Goal: Task Accomplishment & Management: Complete application form

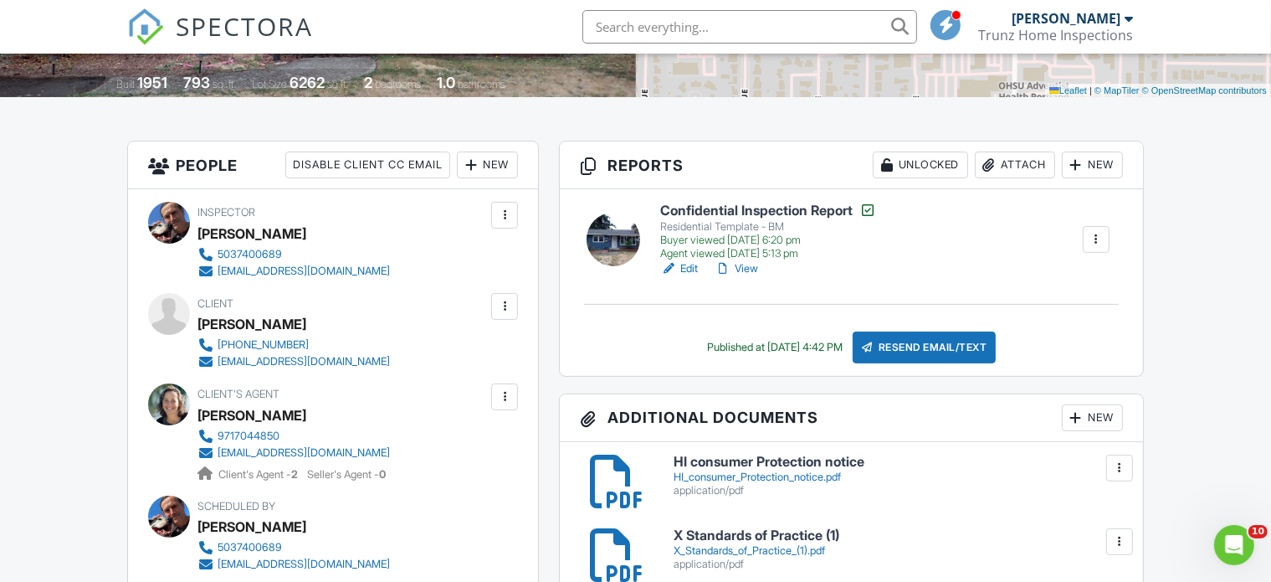
scroll to position [335, 0]
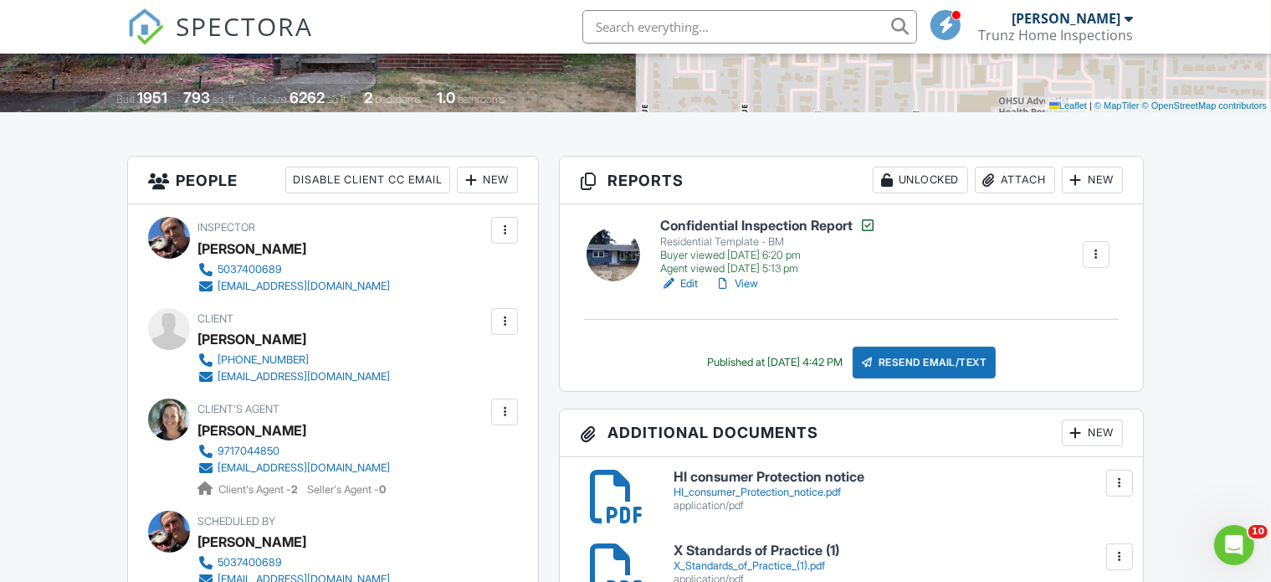
click at [750, 281] on link "View" at bounding box center [737, 283] width 44 height 17
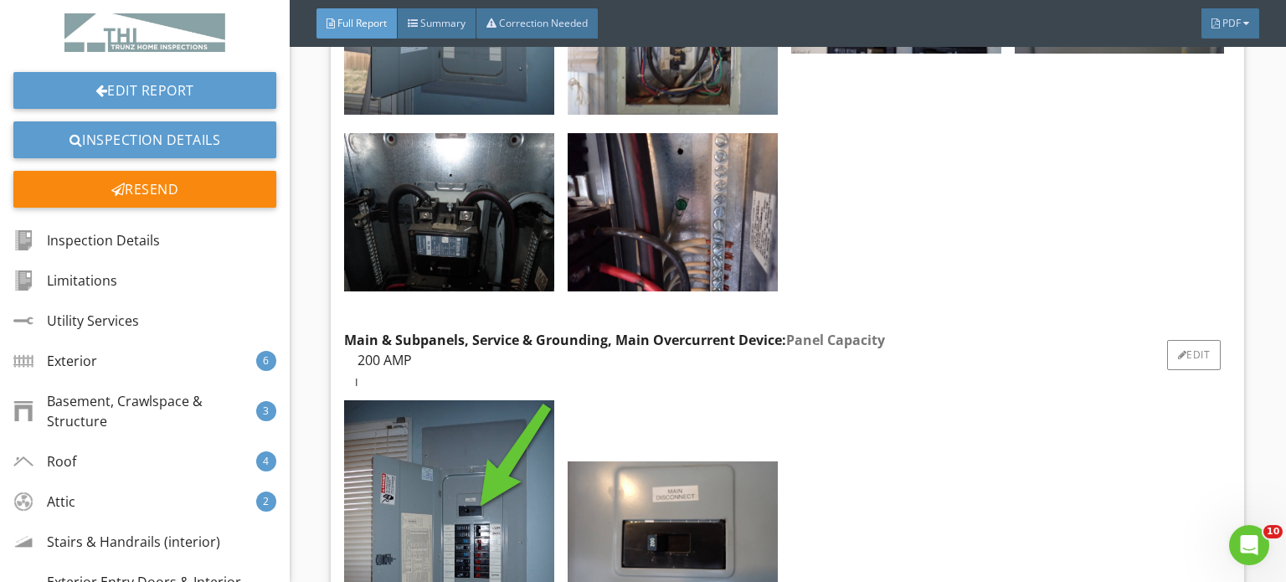
scroll to position [24940, 0]
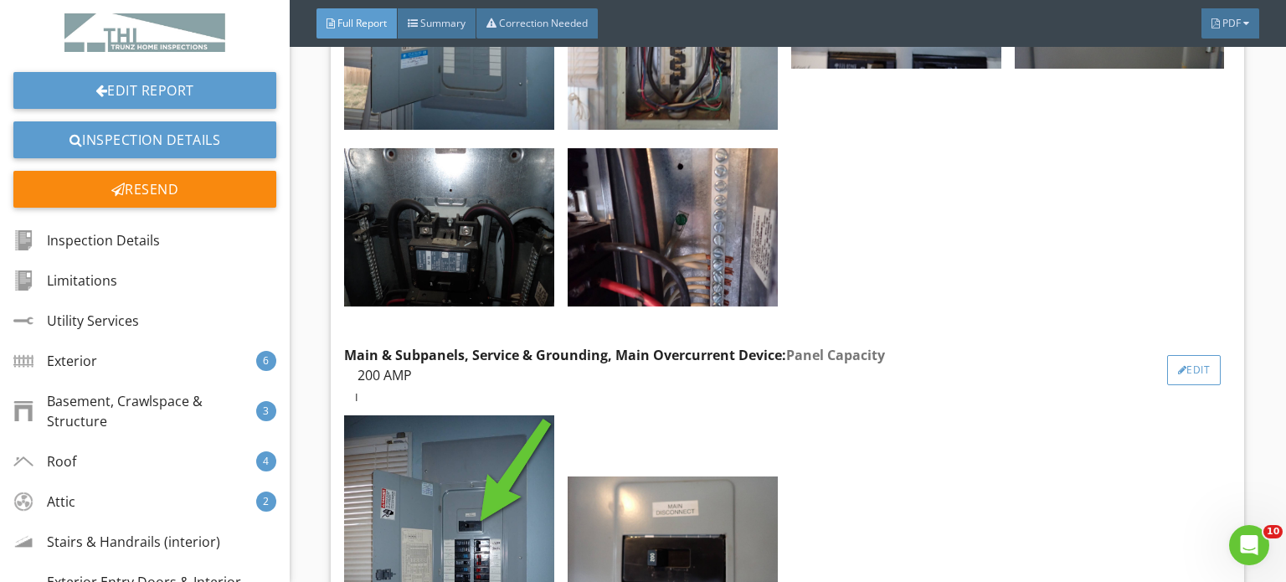
click at [1180, 355] on div "Edit" at bounding box center [1194, 370] width 54 height 30
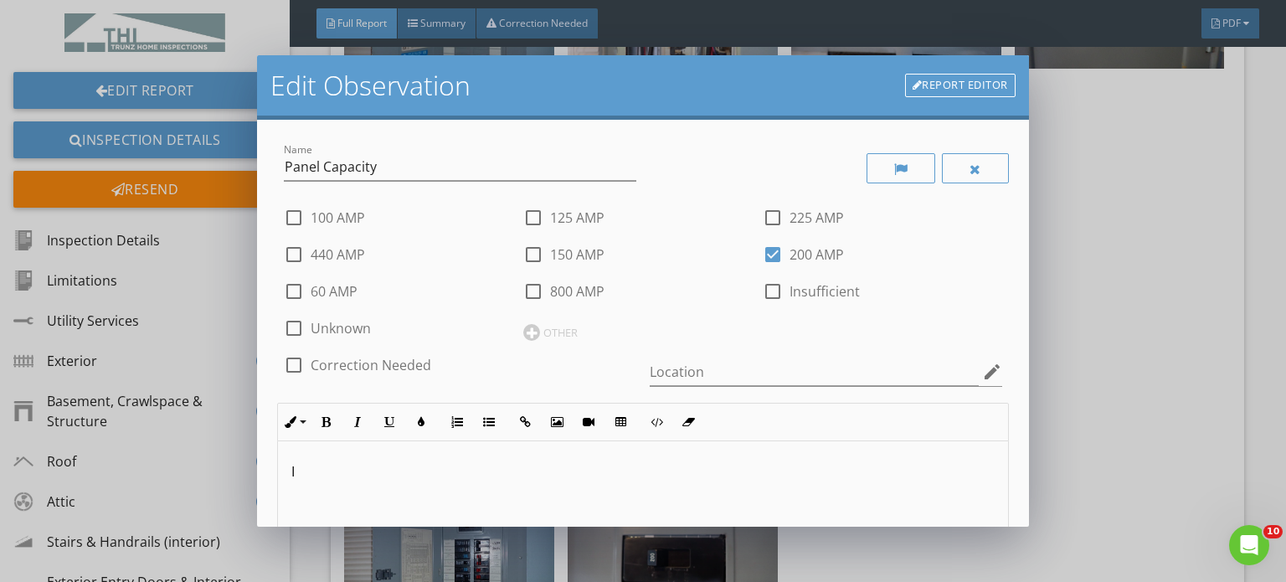
click at [962, 88] on link "Report Editor" at bounding box center [960, 85] width 110 height 23
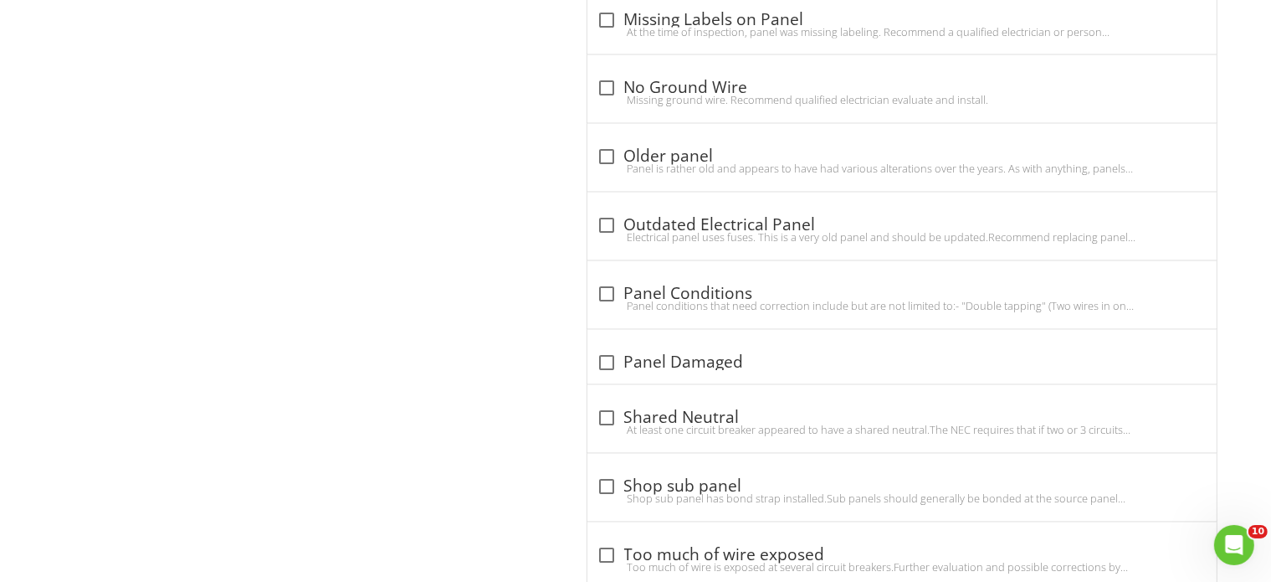
scroll to position [3311, 0]
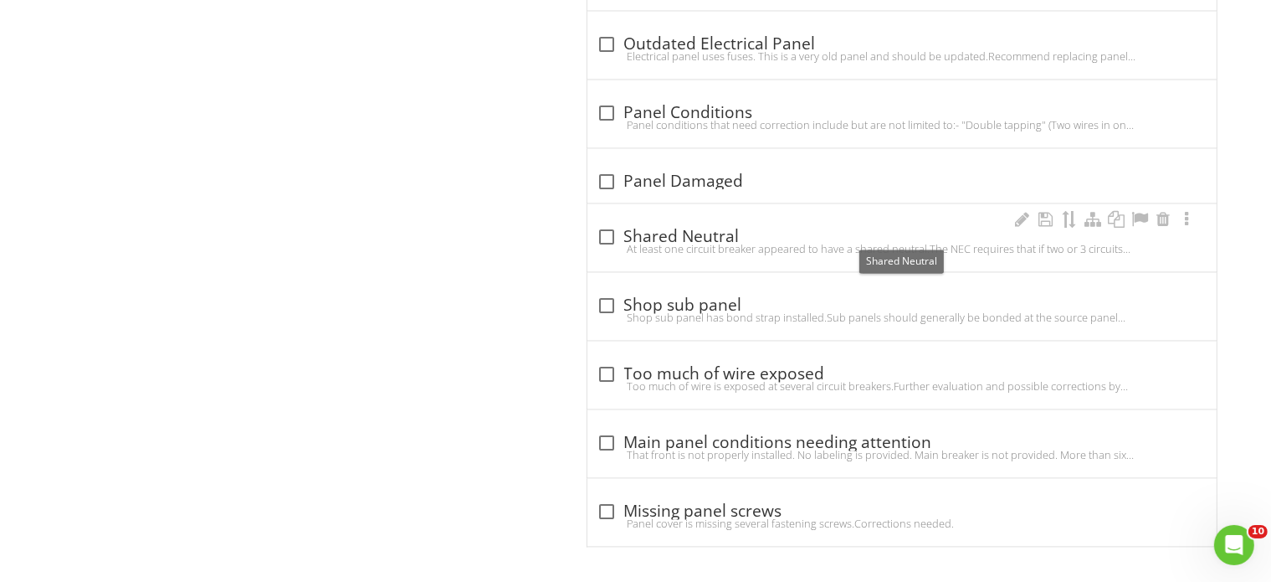
click at [604, 228] on div at bounding box center [607, 237] width 28 height 28
checkbox input "true"
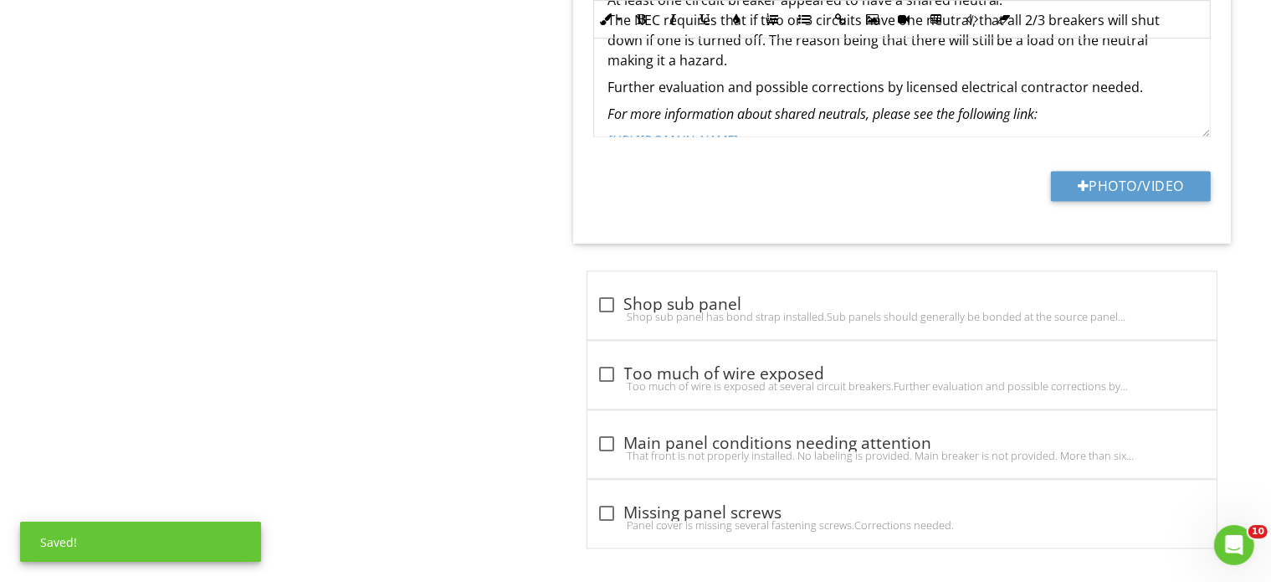
scroll to position [3749, 0]
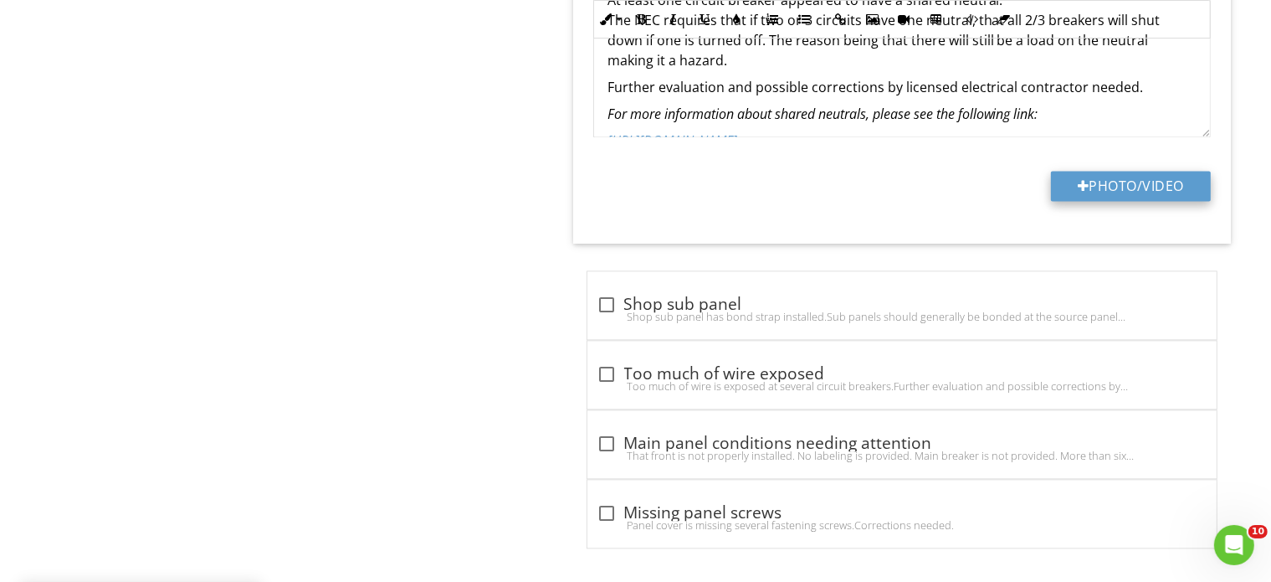
click at [1123, 179] on button "Photo/Video" at bounding box center [1131, 186] width 160 height 30
type input "C:\fakepath\P8280113.JPG"
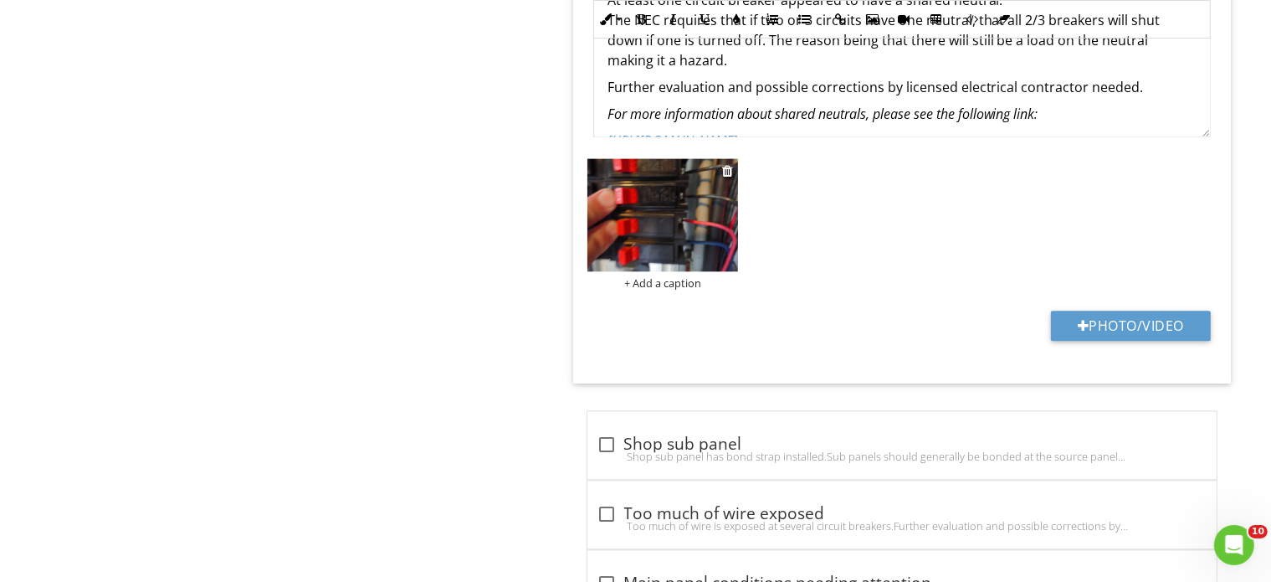
click at [638, 247] on img at bounding box center [663, 214] width 151 height 113
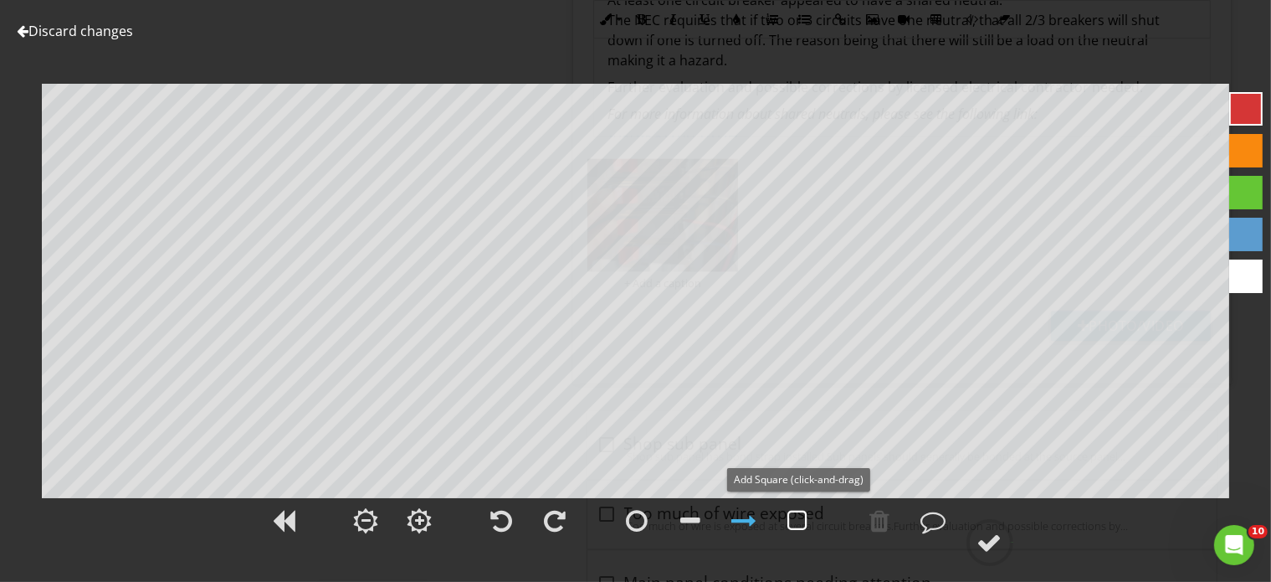
click at [793, 521] on div at bounding box center [798, 520] width 20 height 25
click at [997, 546] on div at bounding box center [990, 542] width 25 height 25
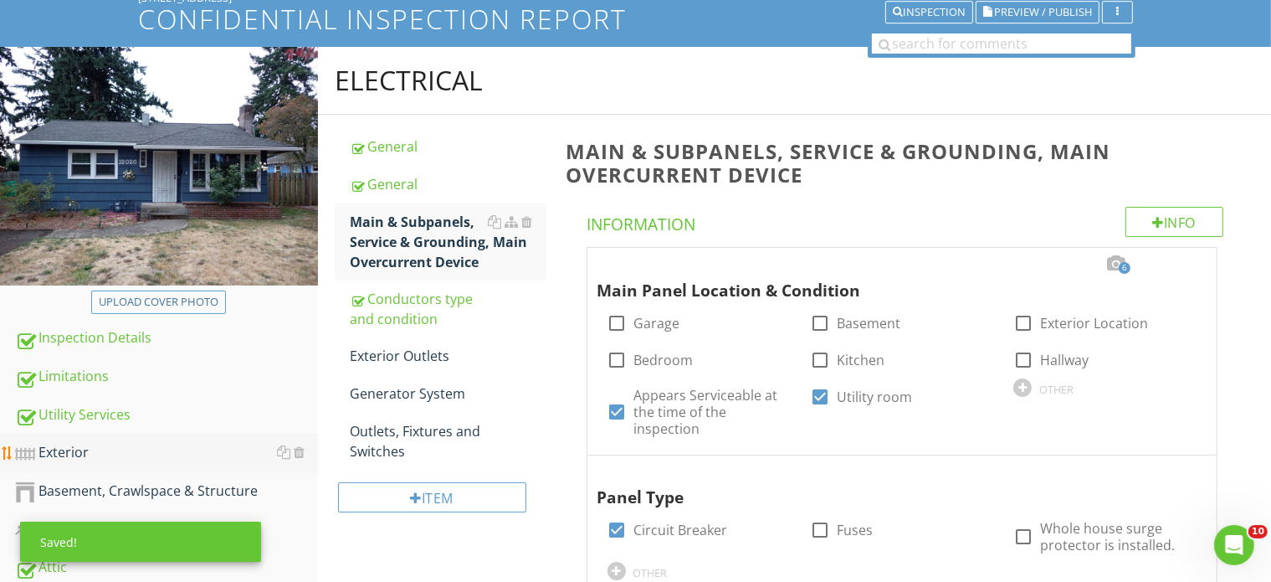
scroll to position [0, 0]
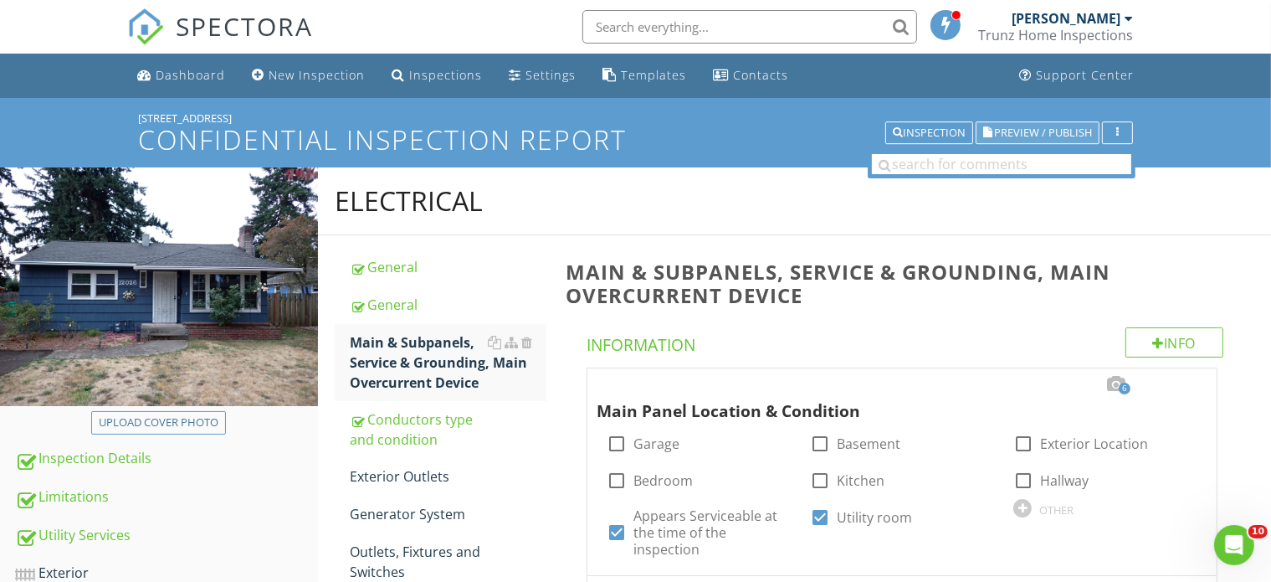
click at [1016, 128] on span "Preview / Publish" at bounding box center [1043, 132] width 98 height 11
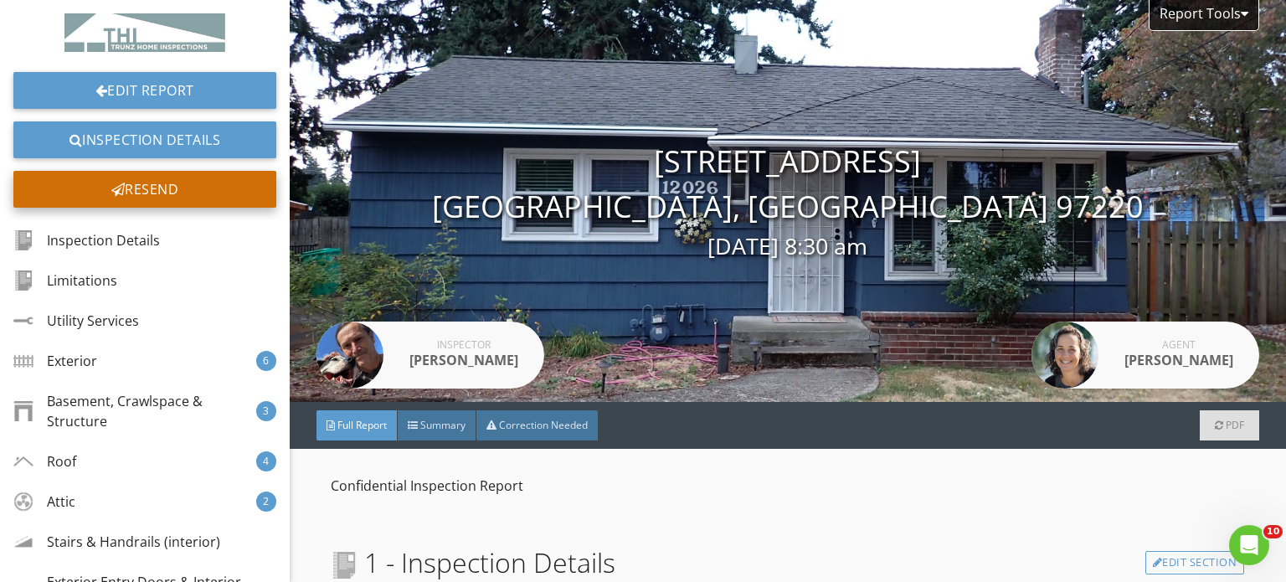
click at [121, 191] on div "Resend" at bounding box center [144, 189] width 263 height 37
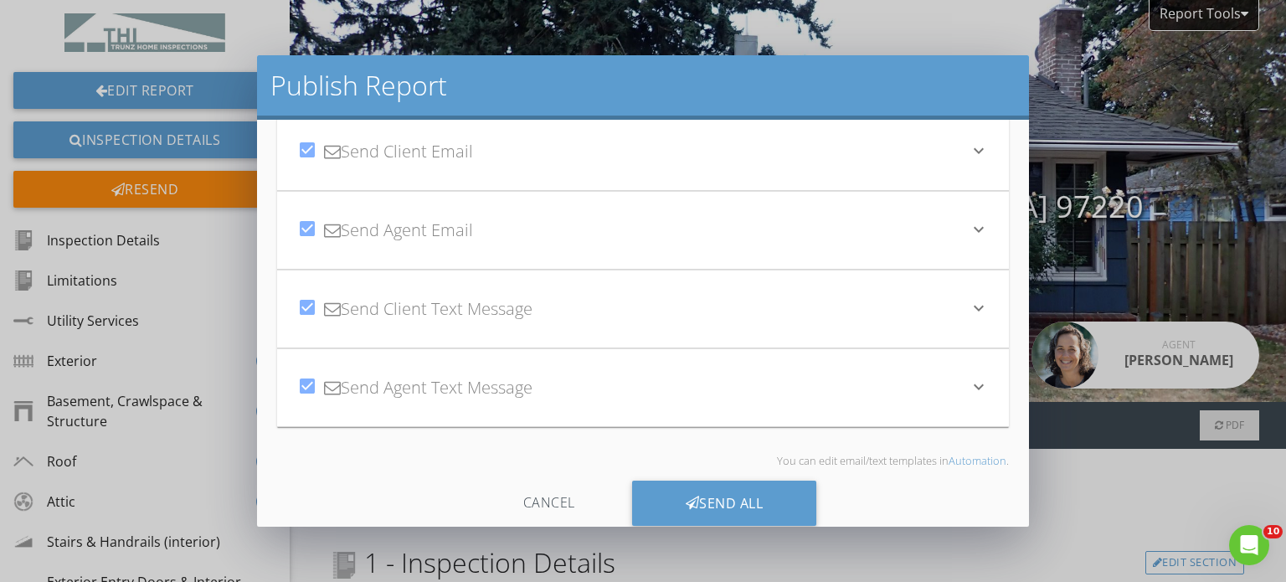
scroll to position [83, 0]
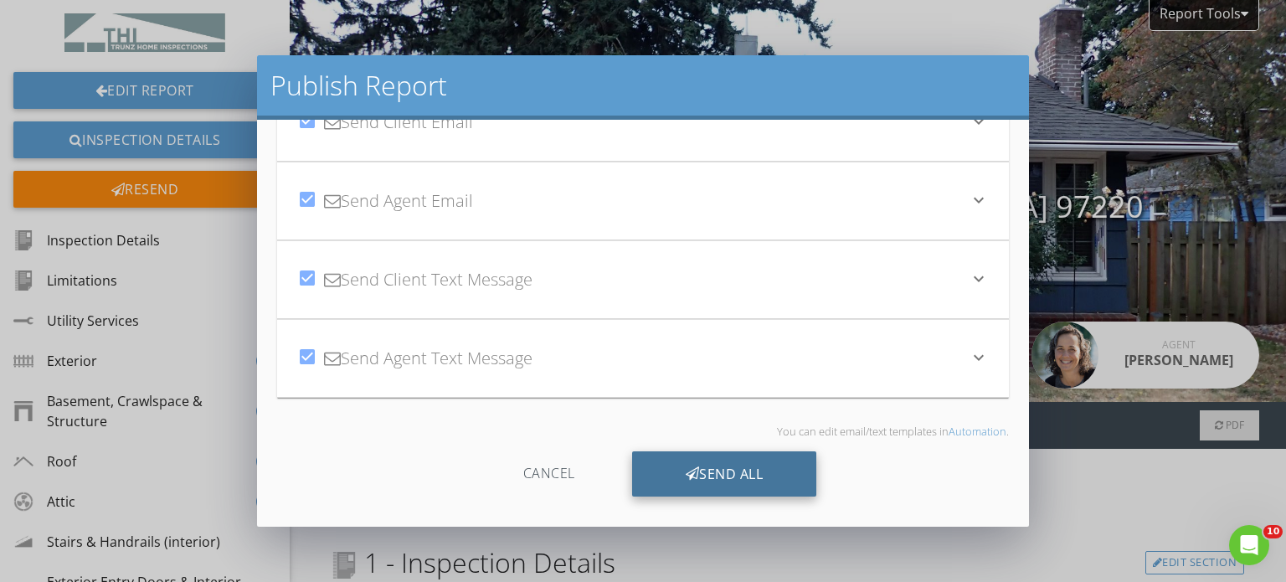
click at [720, 460] on div "Send All" at bounding box center [724, 473] width 185 height 45
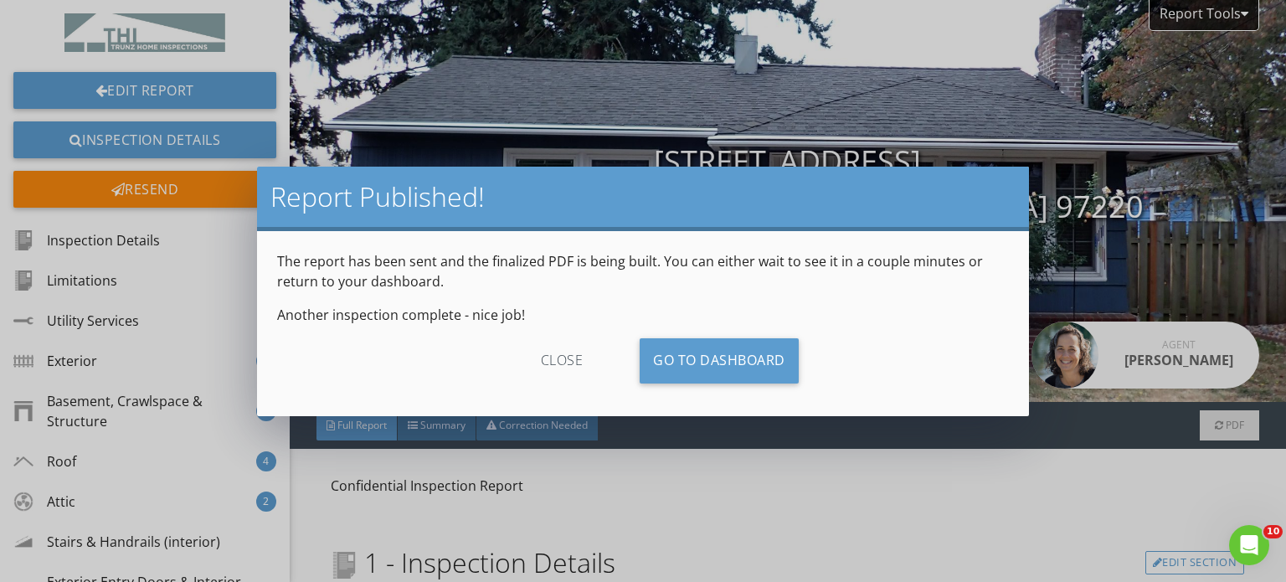
click at [1145, 357] on div "Report Published! The report has been sent and the finalized PDF is being built…" at bounding box center [643, 291] width 1286 height 582
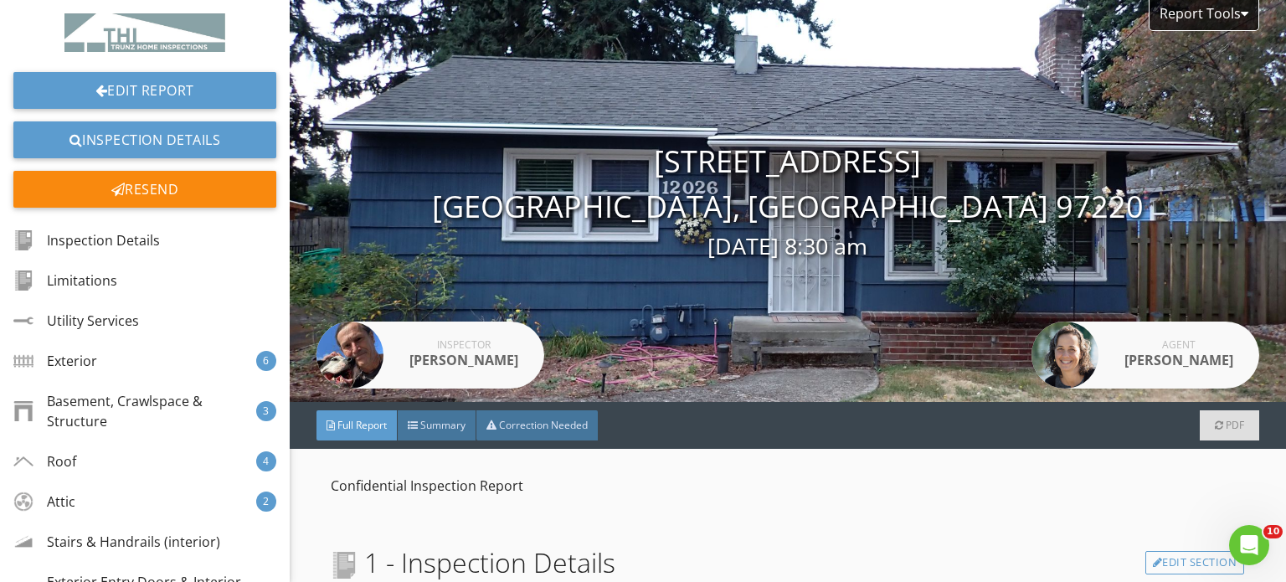
click at [1145, 357] on div "[PERSON_NAME]" at bounding box center [1178, 360] width 134 height 20
click at [1049, 351] on img at bounding box center [1064, 354] width 67 height 67
click at [116, 237] on div "Inspection Details" at bounding box center [89, 240] width 146 height 20
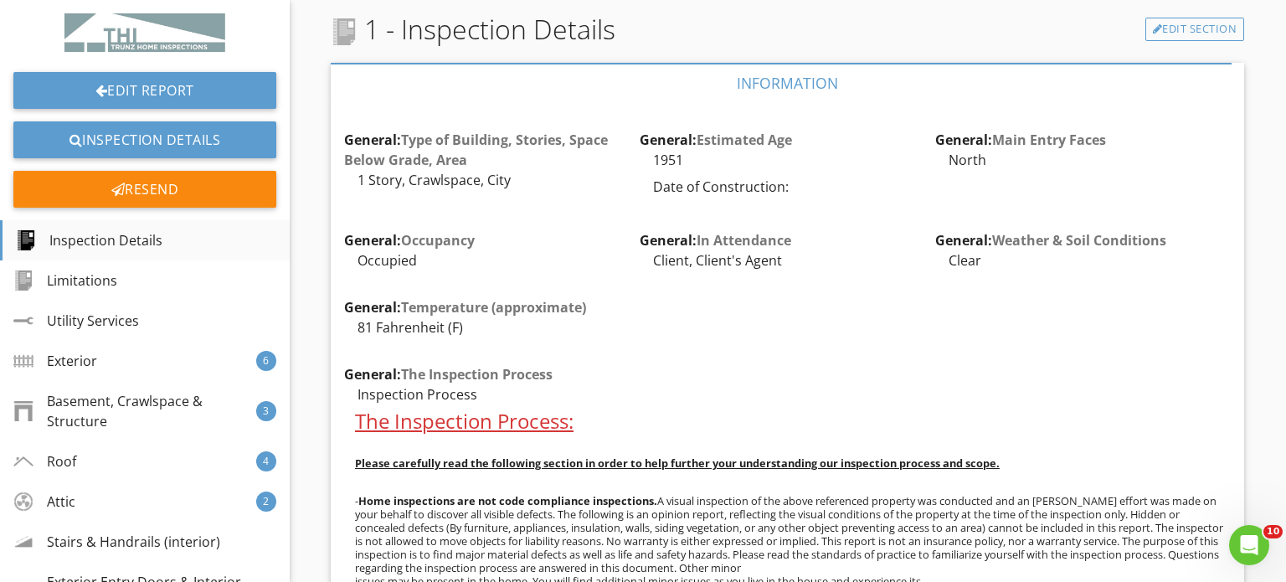
scroll to position [542, 0]
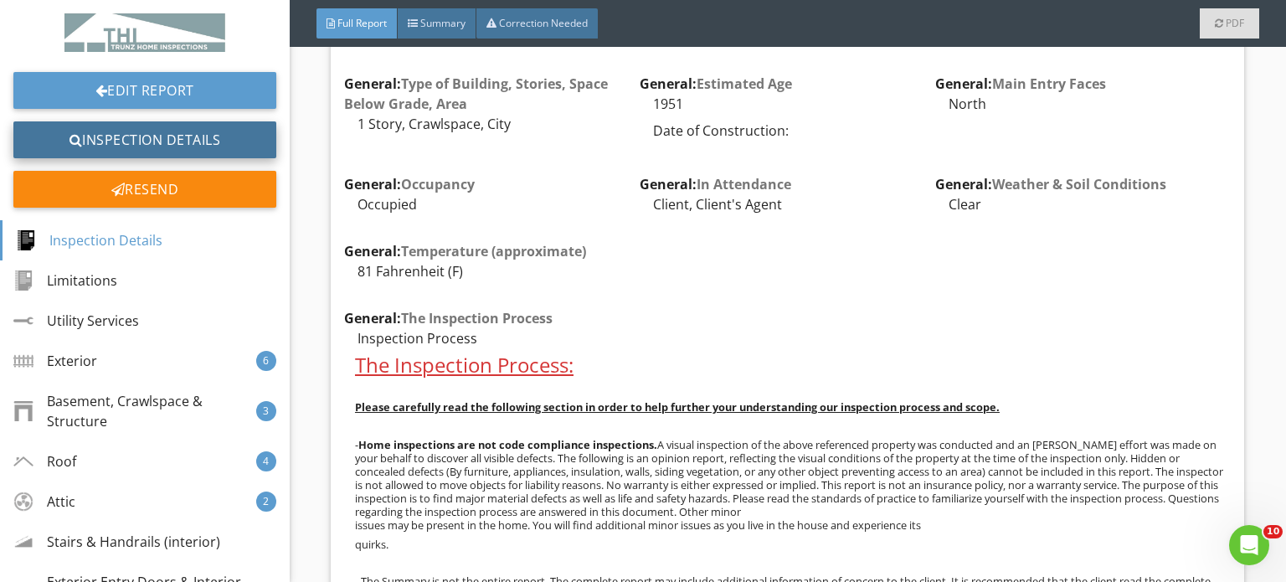
click at [138, 133] on link "Inspection Details" at bounding box center [144, 139] width 263 height 37
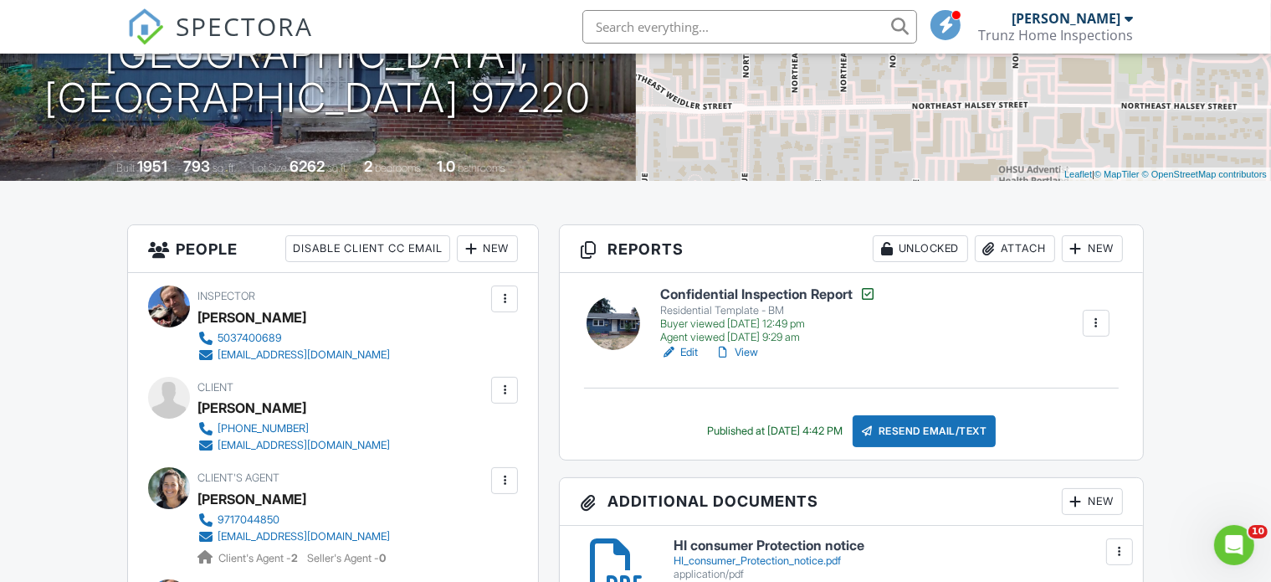
scroll to position [251, 0]
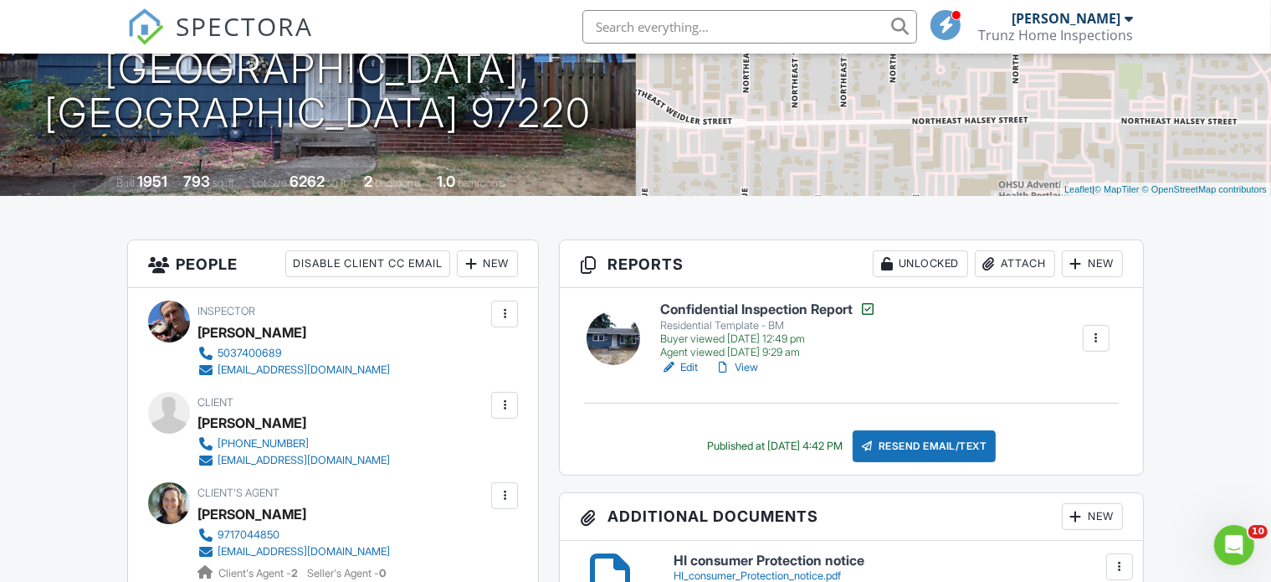
click at [739, 364] on link "View" at bounding box center [737, 367] width 44 height 17
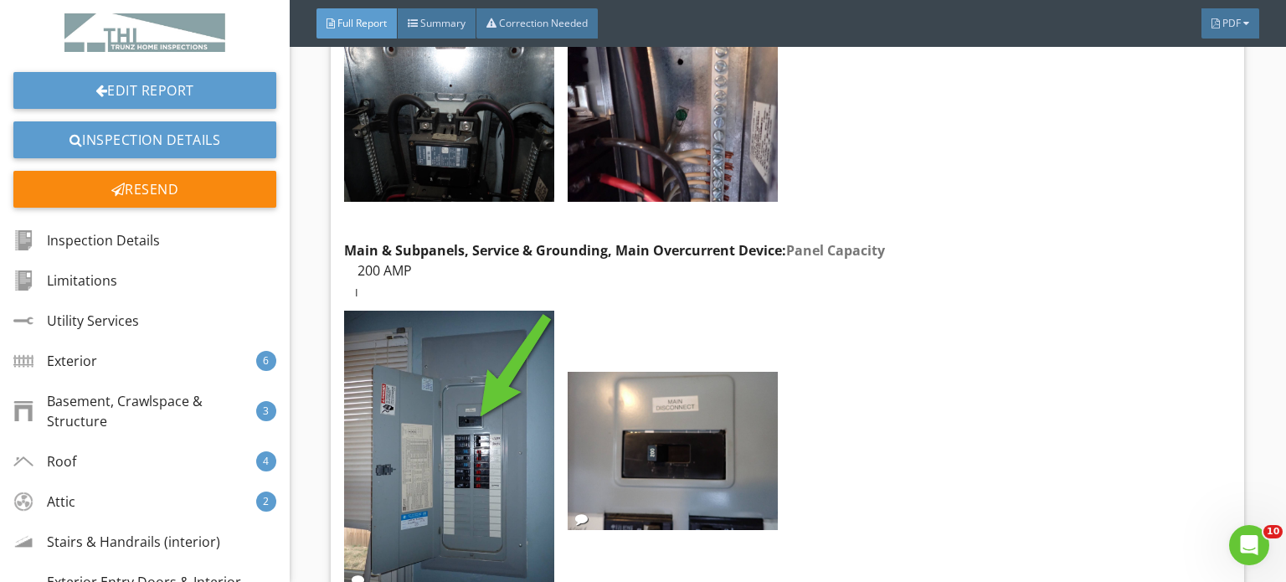
scroll to position [25055, 0]
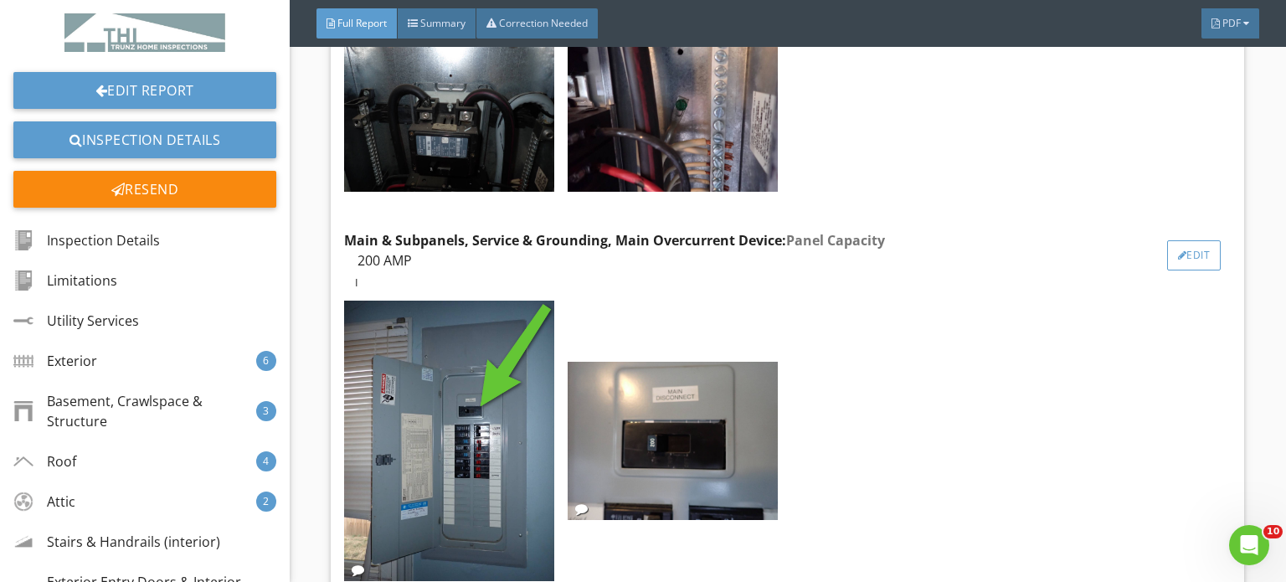
click at [1182, 240] on div "Edit" at bounding box center [1194, 255] width 54 height 30
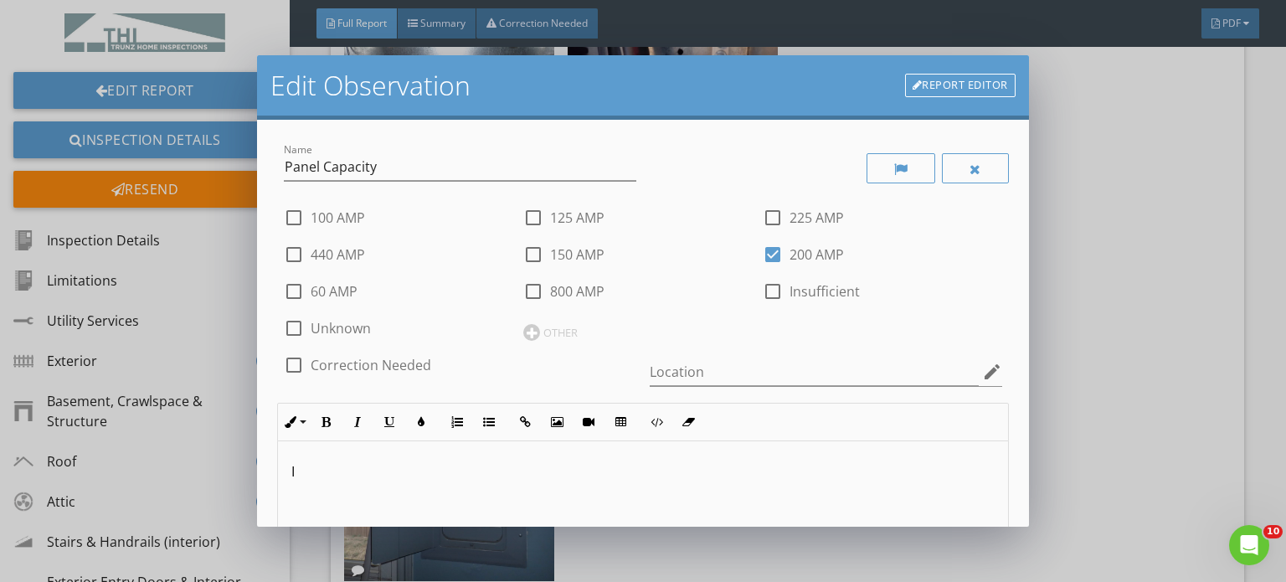
click at [974, 86] on link "Report Editor" at bounding box center [960, 85] width 110 height 23
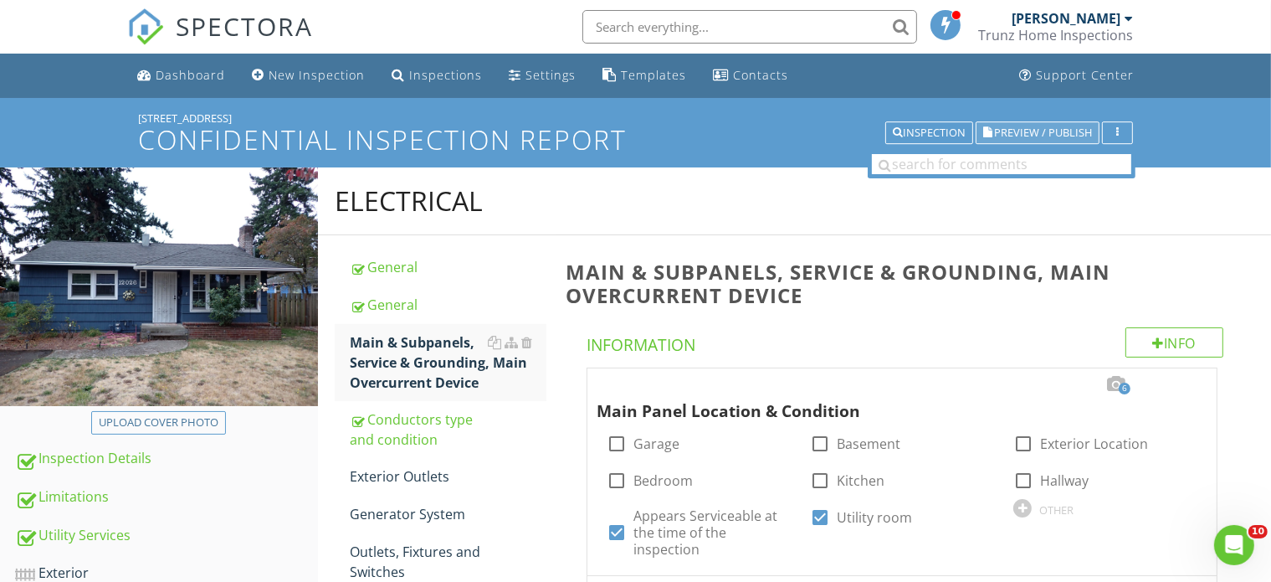
click at [1044, 127] on span "Preview / Publish" at bounding box center [1043, 132] width 98 height 11
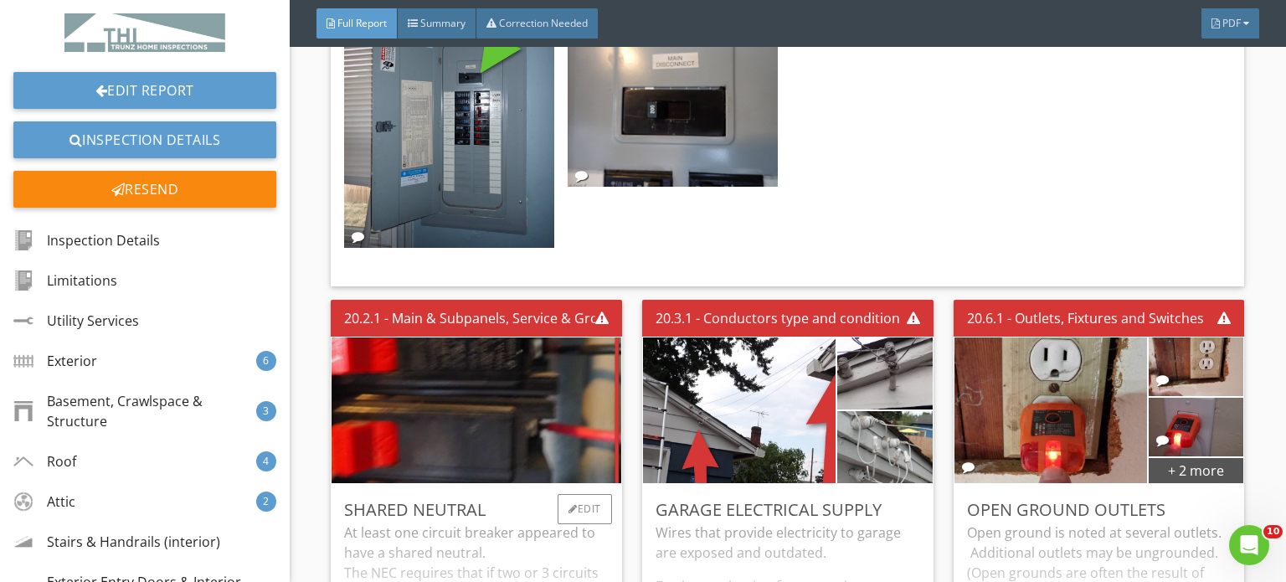
scroll to position [25359, 0]
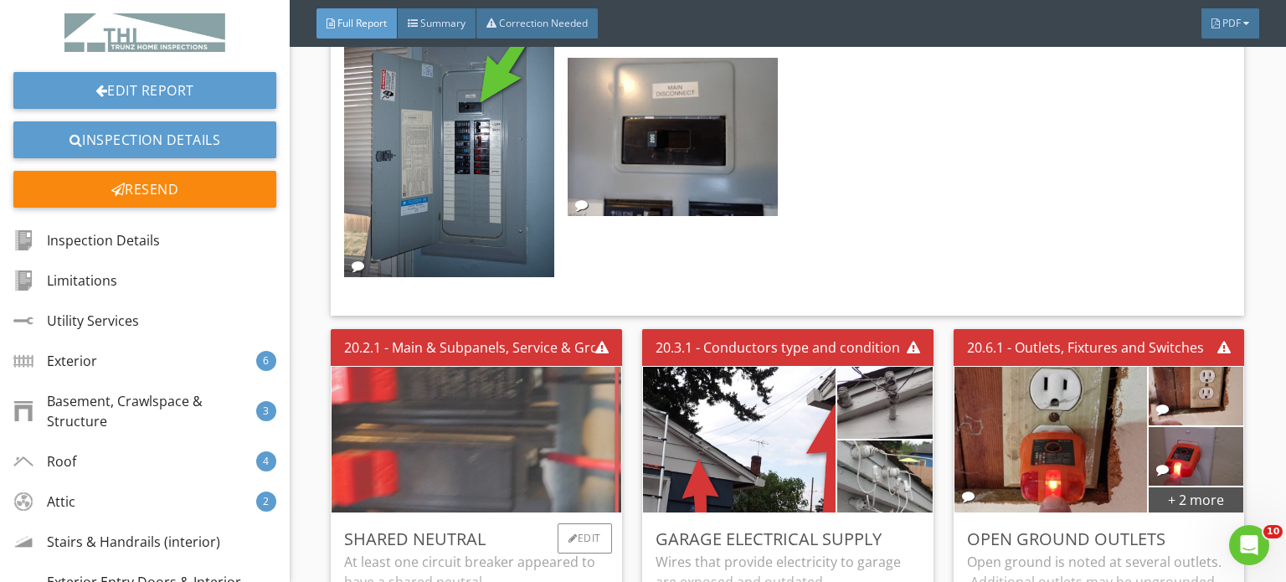
click at [474, 326] on img at bounding box center [476, 439] width 485 height 364
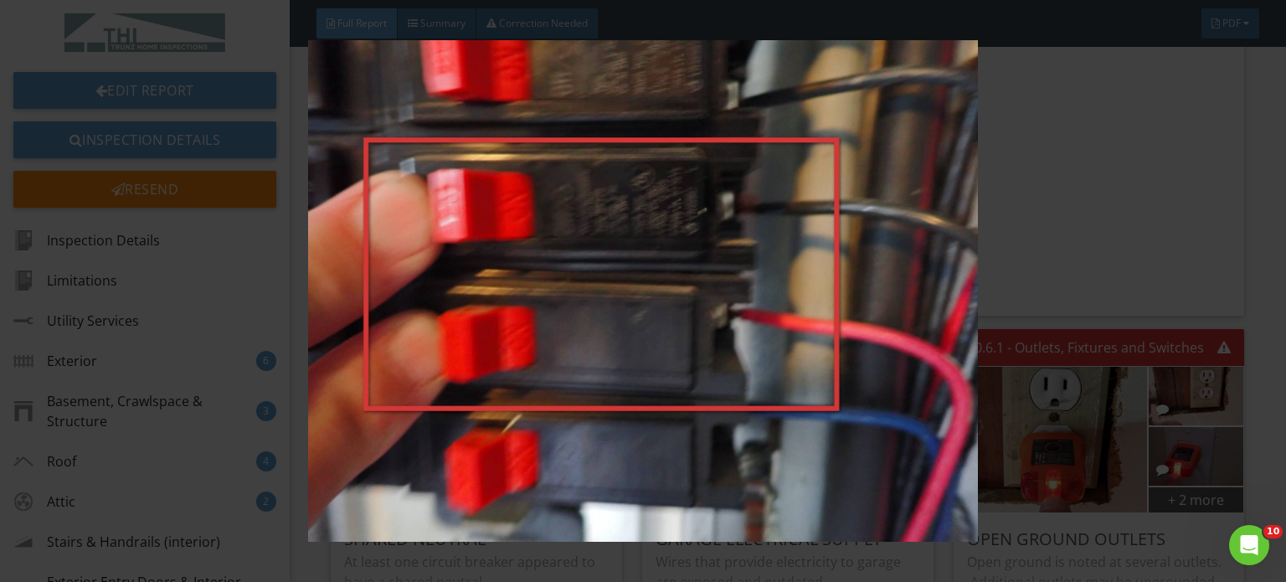
click at [484, 317] on img at bounding box center [643, 290] width 1170 height 501
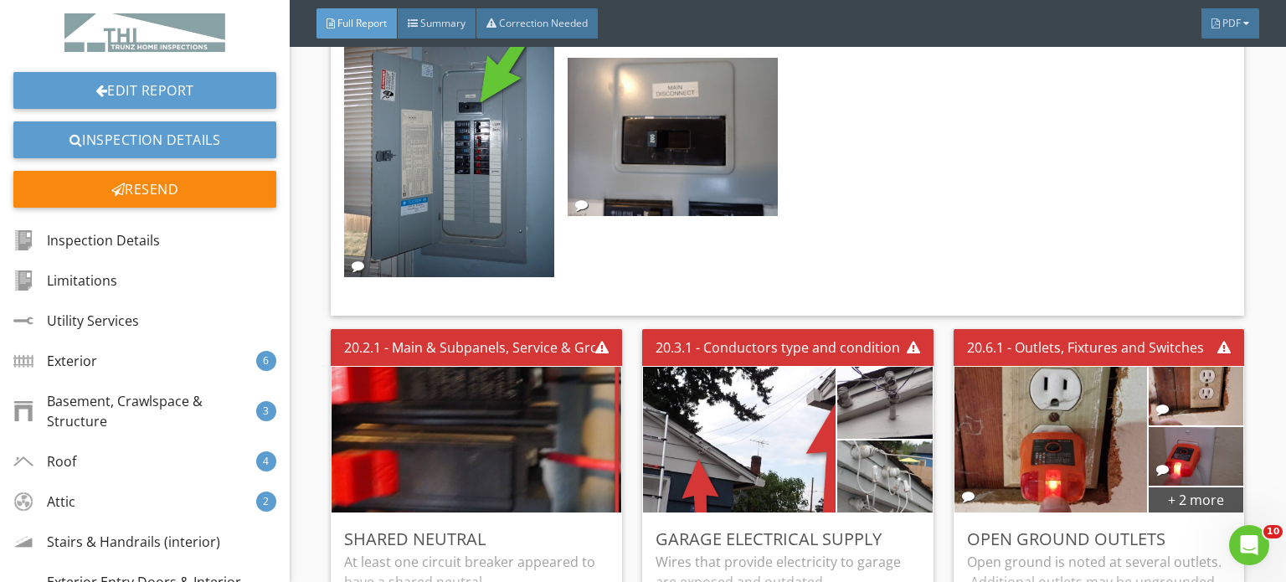
click at [847, 133] on div at bounding box center [783, 139] width 893 height 298
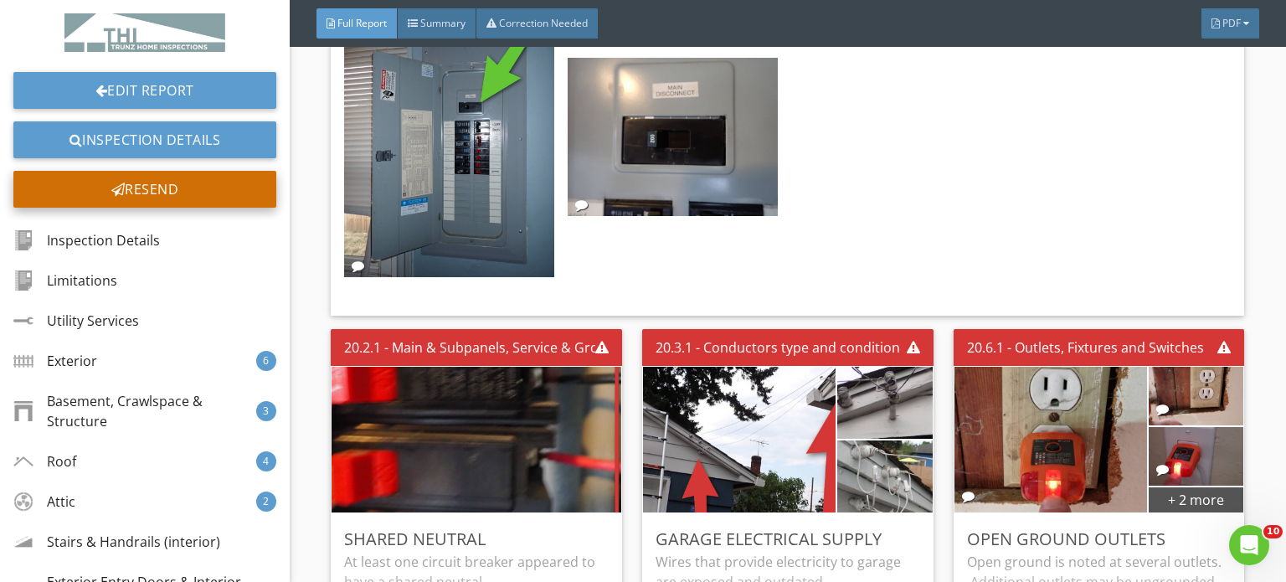
click at [133, 172] on div "Resend" at bounding box center [144, 189] width 263 height 37
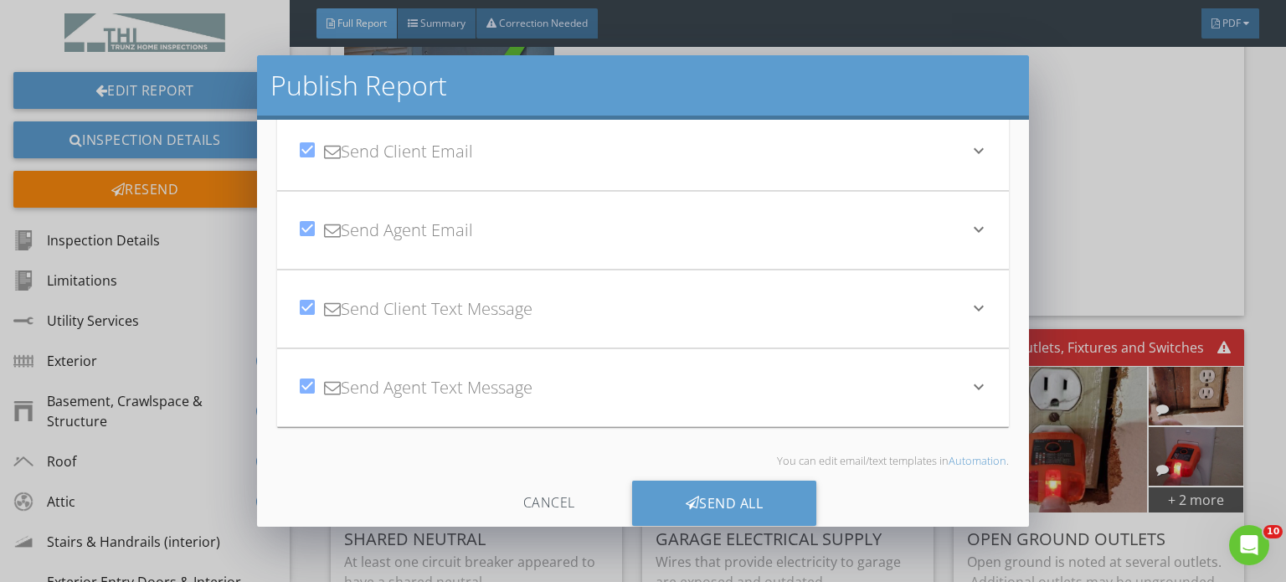
scroll to position [83, 0]
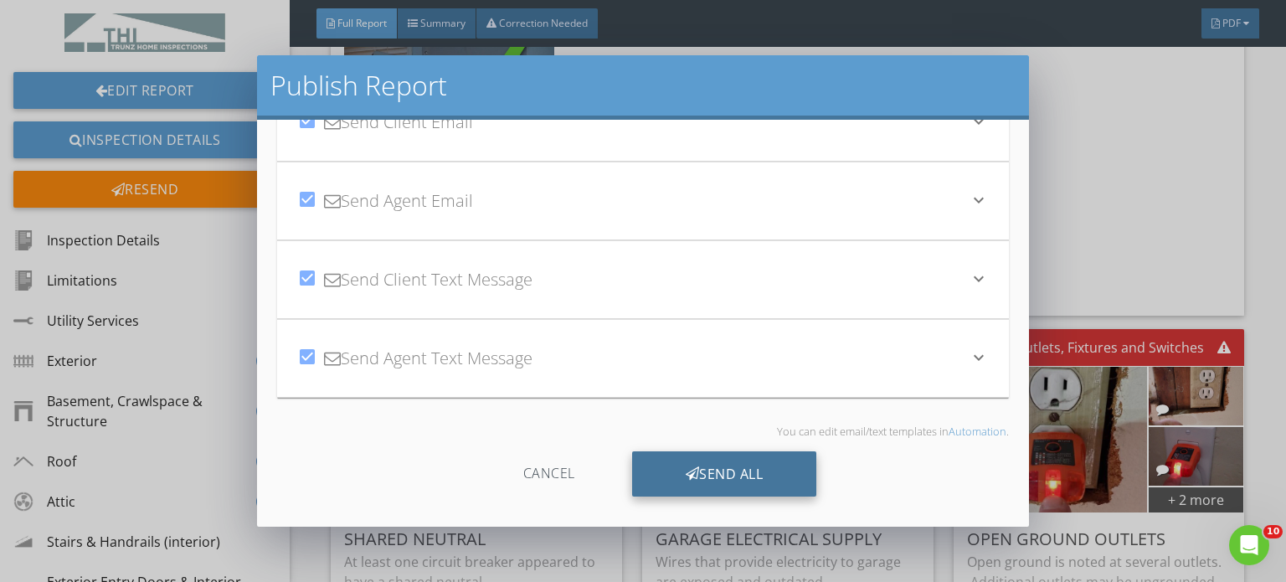
click at [726, 472] on div "Send All" at bounding box center [724, 473] width 185 height 45
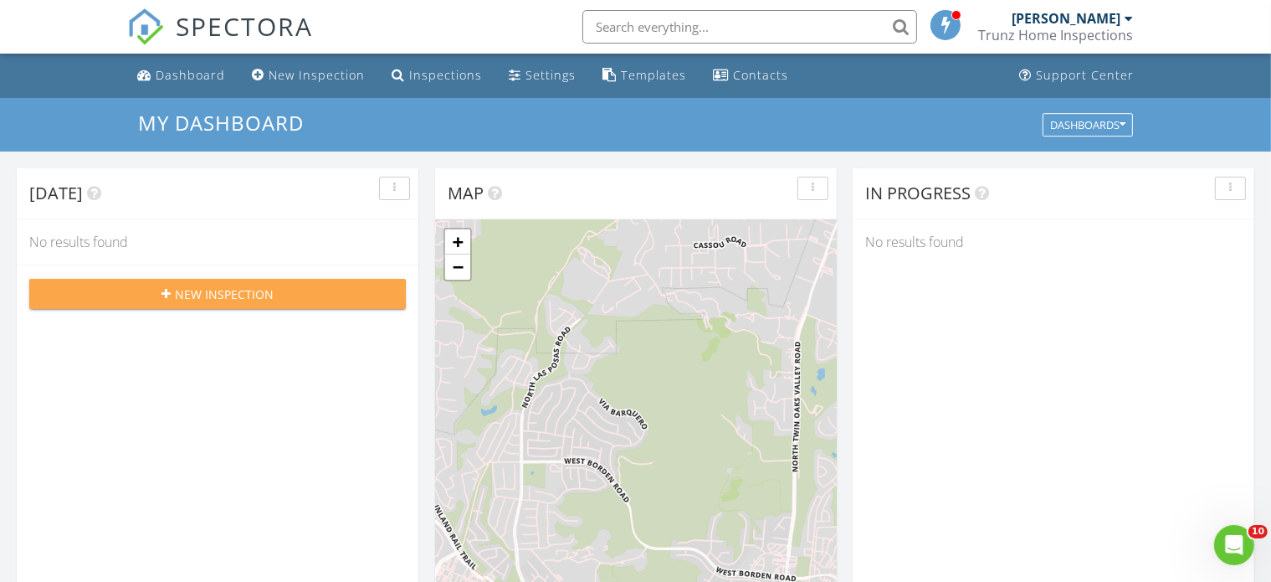
click at [187, 289] on span "New Inspection" at bounding box center [224, 294] width 99 height 18
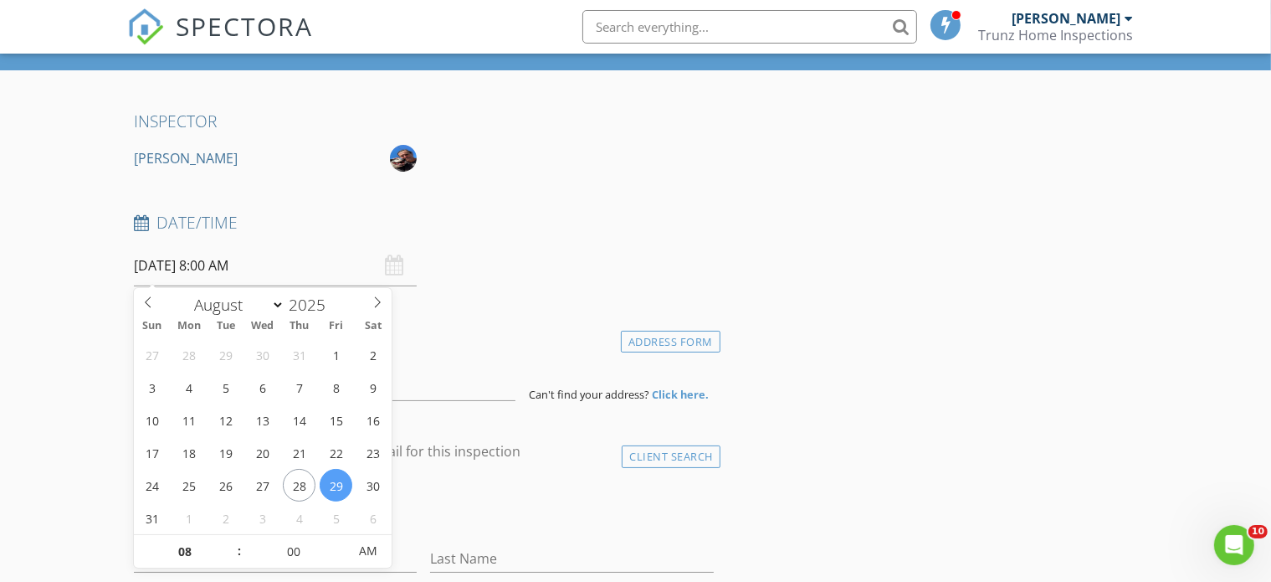
click at [182, 265] on input "[DATE] 8:00 AM" at bounding box center [275, 265] width 283 height 41
type input "08/28/2025 8:00 AM"
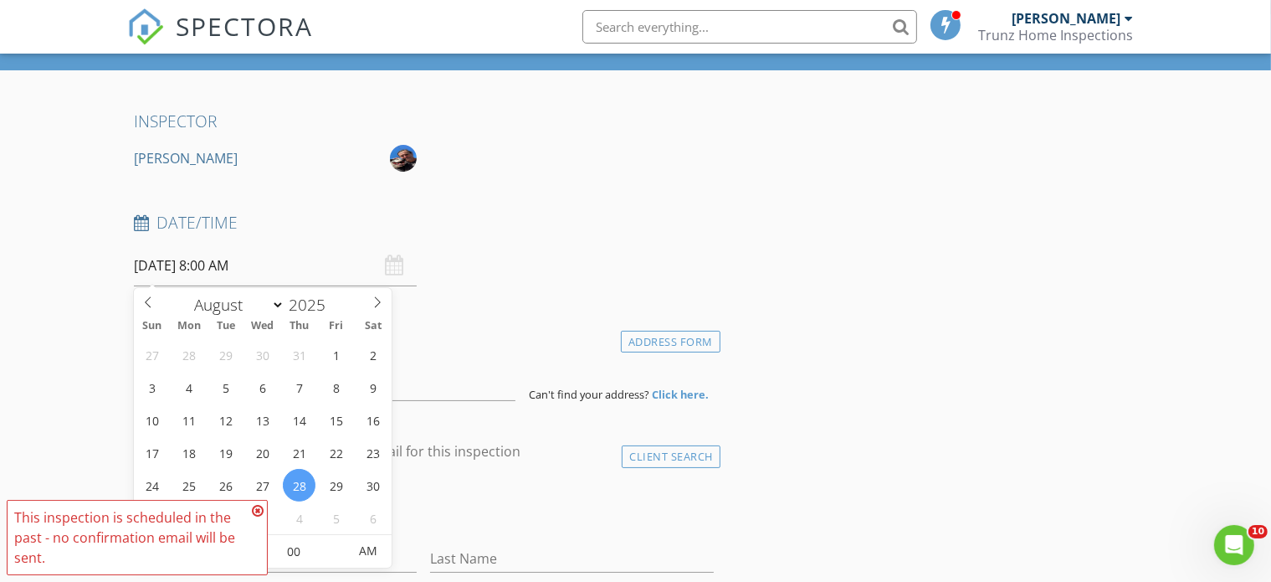
click at [258, 508] on icon at bounding box center [258, 510] width 12 height 13
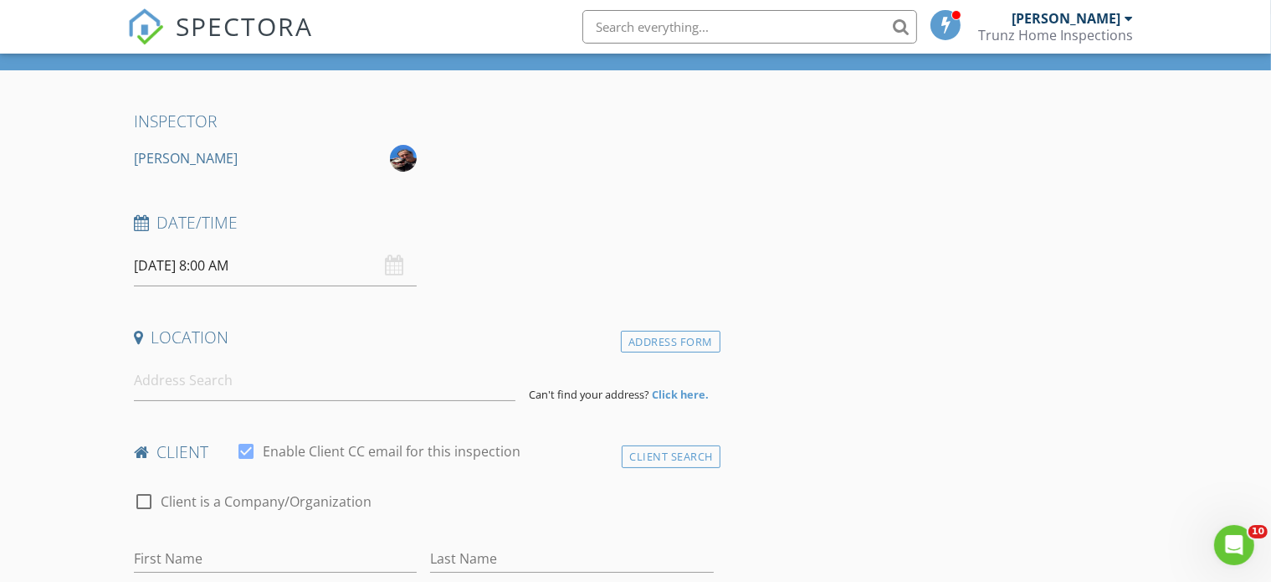
click at [218, 277] on input "08/28/2025 8:00 AM" at bounding box center [275, 265] width 283 height 41
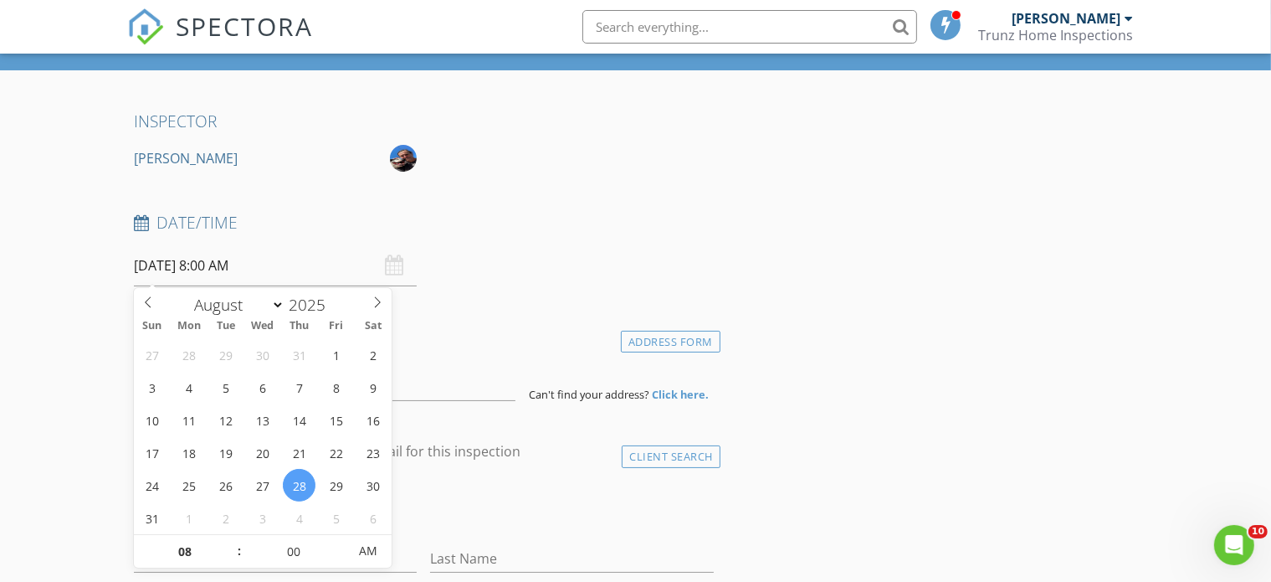
click at [249, 261] on input "08/28/2025 8:00 AM" at bounding box center [275, 265] width 283 height 41
type input "05"
type input "08/28/2025 8:05 AM"
click at [341, 541] on span at bounding box center [339, 543] width 12 height 17
type input "10"
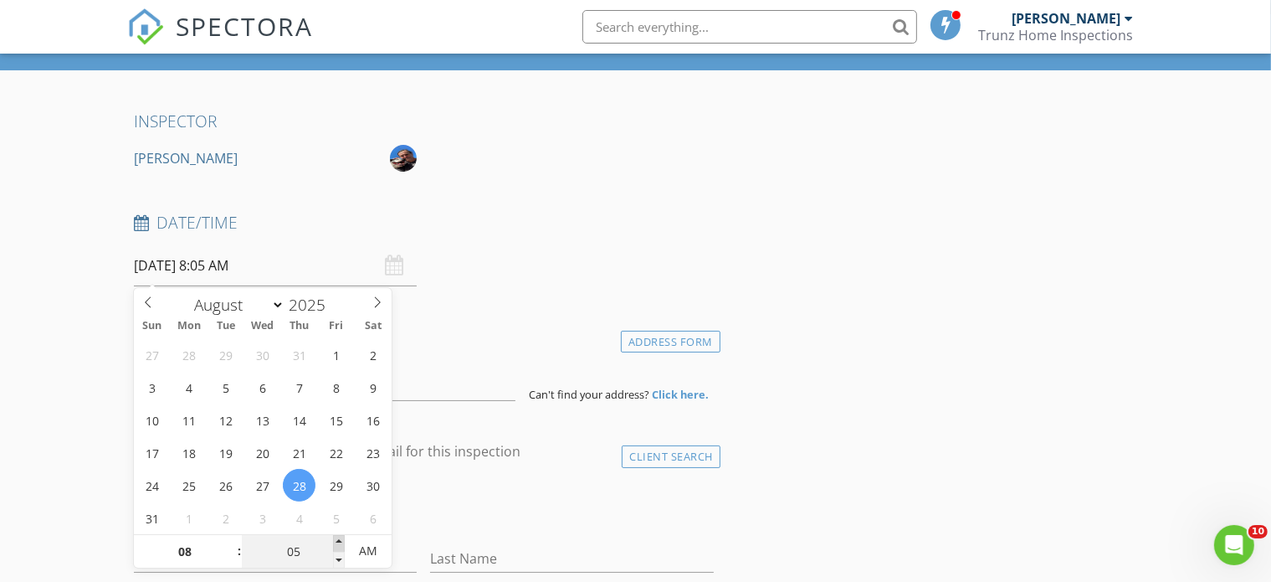
type input "08/28/2025 8:10 AM"
click at [341, 541] on span at bounding box center [339, 543] width 12 height 17
type input "15"
type input "08/28/2025 8:15 AM"
click at [341, 541] on span at bounding box center [339, 543] width 12 height 17
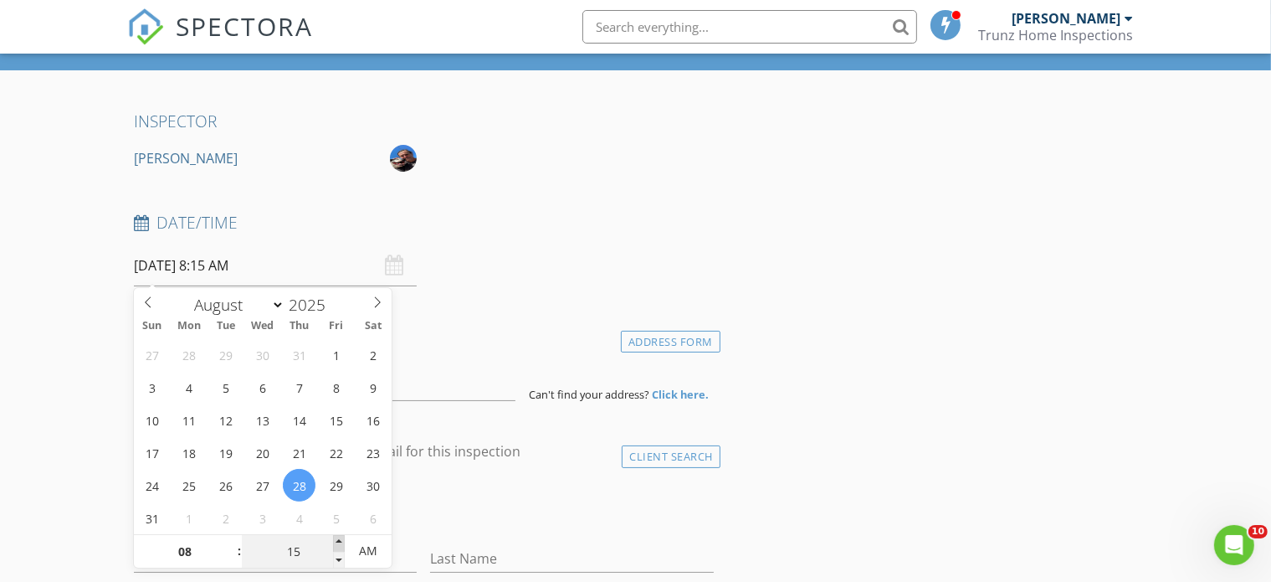
type input "20"
type input "08/28/2025 8:20 AM"
click at [341, 541] on span at bounding box center [339, 543] width 12 height 17
type input "25"
type input "08/28/2025 8:25 AM"
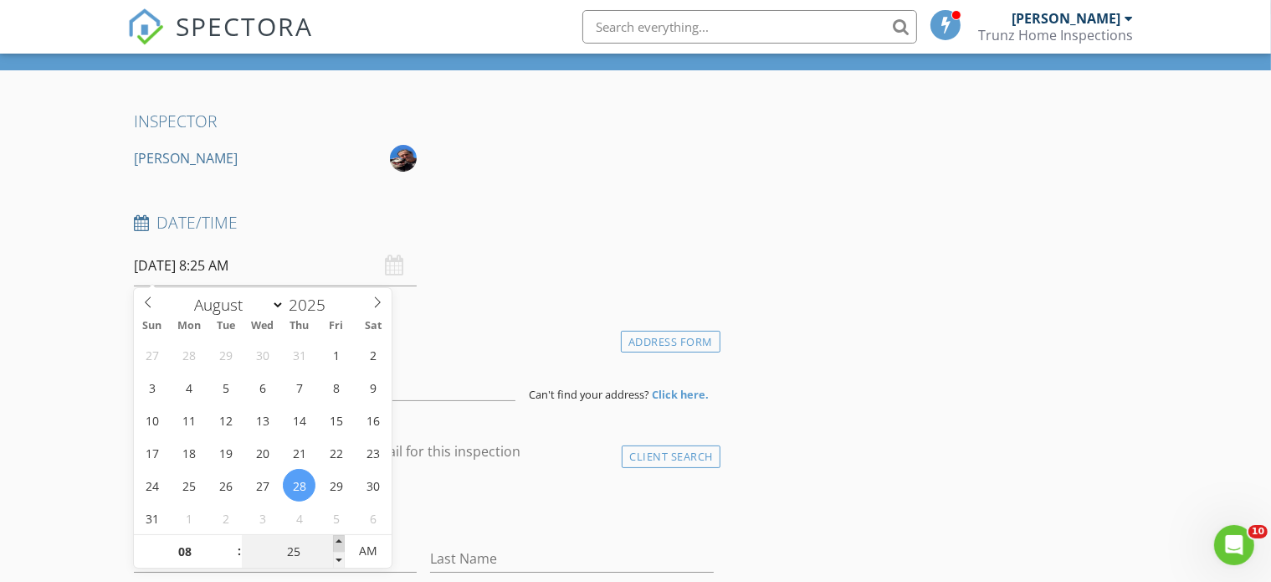
click at [341, 541] on span at bounding box center [339, 543] width 12 height 17
type input "30"
type input "08/28/2025 8:30 AM"
click at [341, 541] on span at bounding box center [339, 543] width 12 height 17
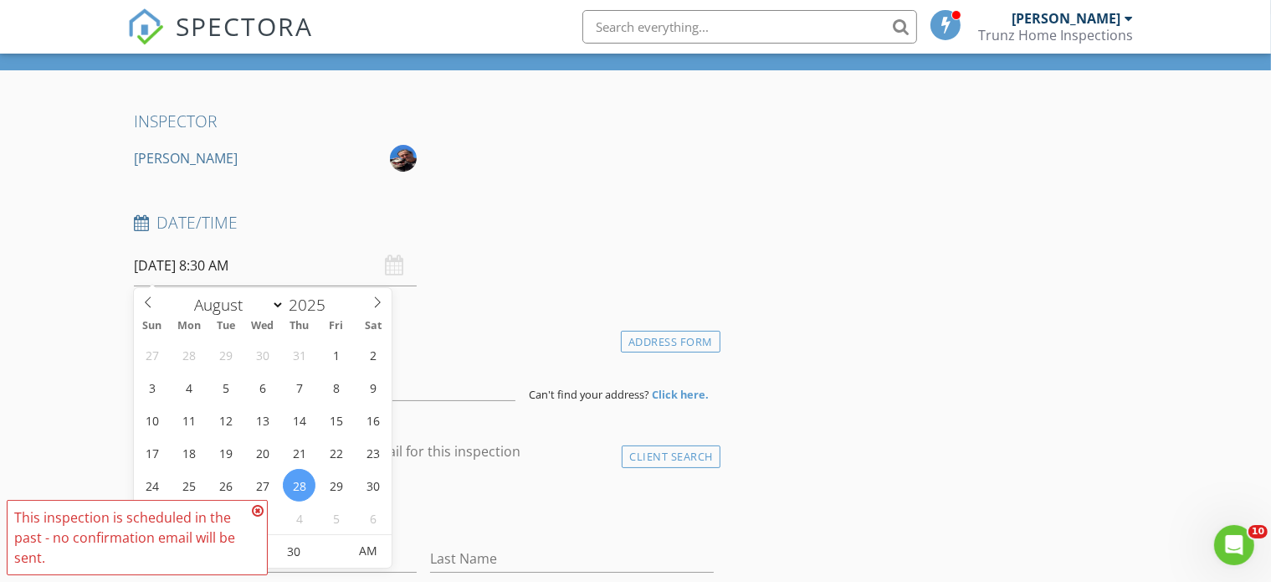
click at [256, 509] on icon at bounding box center [258, 510] width 12 height 13
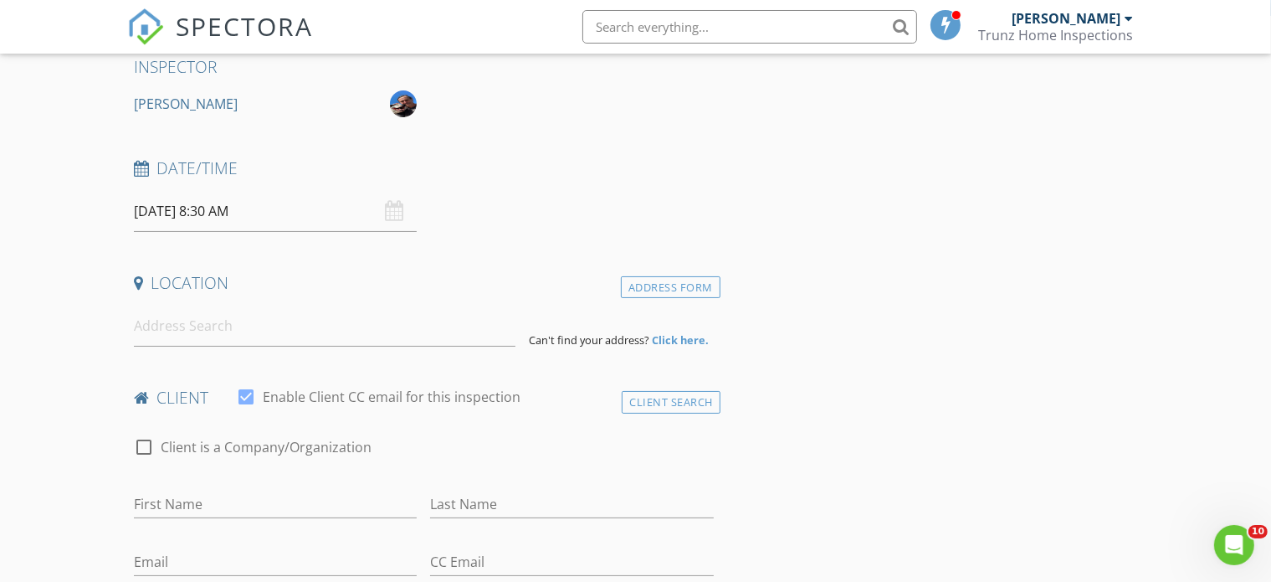
scroll to position [167, 0]
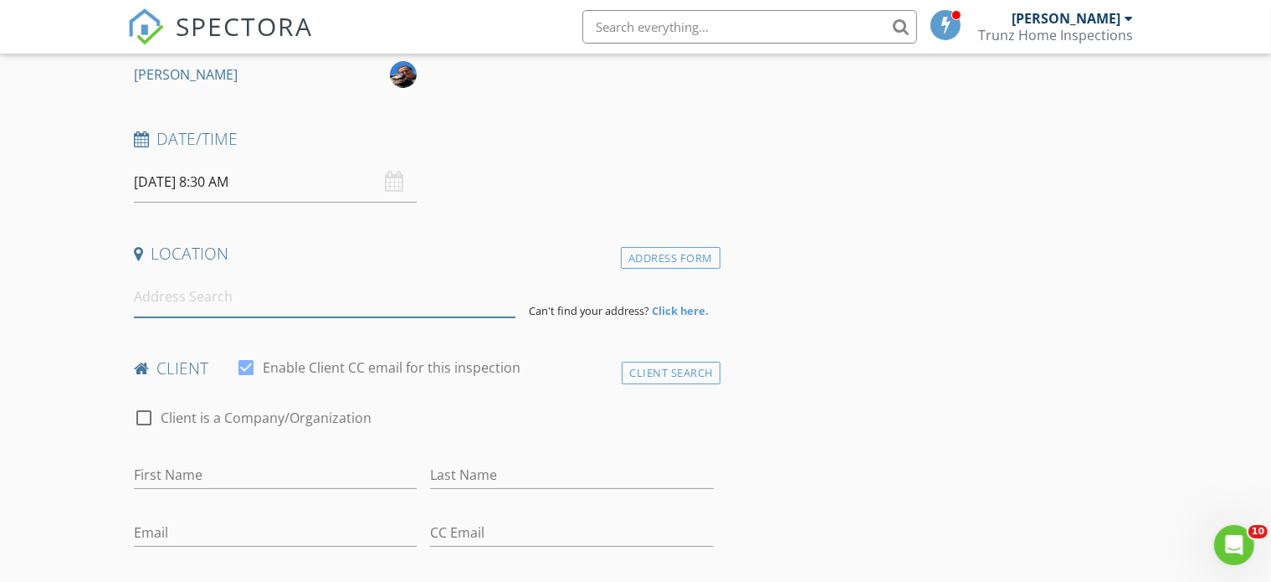
click at [163, 300] on input at bounding box center [325, 296] width 382 height 41
paste input "[STREET_ADDRESS]"
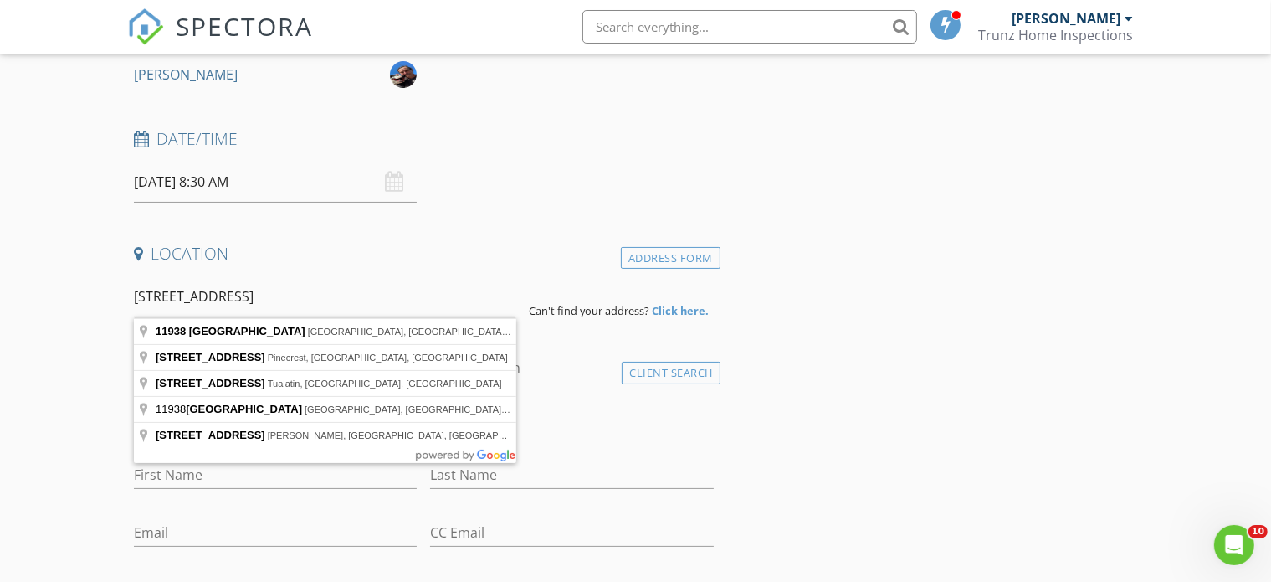
type input "11938 SW 60th Ave, Portland, OR, USA"
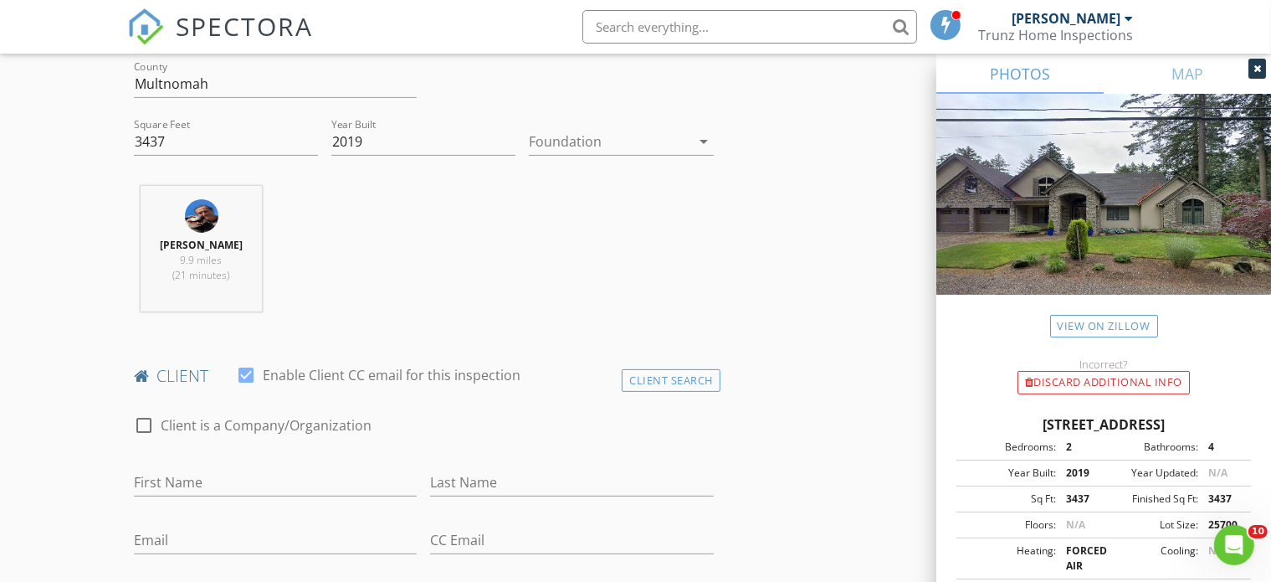
scroll to position [670, 0]
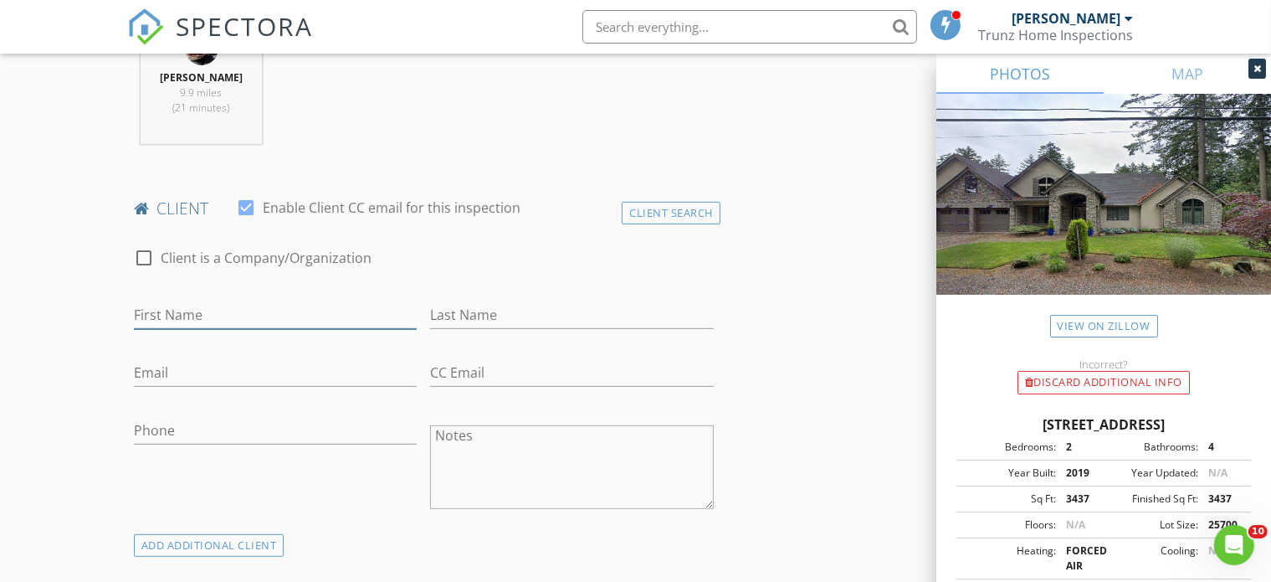
click at [198, 310] on input "First Name" at bounding box center [275, 315] width 283 height 28
paste input "Jairo Velez"
type input "Jairo Velez"
click at [459, 303] on input "Last Name" at bounding box center [571, 315] width 283 height 28
paste input "Jairo Velez"
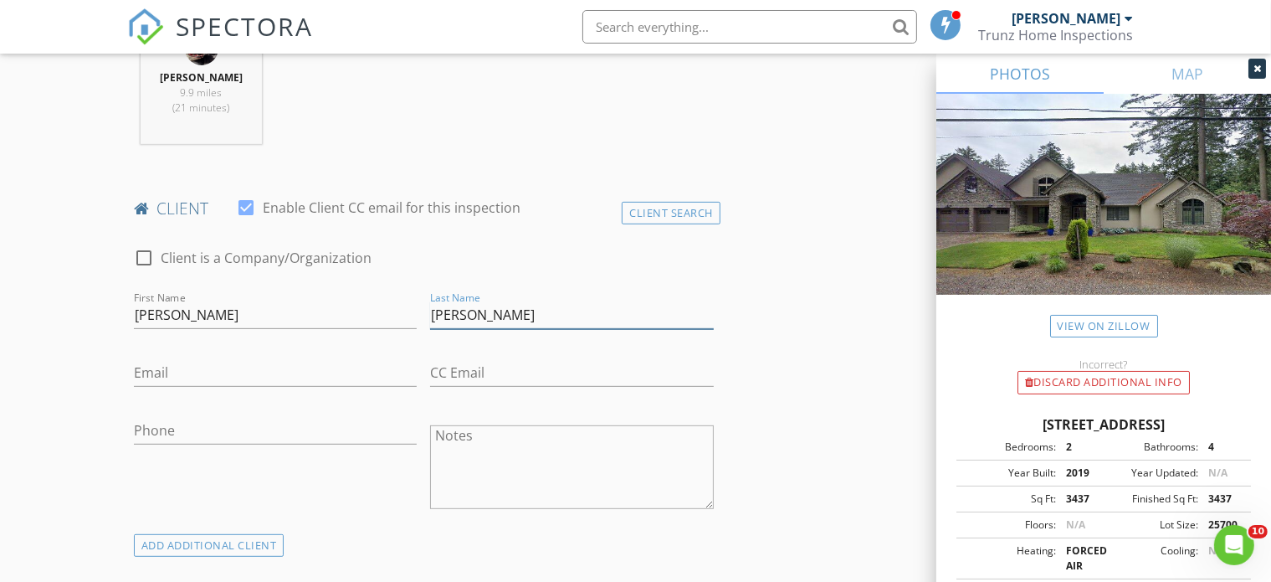
click at [462, 310] on input "Jairo Velez" at bounding box center [571, 315] width 283 height 28
drag, startPoint x: 462, startPoint y: 310, endPoint x: 440, endPoint y: 311, distance: 21.8
click at [439, 314] on input "Jairo Velez" at bounding box center [571, 315] width 283 height 28
click at [441, 311] on input "Jairo Velez" at bounding box center [571, 315] width 283 height 28
click at [500, 307] on input "Jairo Velez" at bounding box center [571, 315] width 283 height 28
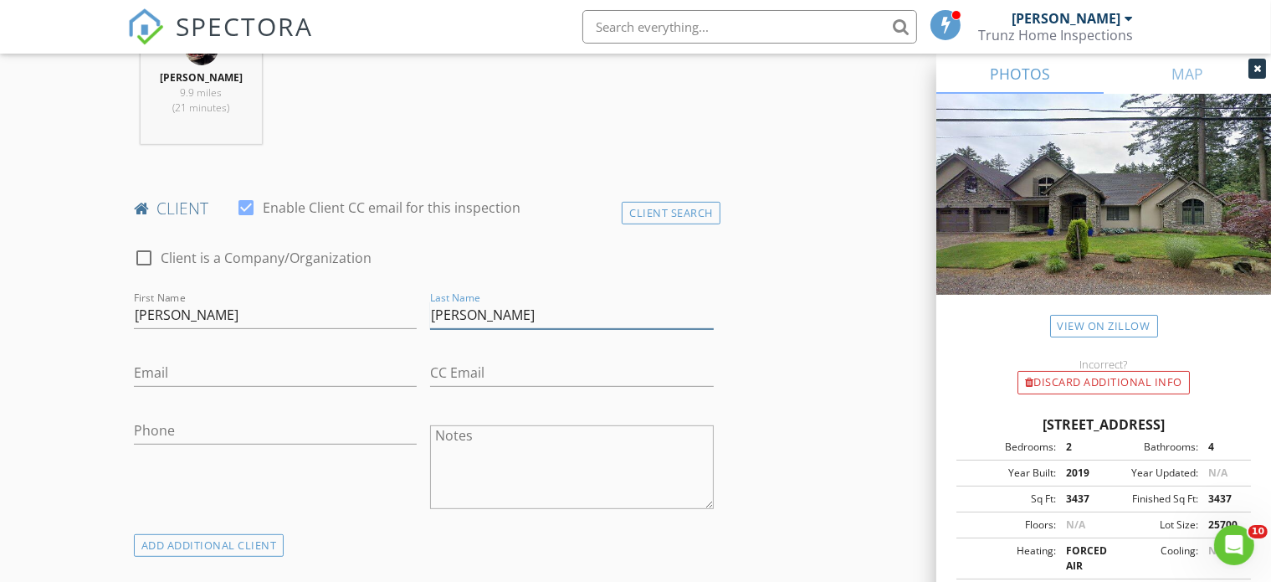
drag, startPoint x: 462, startPoint y: 315, endPoint x: 405, endPoint y: 314, distance: 56.9
click at [405, 314] on div "check_box_outline_blank Client is a Company/Organization First Name Jairo Velez…" at bounding box center [423, 382] width 593 height 303
type input "Velez"
drag, startPoint x: 160, startPoint y: 313, endPoint x: 223, endPoint y: 314, distance: 63.6
click at [219, 316] on input "Jairo Velez" at bounding box center [275, 315] width 283 height 28
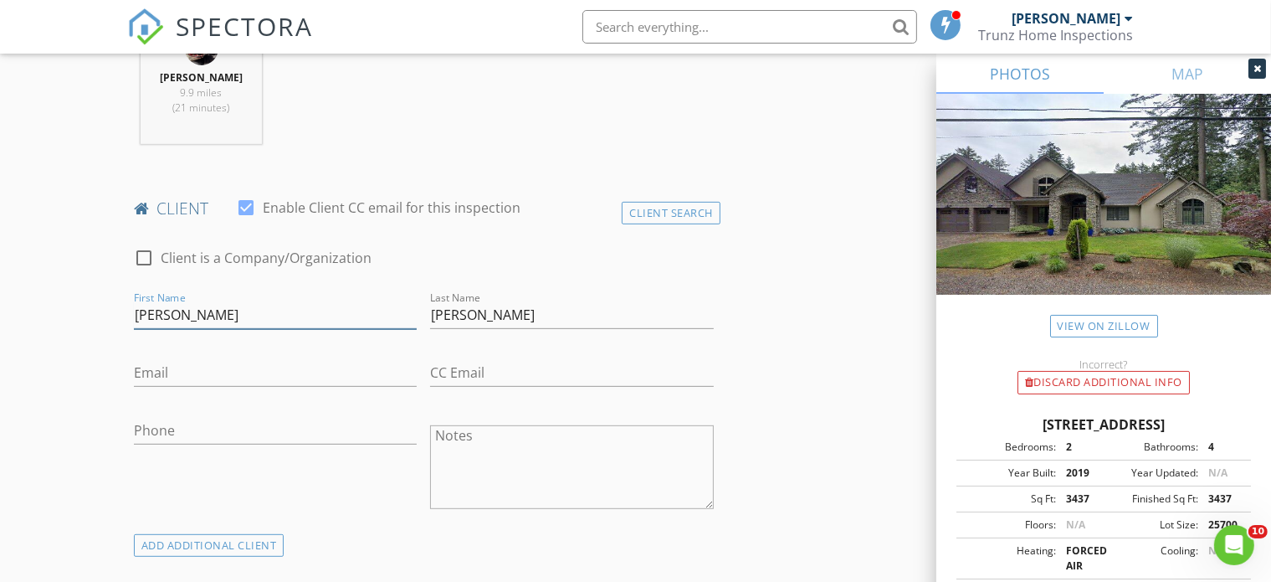
type input "Jairo"
click at [175, 371] on input "Email" at bounding box center [275, 373] width 283 height 28
paste input "Jdevelez@gmail.com"
type input "Jdevelez@gmail.com"
click at [187, 432] on input "Phone" at bounding box center [275, 431] width 283 height 28
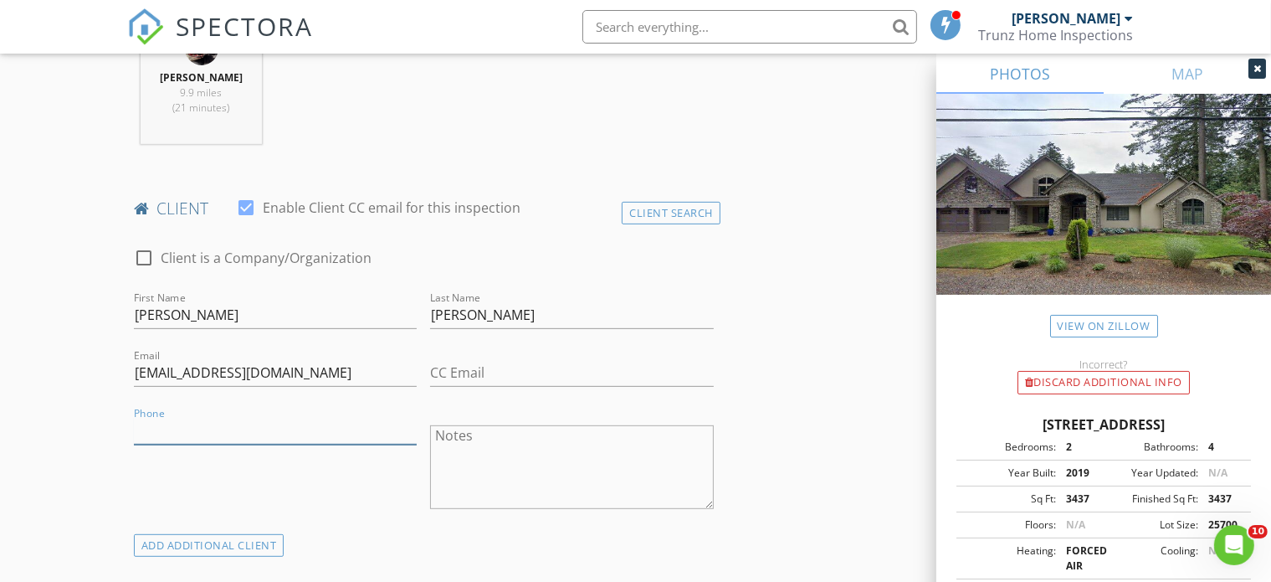
paste input "408-303-4495"
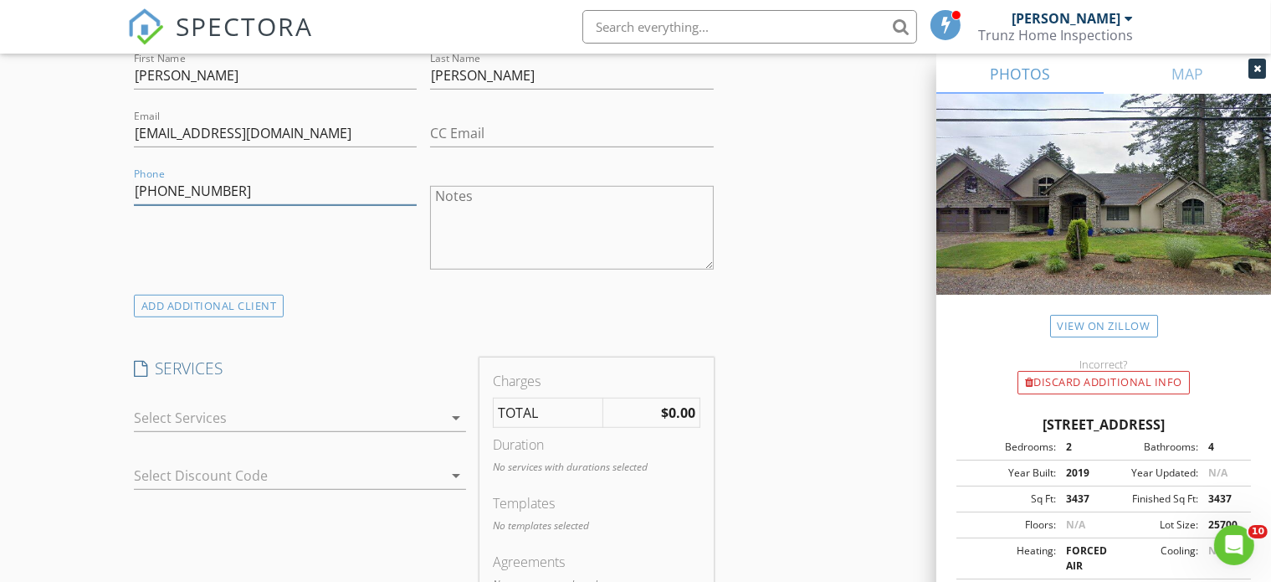
scroll to position [837, 0]
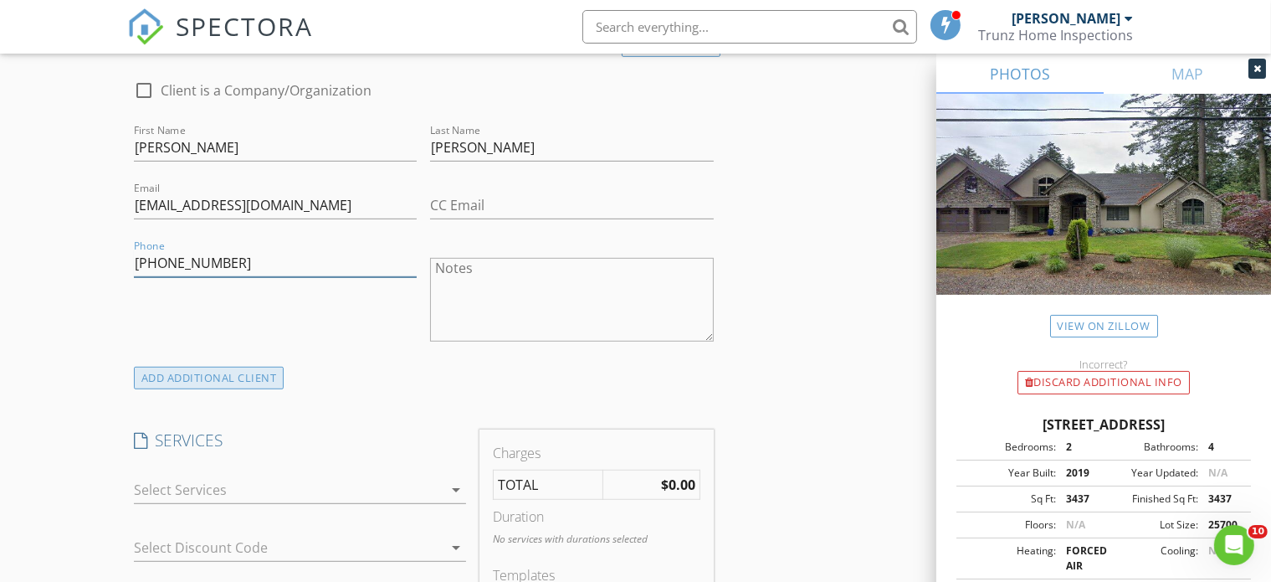
type input "408-303-4495"
click at [214, 378] on div "ADD ADDITIONAL client" at bounding box center [209, 378] width 151 height 23
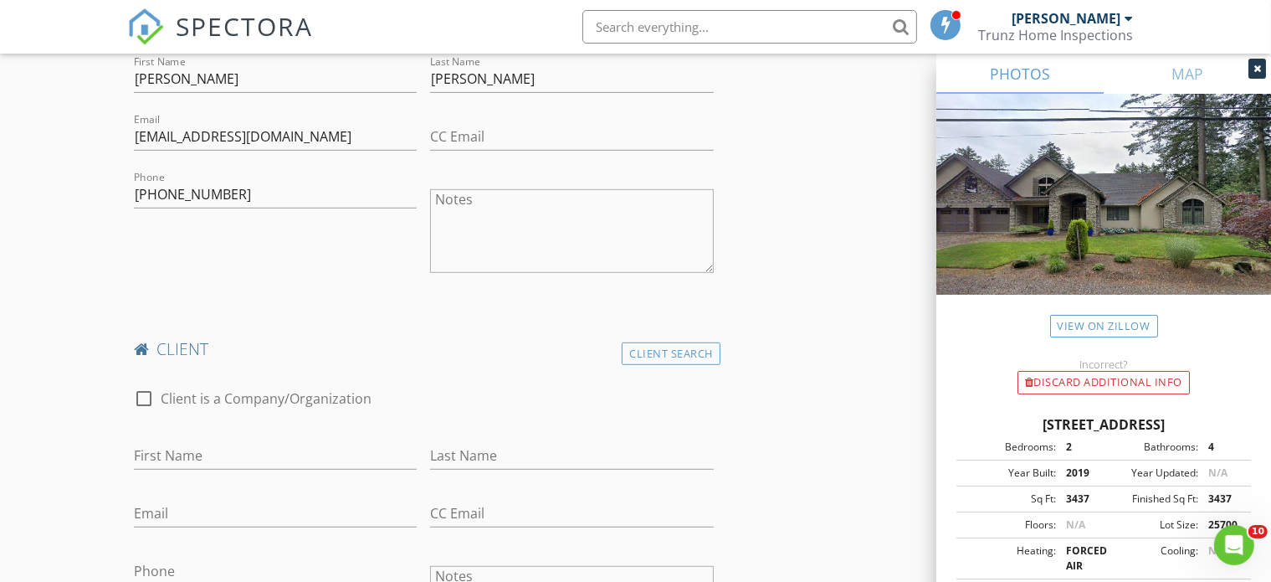
scroll to position [1004, 0]
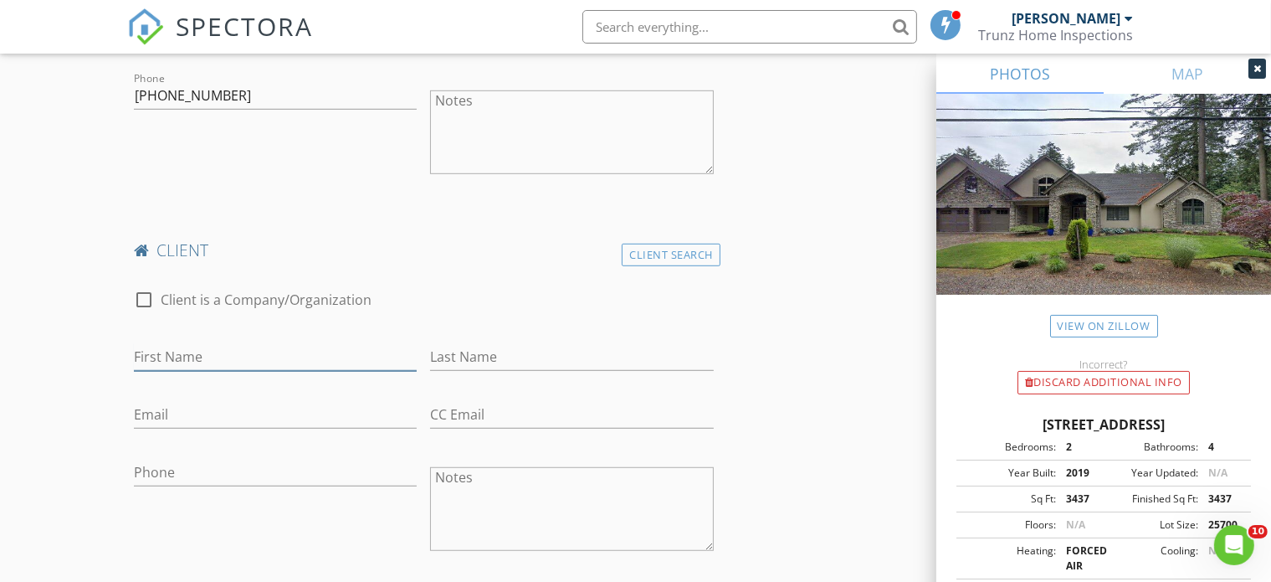
click at [171, 356] on input "First Name" at bounding box center [275, 357] width 283 height 28
paste input "Selina Koenig"
type input "Selina Koenig"
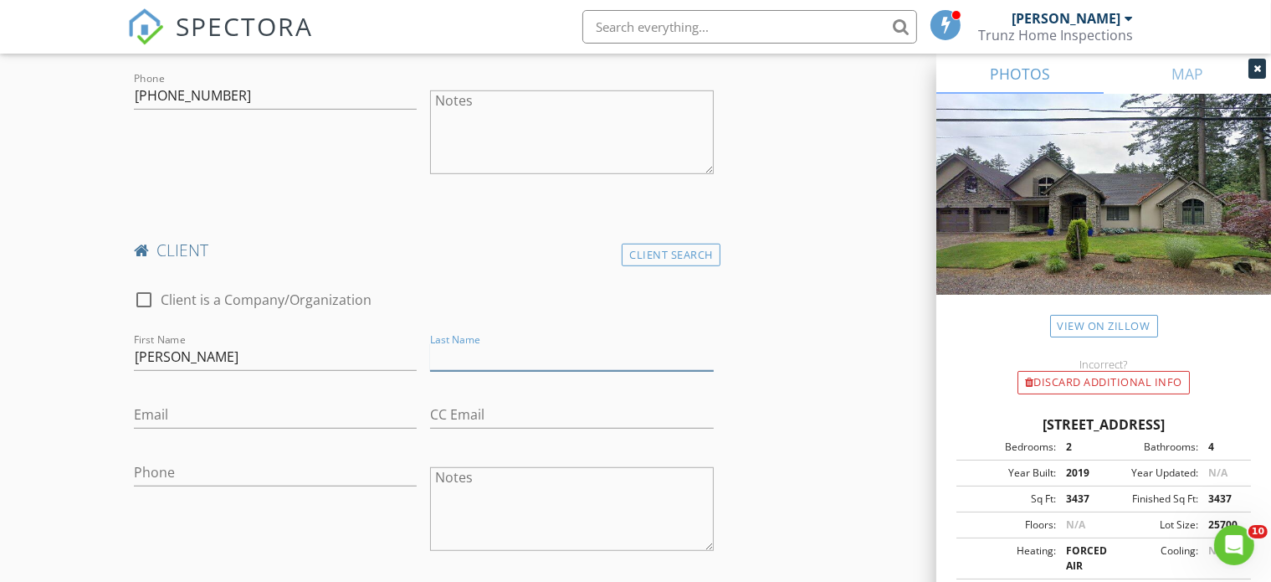
click at [517, 360] on input "Last Name" at bounding box center [571, 357] width 283 height 28
paste input "Selina Koenig"
drag, startPoint x: 472, startPoint y: 359, endPoint x: 346, endPoint y: 357, distance: 126.4
click at [346, 357] on div "check_box_outline_blank Client is a Company/Organization First Name Selina Koen…" at bounding box center [423, 424] width 593 height 303
type input "Koenig"
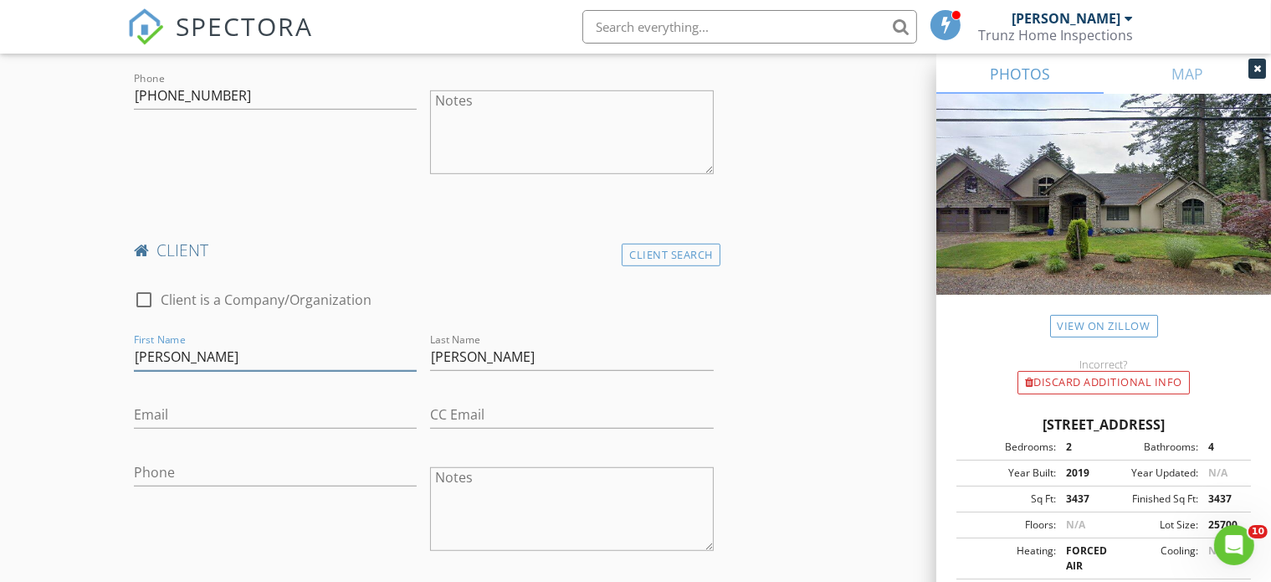
drag, startPoint x: 244, startPoint y: 357, endPoint x: 177, endPoint y: 343, distance: 67.6
click at [177, 343] on input "Selina Koenig" at bounding box center [275, 357] width 283 height 28
type input "Selina"
click at [176, 421] on input "Email" at bounding box center [275, 415] width 283 height 28
paste input "Selikoening@gmail.com"
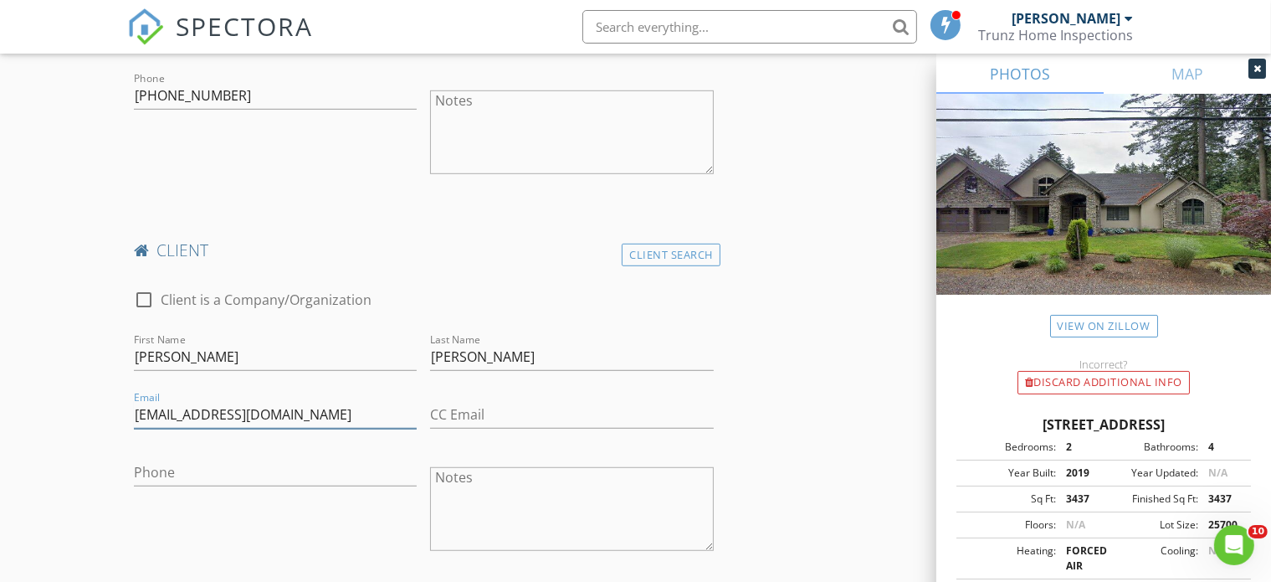
type input "Selikoening@gmail.com"
drag, startPoint x: 219, startPoint y: 95, endPoint x: 122, endPoint y: 101, distance: 97.3
click at [192, 461] on input "Phone" at bounding box center [275, 473] width 283 height 28
paste input "408-303-4495"
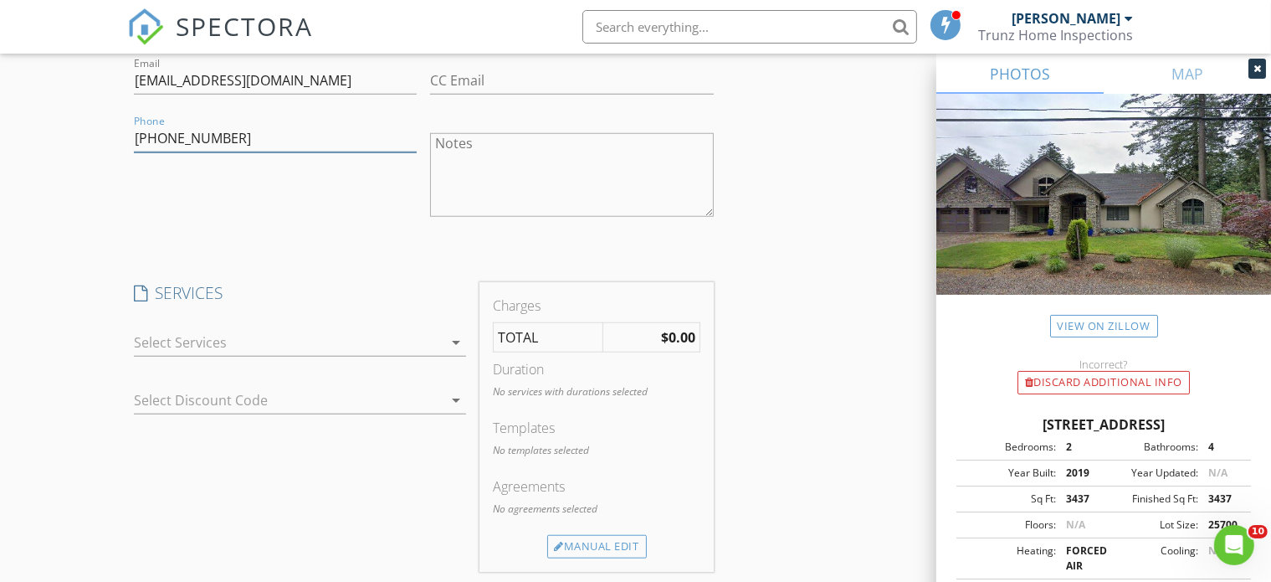
scroll to position [1339, 0]
type input "408-303-4495"
click at [407, 341] on div at bounding box center [289, 341] width 310 height 27
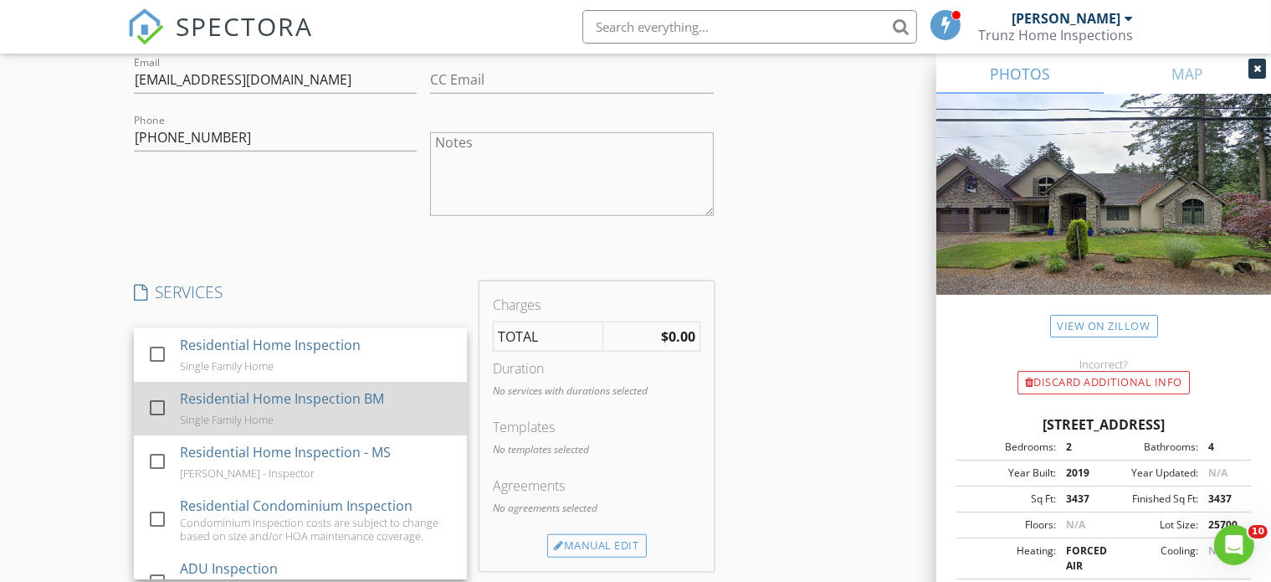
click at [210, 408] on div "Residential Home Inspection BM Single Family Home" at bounding box center [316, 409] width 275 height 54
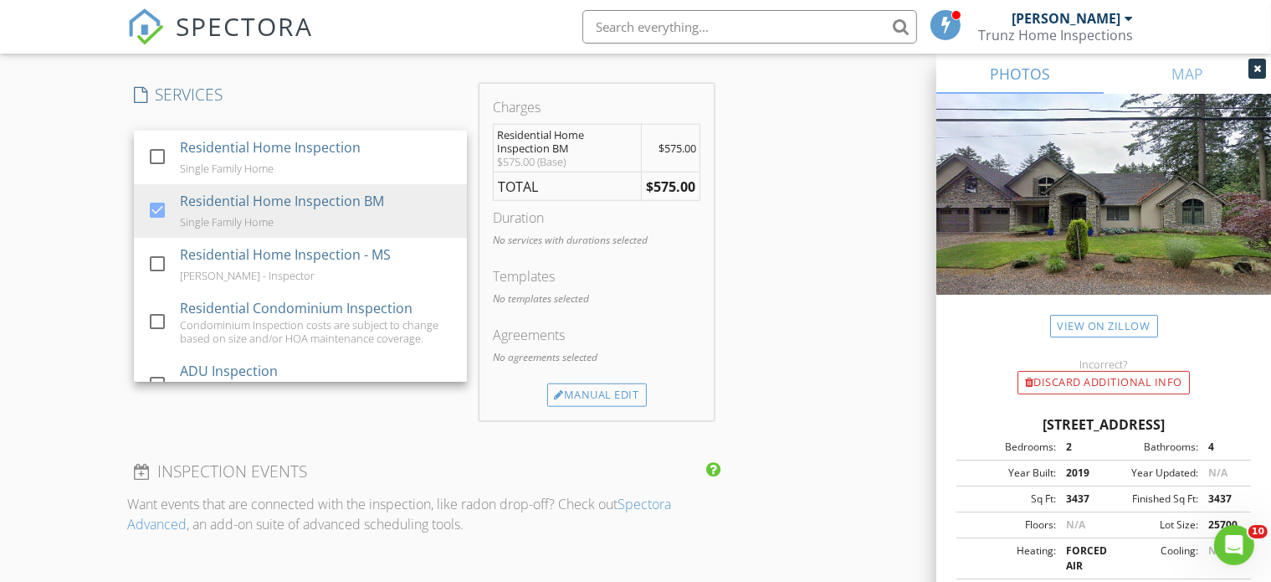
scroll to position [1590, 0]
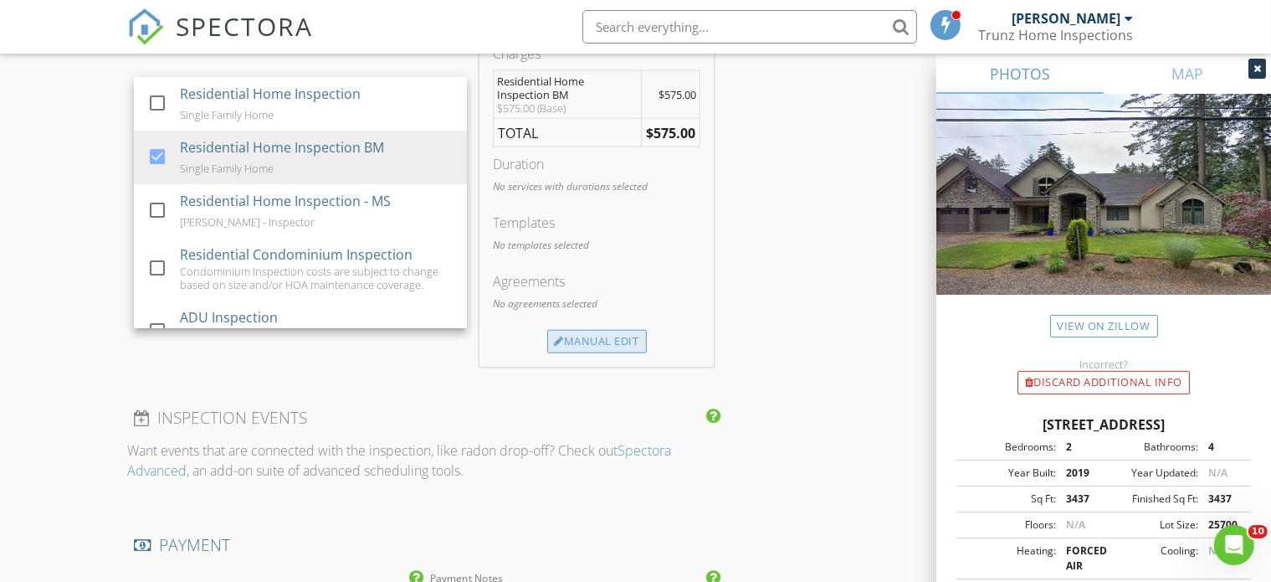
click at [608, 337] on div "Manual Edit" at bounding box center [597, 341] width 100 height 23
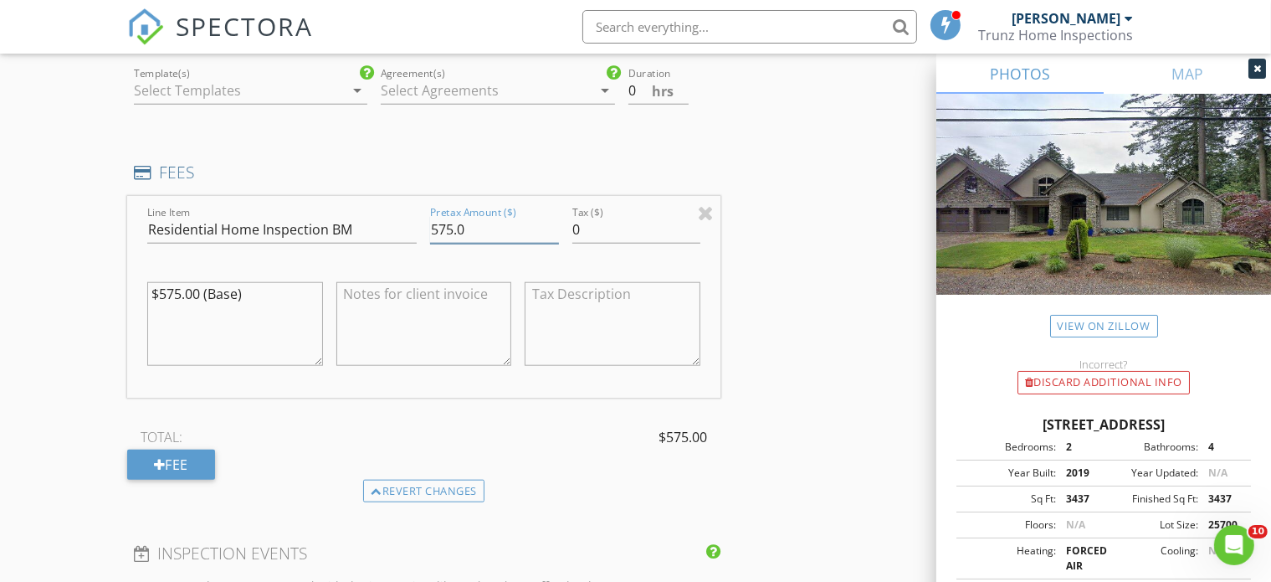
drag, startPoint x: 465, startPoint y: 226, endPoint x: 408, endPoint y: 225, distance: 56.9
click at [410, 221] on div "Line Item Residential Home Inspection BM Pretax Amount ($) 575.0 Tax ($) 0 $575…" at bounding box center [423, 297] width 593 height 202
type input "700.00"
drag, startPoint x: 180, startPoint y: 293, endPoint x: 161, endPoint y: 300, distance: 20.7
click at [161, 300] on textarea "$575.00 (Base)" at bounding box center [235, 324] width 176 height 84
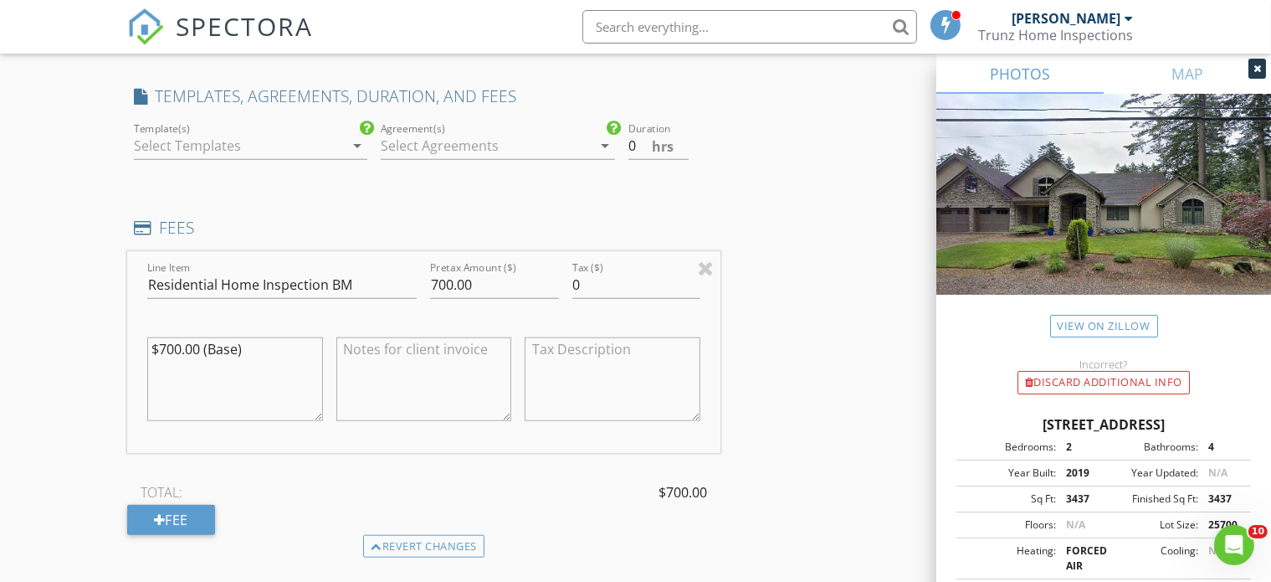
scroll to position [1506, 0]
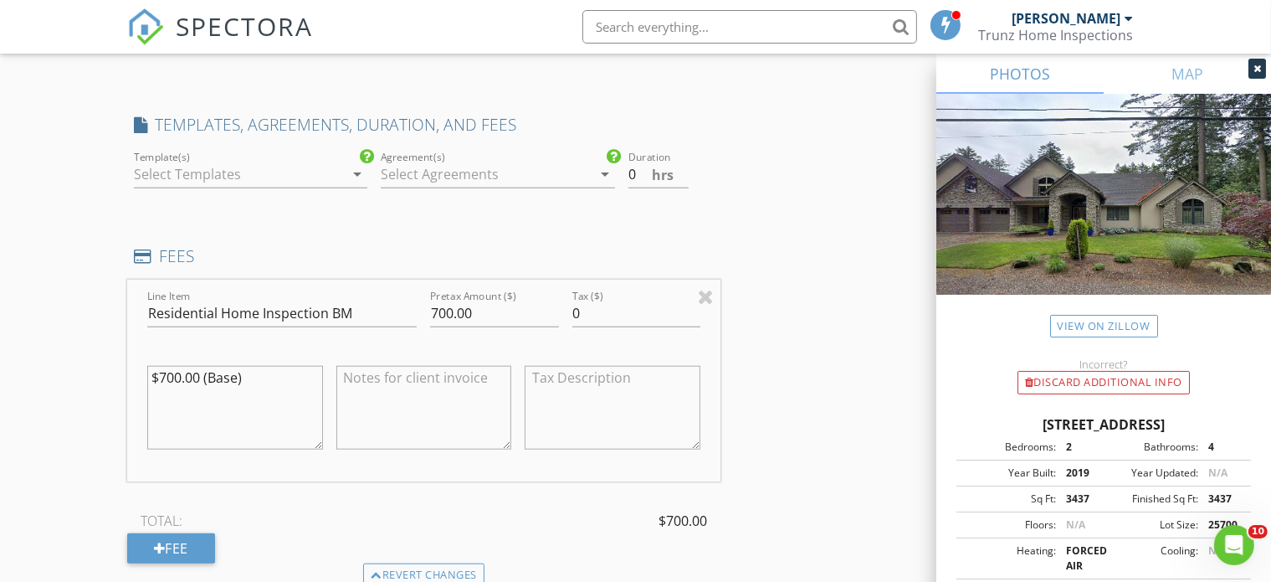
type textarea "$700.00 (Base)"
click at [225, 180] on div at bounding box center [239, 174] width 210 height 27
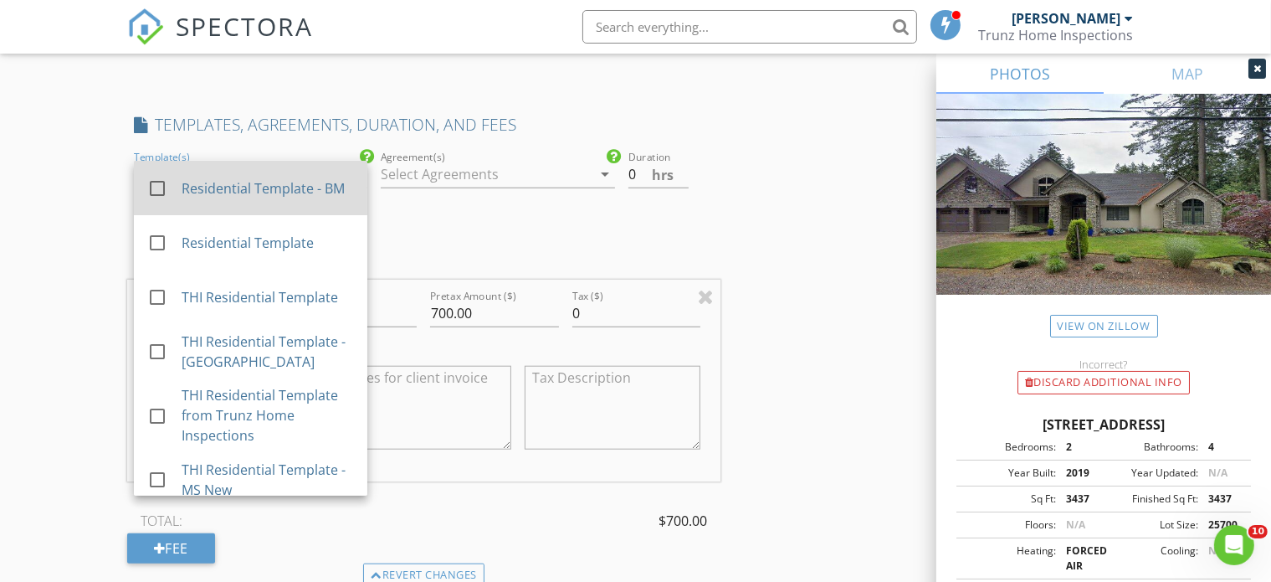
click at [192, 186] on div "Residential Template - BM" at bounding box center [268, 188] width 172 height 20
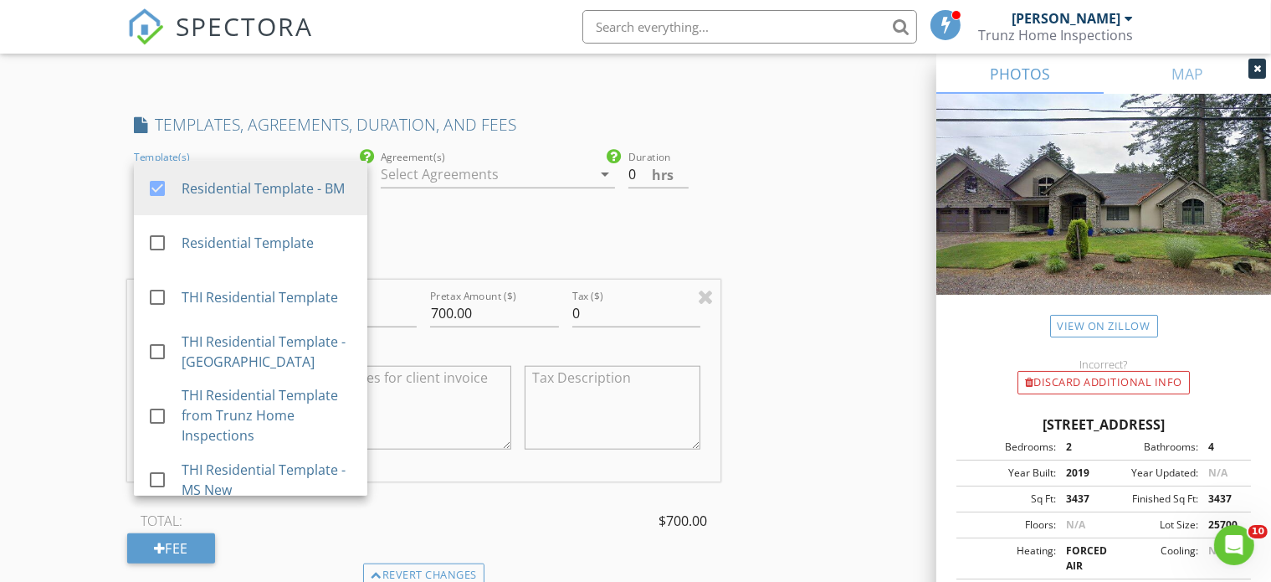
click at [457, 182] on div at bounding box center [486, 174] width 210 height 27
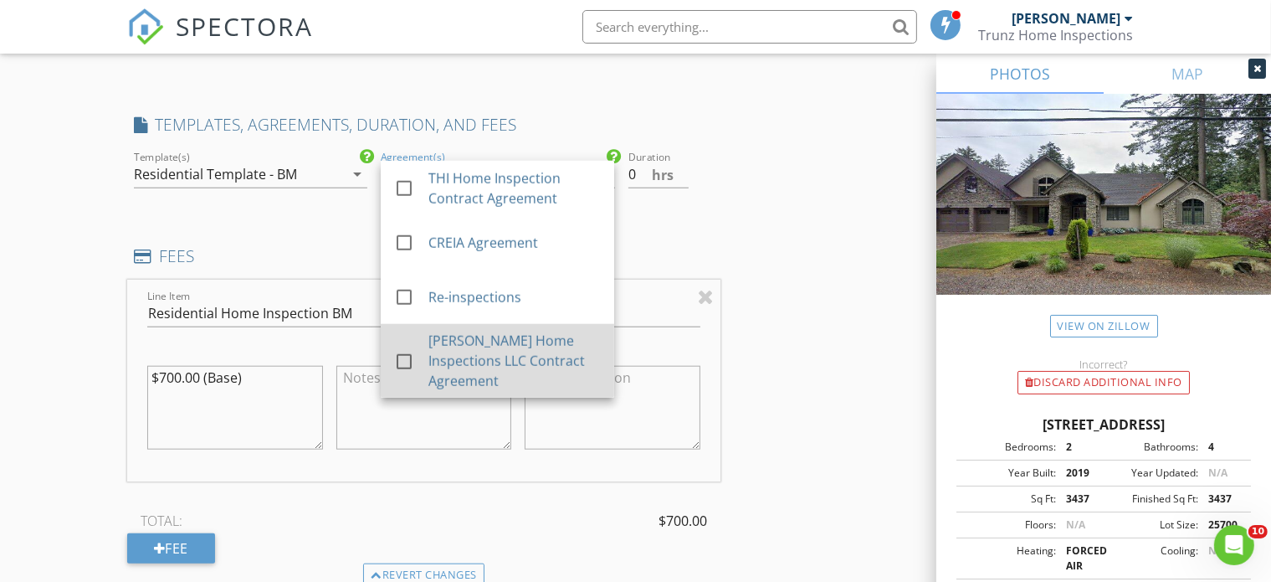
click at [449, 361] on div "Bernd Minde Home Inspections LLC Contract Agreement" at bounding box center [515, 361] width 172 height 60
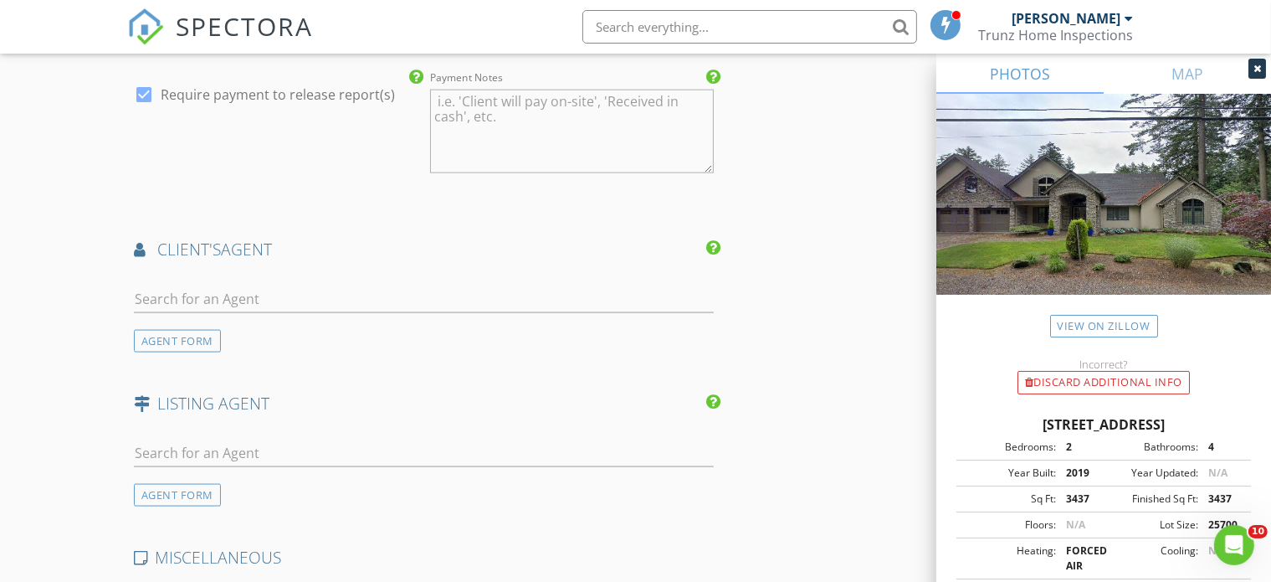
scroll to position [2260, 0]
click at [177, 288] on input "text" at bounding box center [424, 296] width 580 height 28
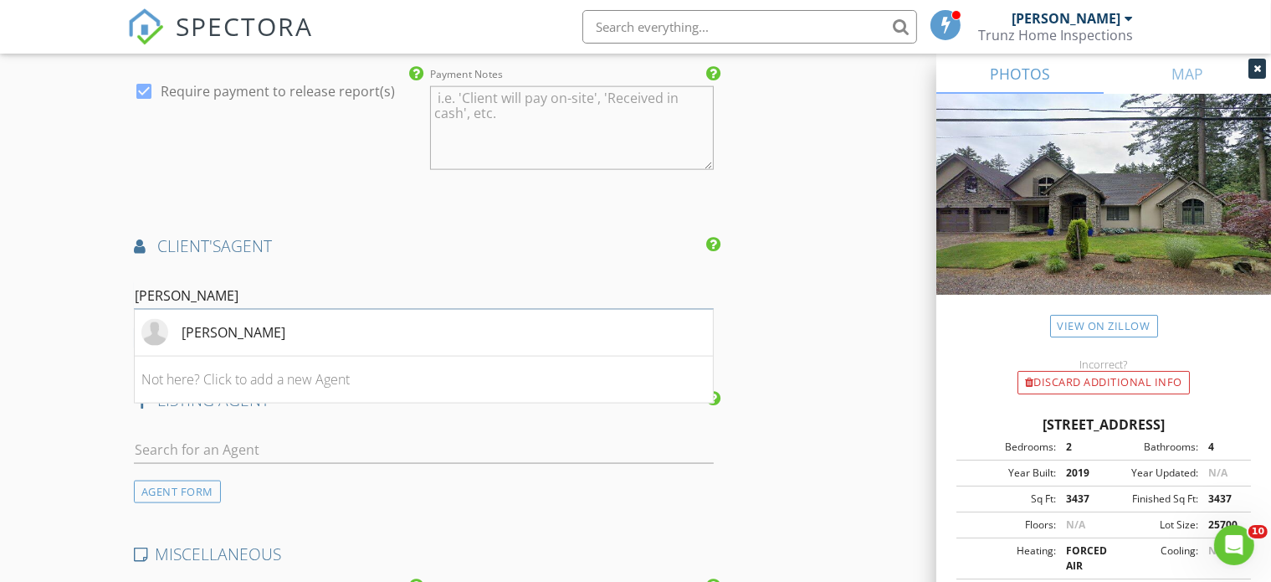
type input "Jason Connel"
click at [248, 324] on div "Jason Connelly" at bounding box center [234, 332] width 104 height 20
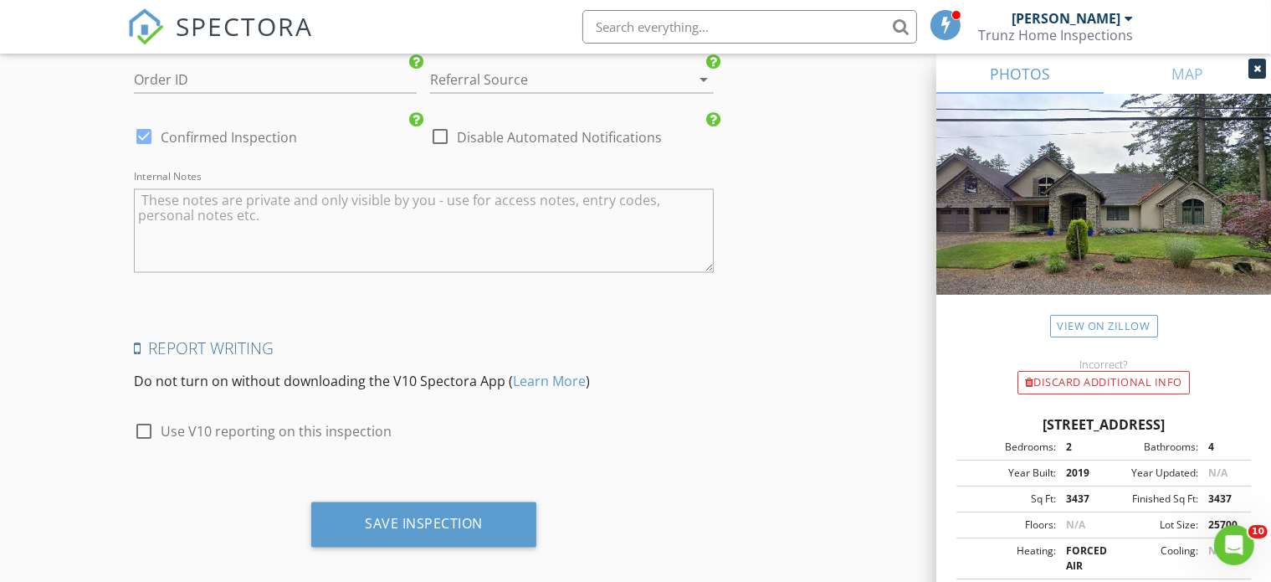
scroll to position [3046, 0]
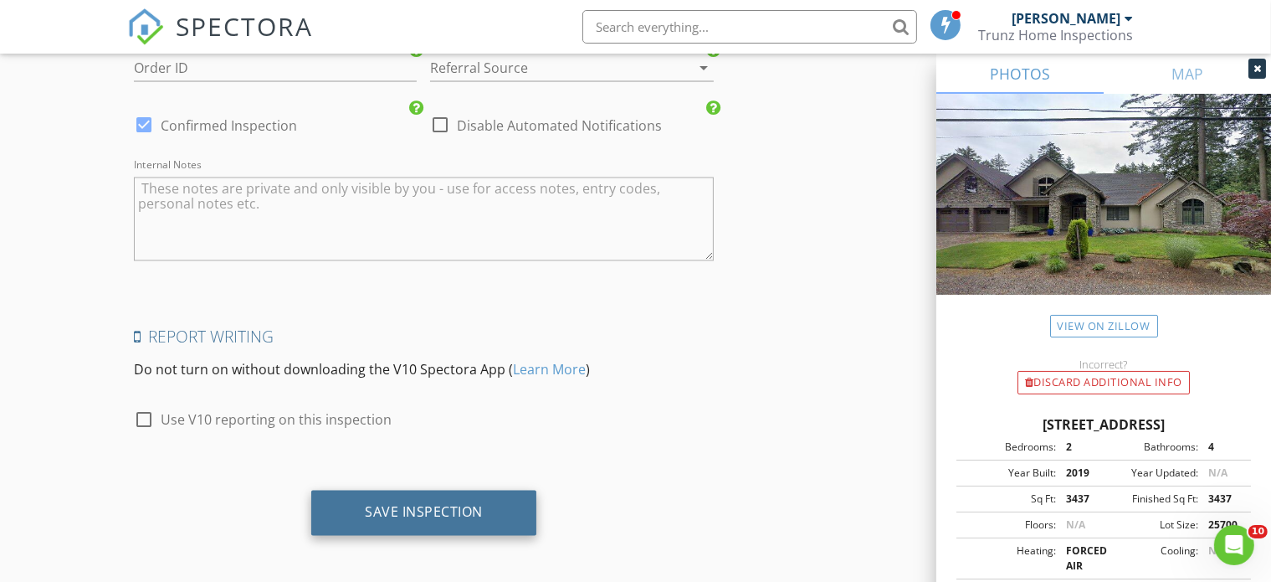
click at [439, 505] on div "Save Inspection" at bounding box center [424, 512] width 118 height 17
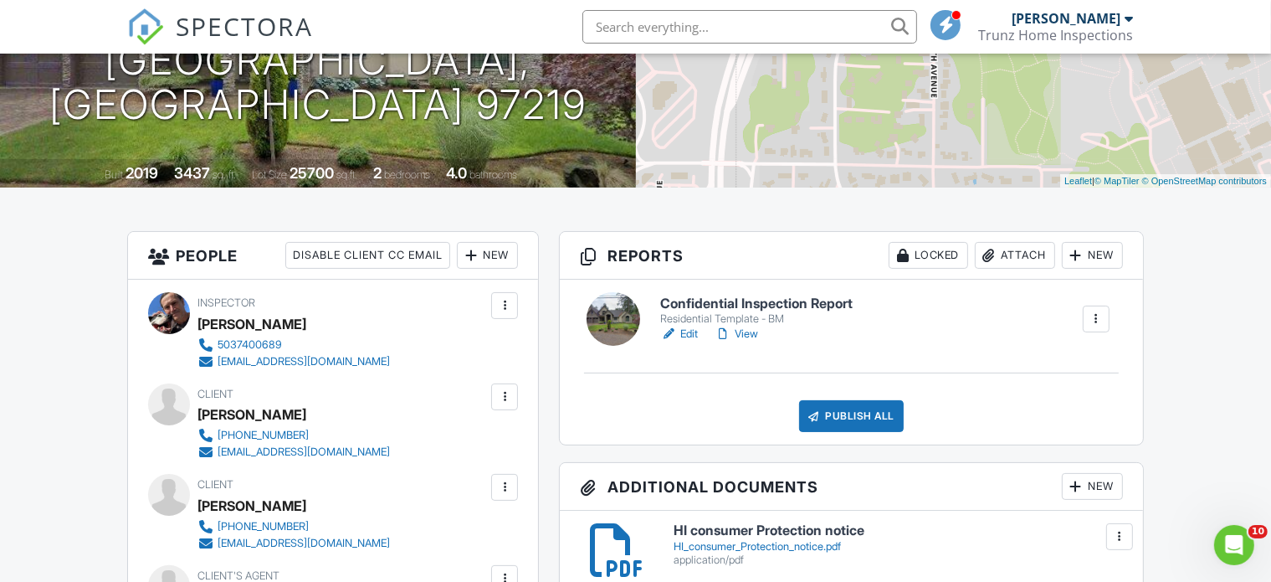
scroll to position [251, 0]
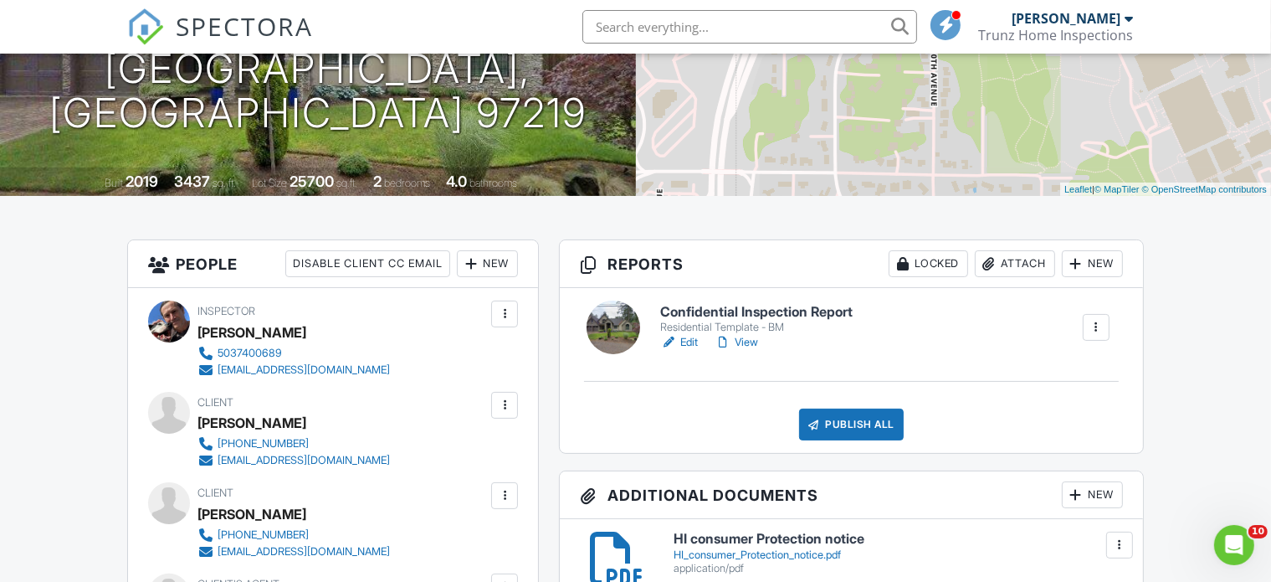
click at [688, 338] on link "Edit" at bounding box center [679, 342] width 38 height 17
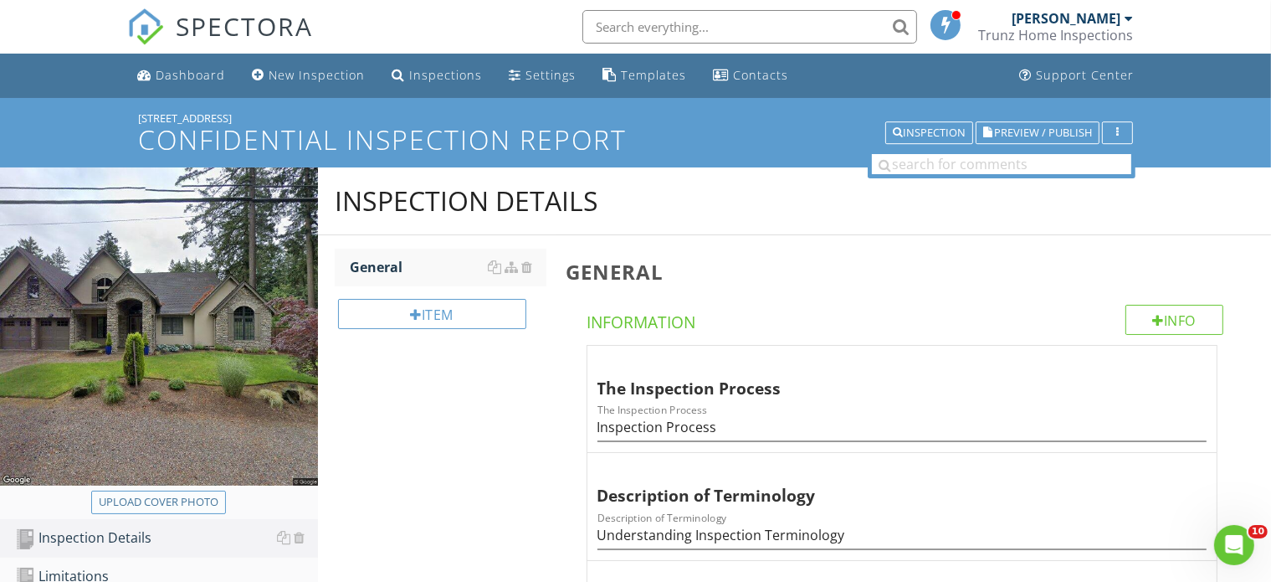
click at [167, 497] on div "Upload cover photo" at bounding box center [159, 502] width 120 height 17
type input "C:\fakepath\P2010001.JPG"
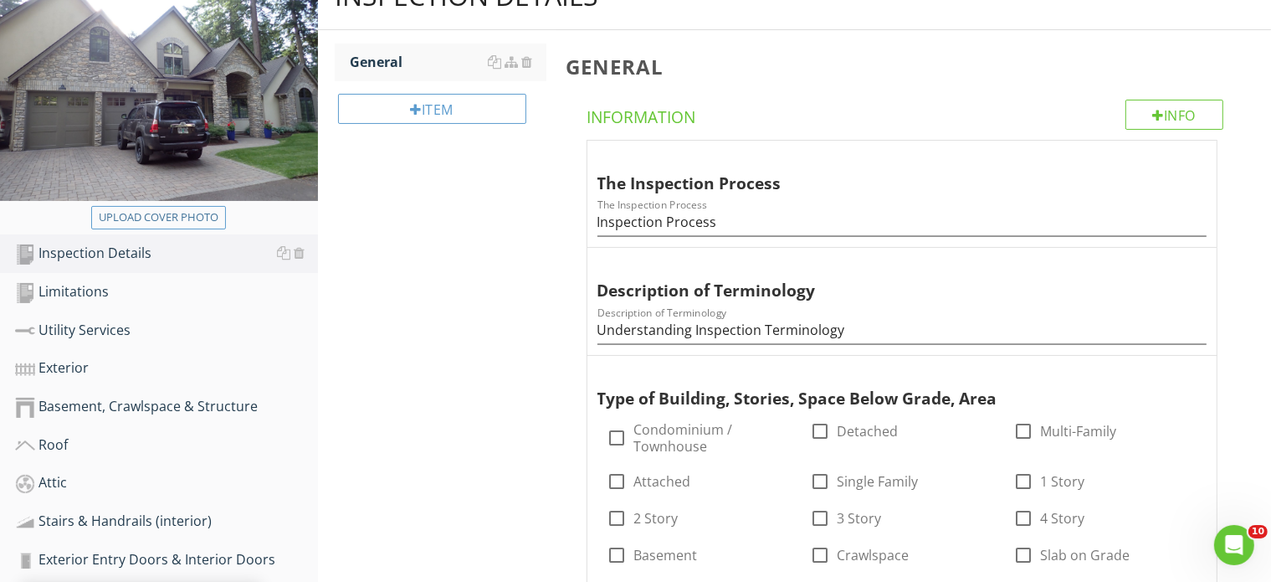
scroll to position [251, 0]
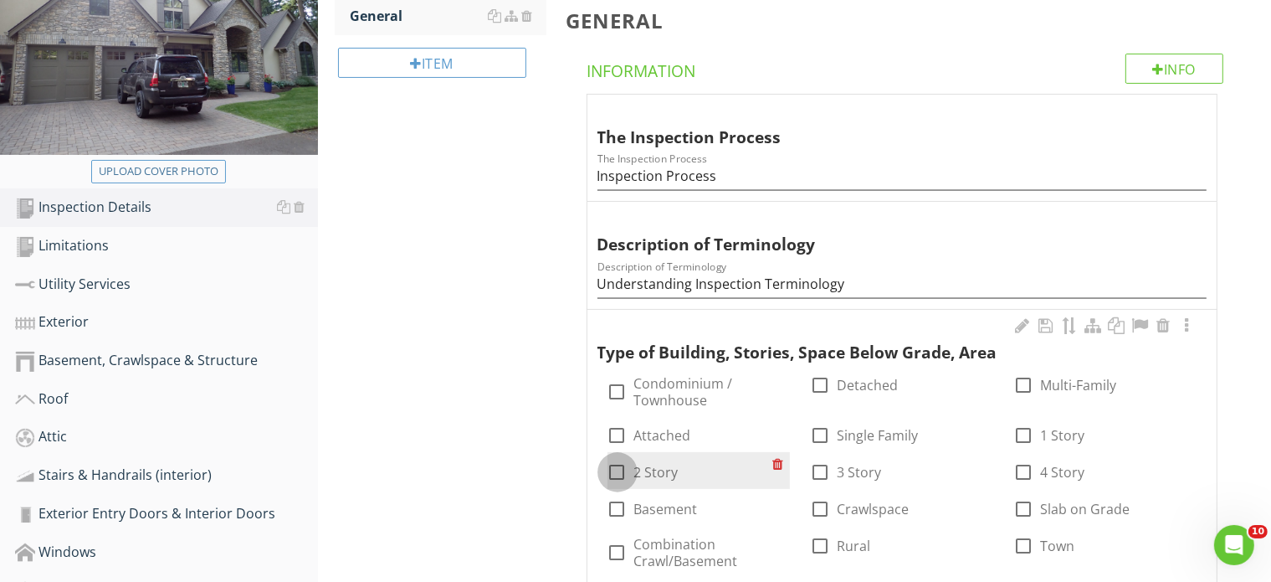
click at [619, 471] on div at bounding box center [617, 472] width 28 height 28
checkbox input "true"
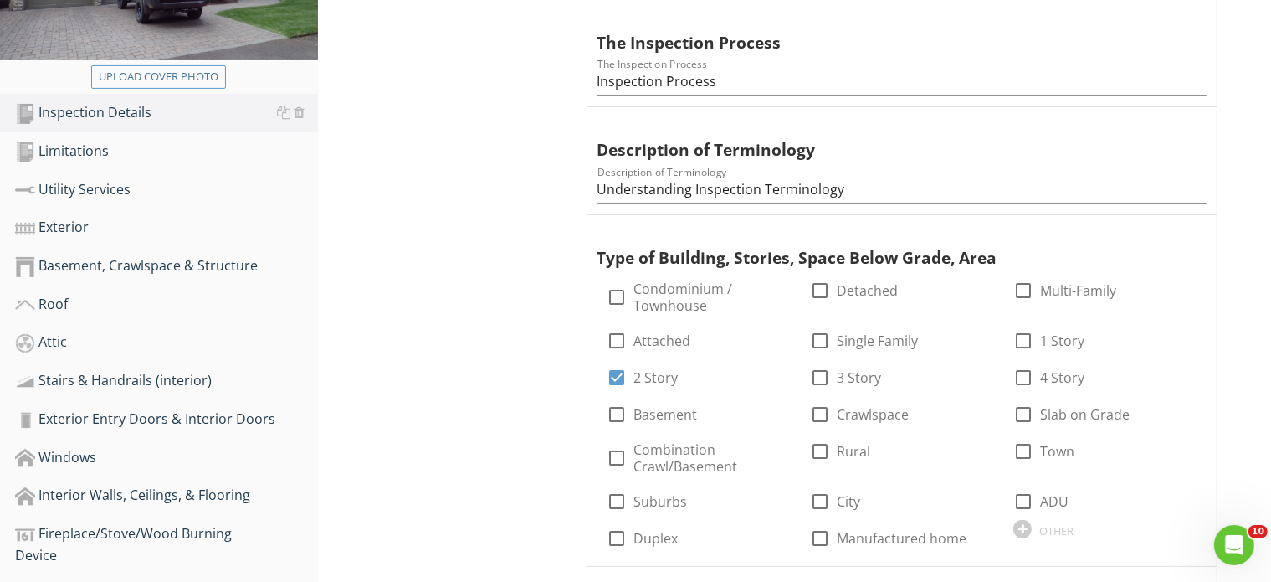
scroll to position [418, 0]
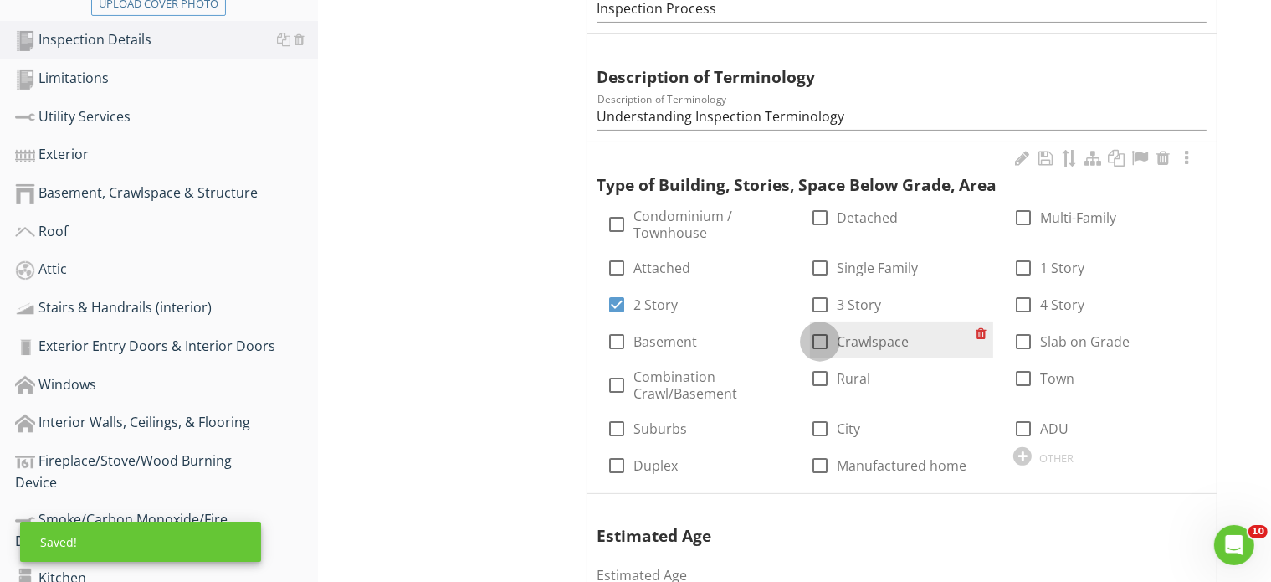
click at [819, 338] on div at bounding box center [820, 341] width 28 height 28
checkbox input "true"
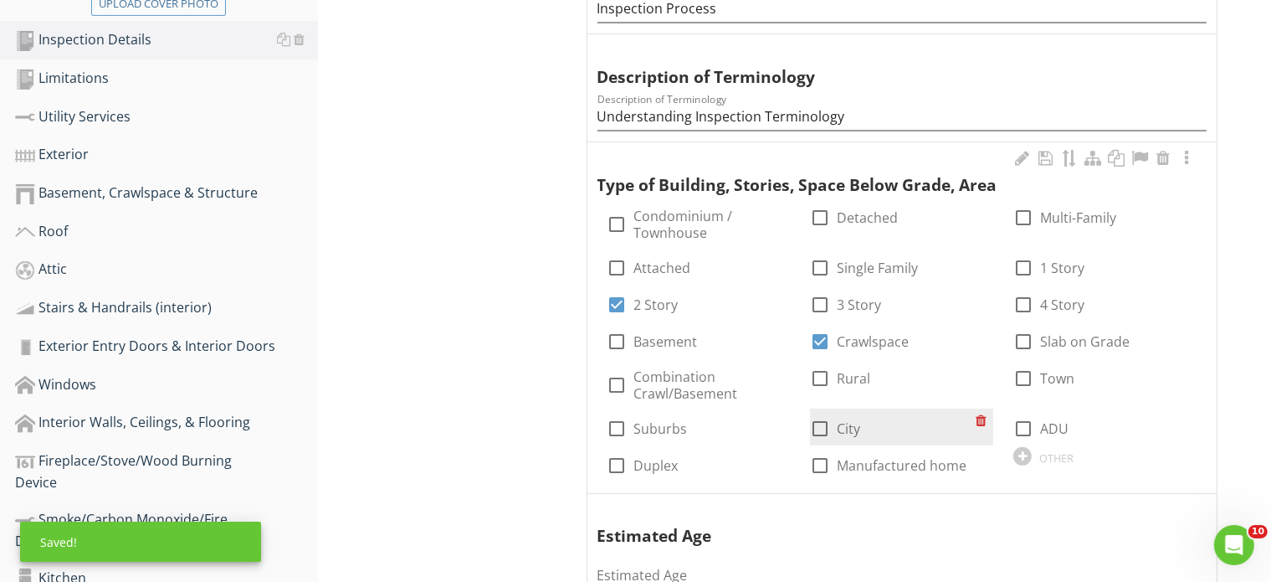
click at [817, 427] on div at bounding box center [820, 428] width 28 height 28
checkbox input "true"
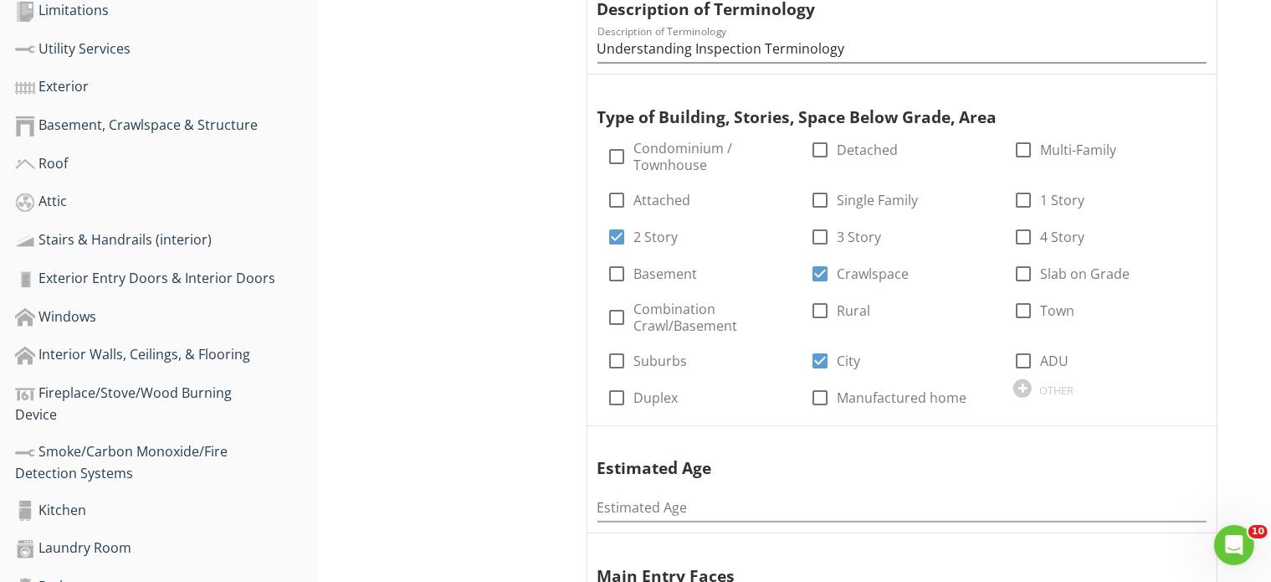
scroll to position [586, 0]
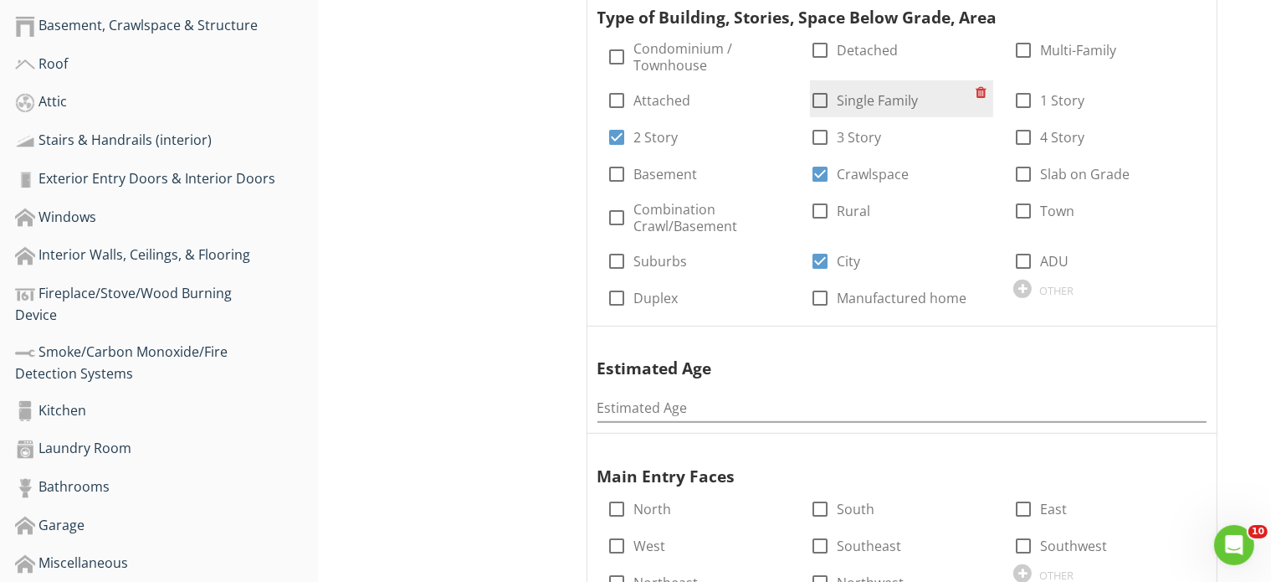
click at [824, 96] on div at bounding box center [820, 100] width 28 height 28
checkbox input "true"
click at [639, 406] on input "Estimated Age" at bounding box center [902, 408] width 609 height 28
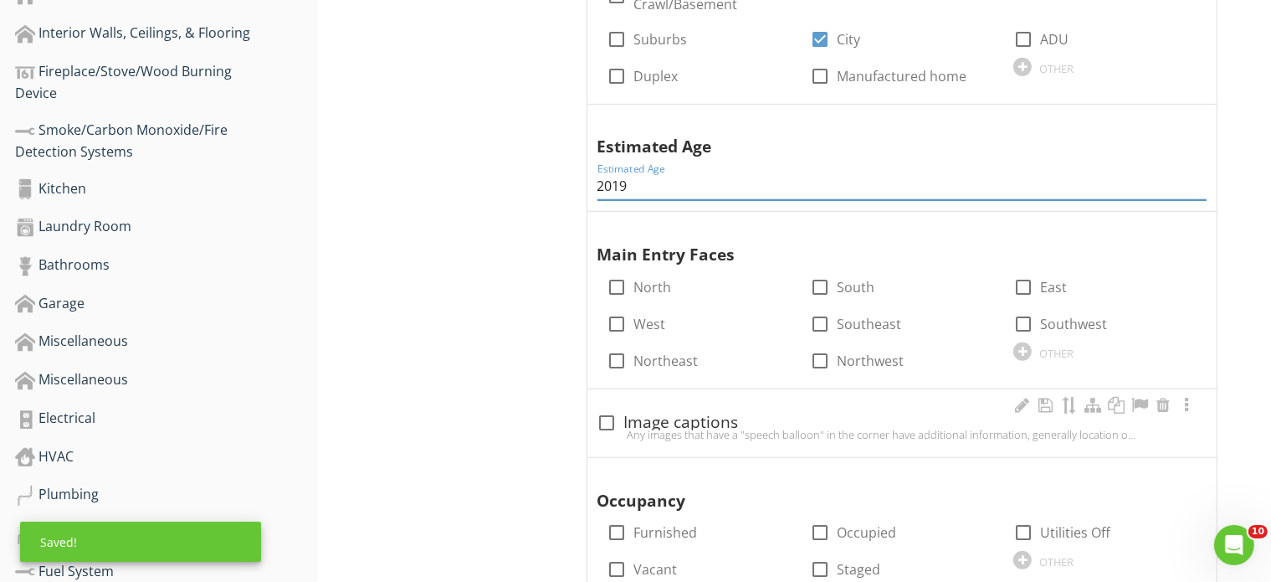
scroll to position [837, 0]
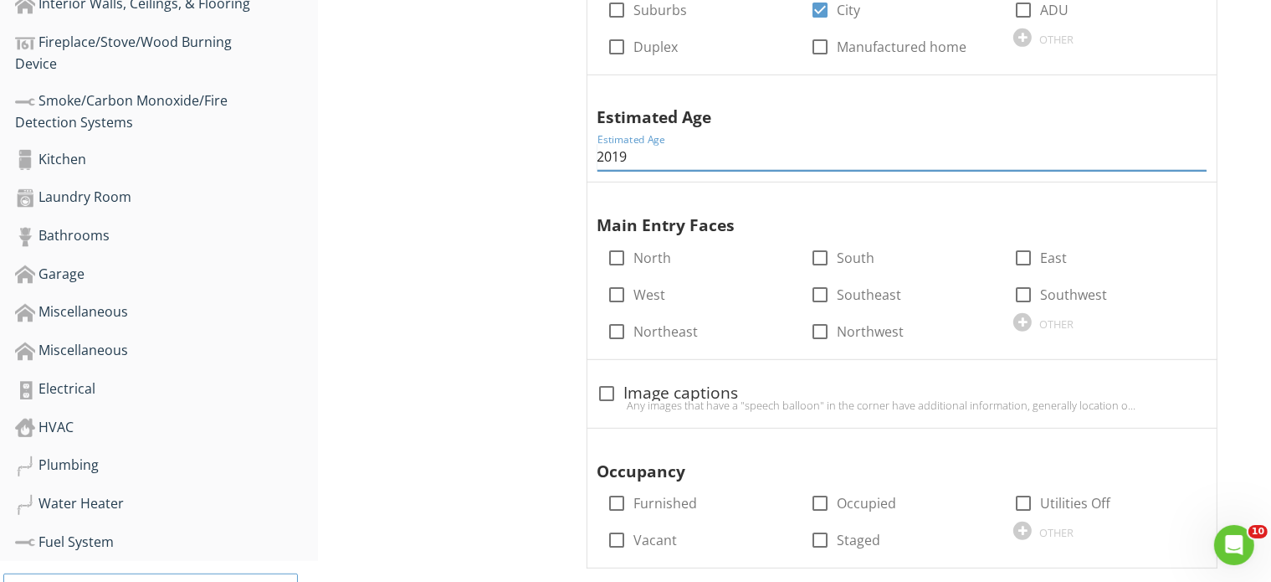
type input "2019"
click at [626, 294] on div at bounding box center [617, 294] width 28 height 28
checkbox input "true"
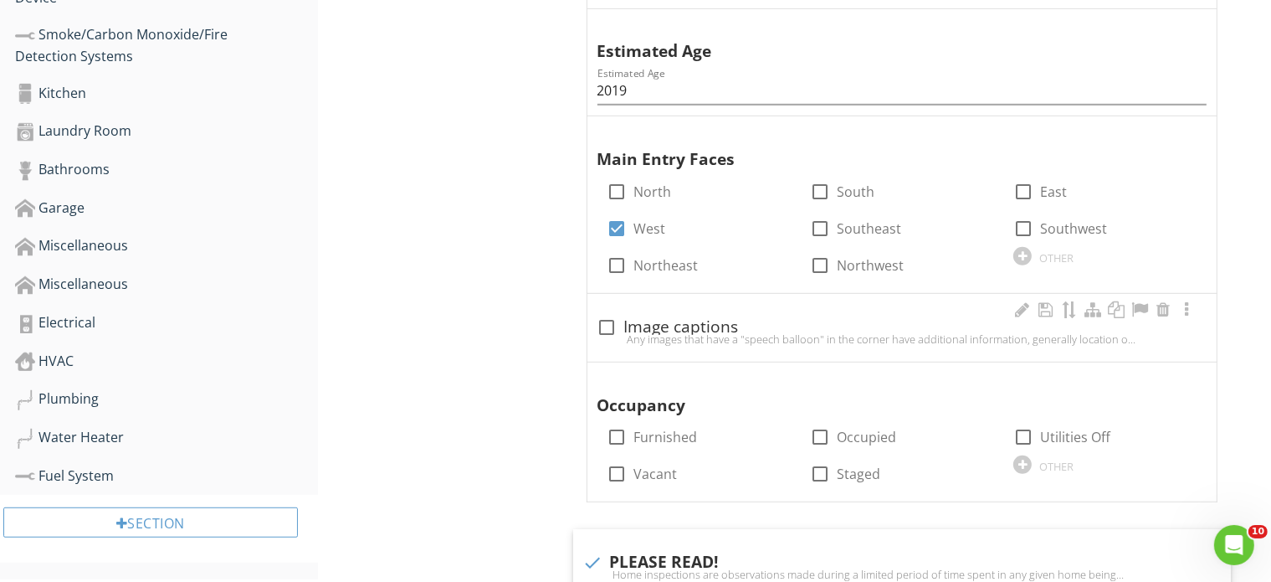
scroll to position [1004, 0]
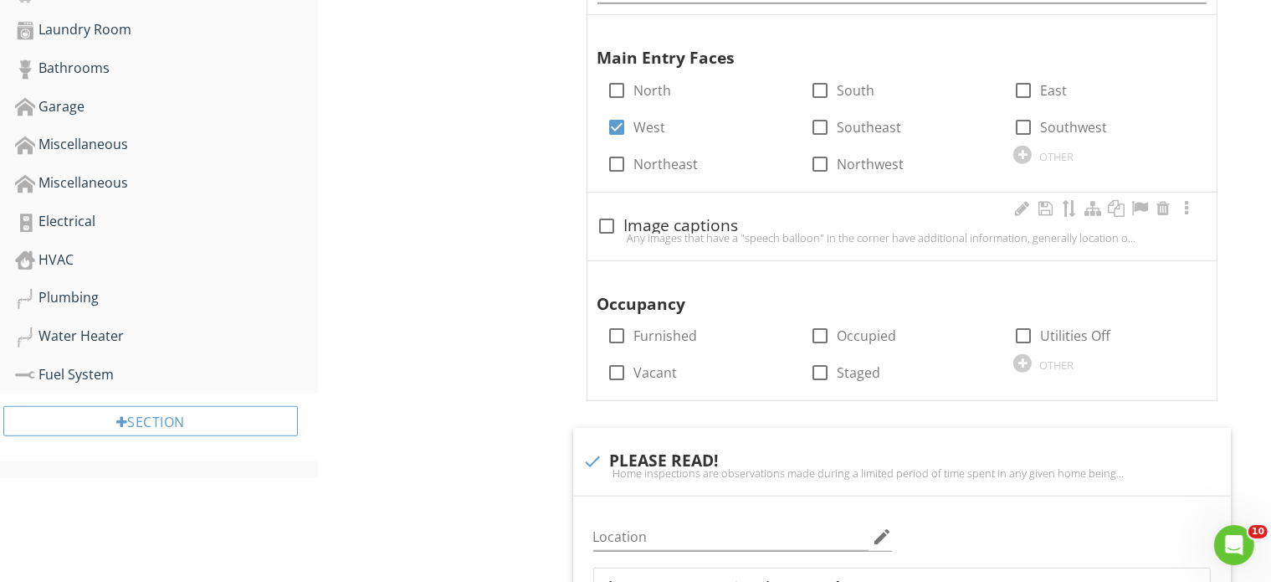
click at [603, 225] on div at bounding box center [607, 226] width 28 height 28
checkbox input "true"
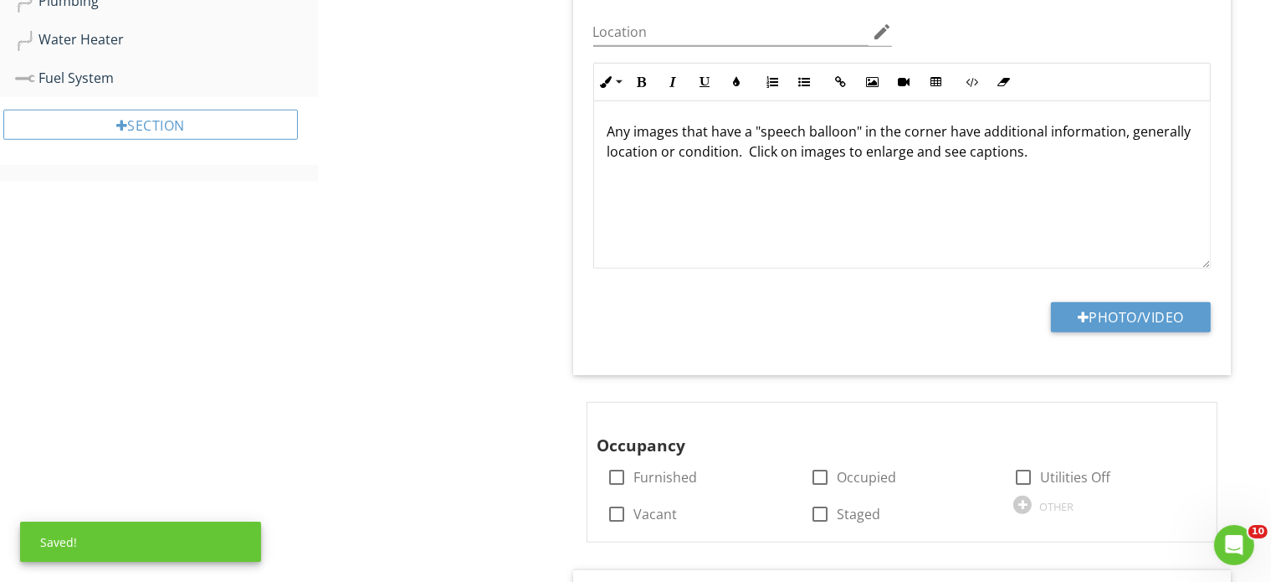
scroll to position [1339, 0]
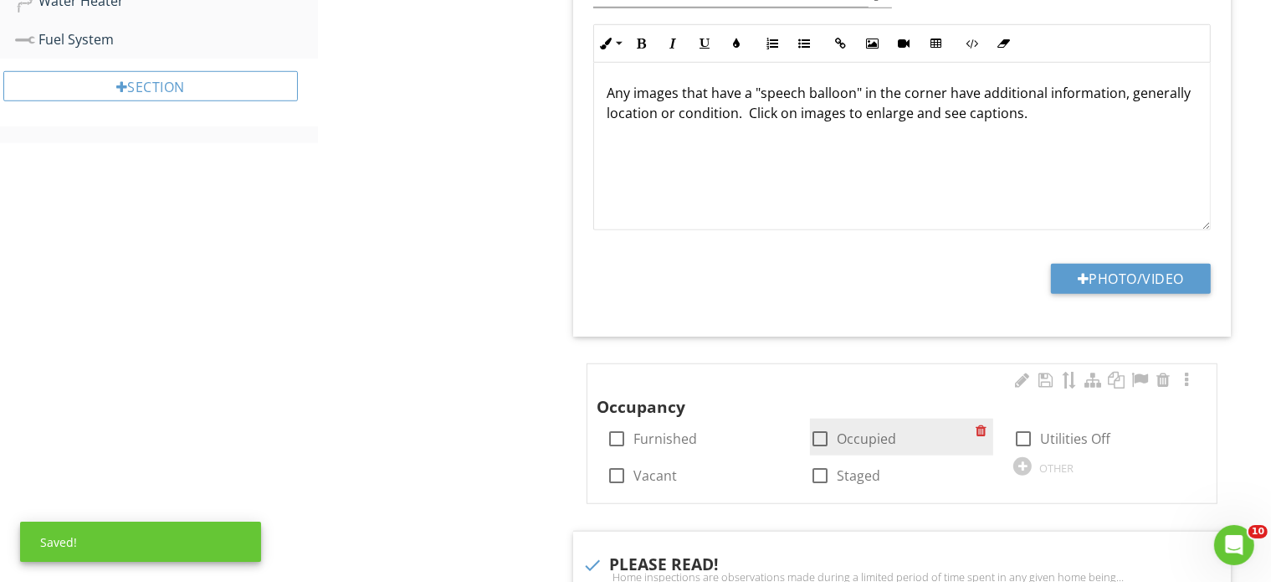
click at [821, 439] on div at bounding box center [820, 438] width 28 height 28
checkbox input "true"
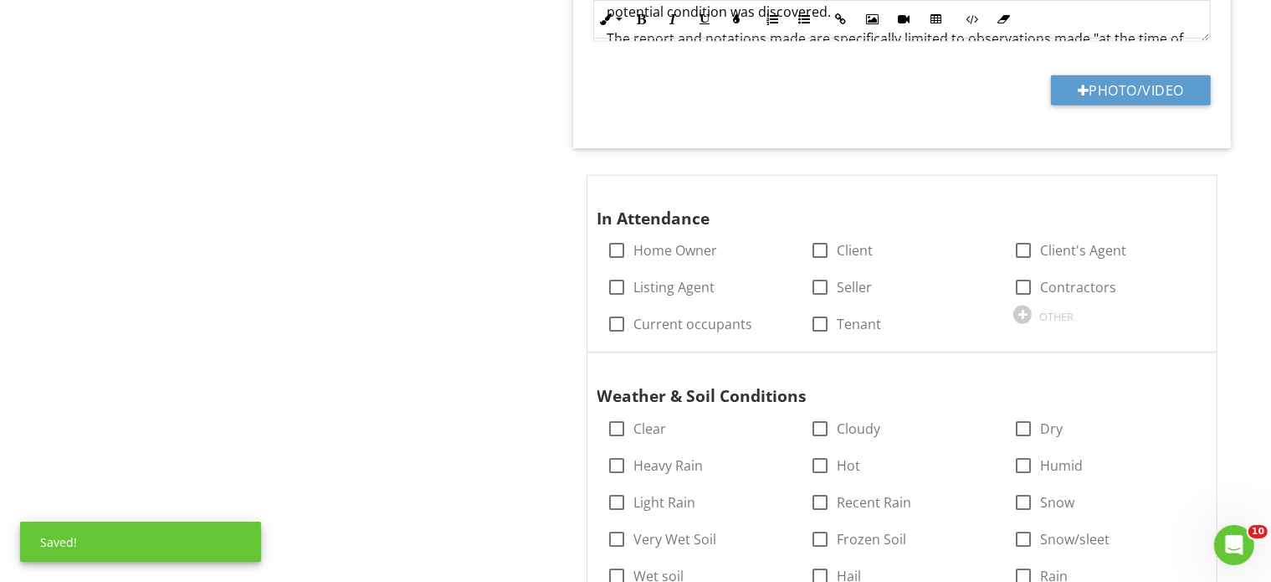
scroll to position [2176, 0]
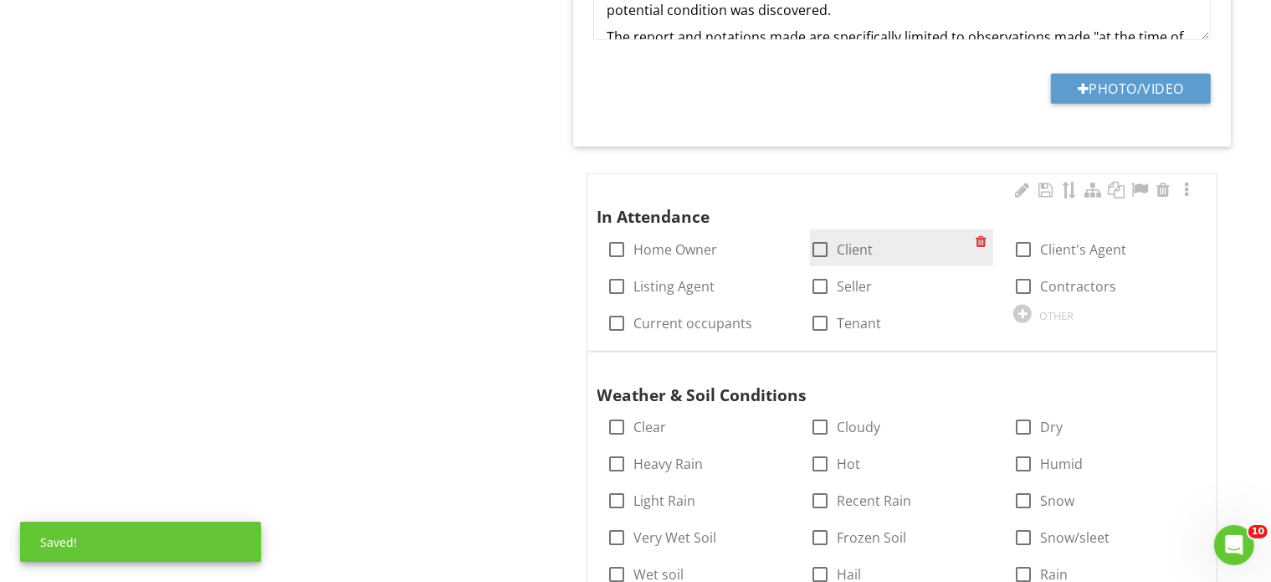
click at [818, 244] on div at bounding box center [820, 249] width 28 height 28
checkbox input "true"
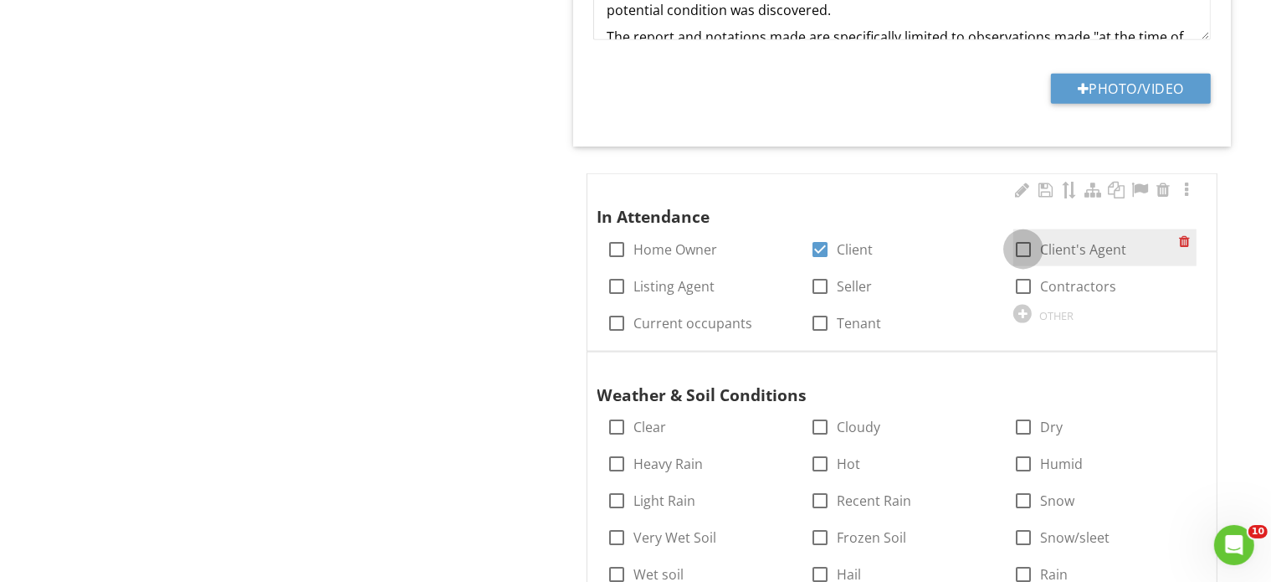
click at [1019, 244] on div at bounding box center [1023, 249] width 28 height 28
checkbox input "true"
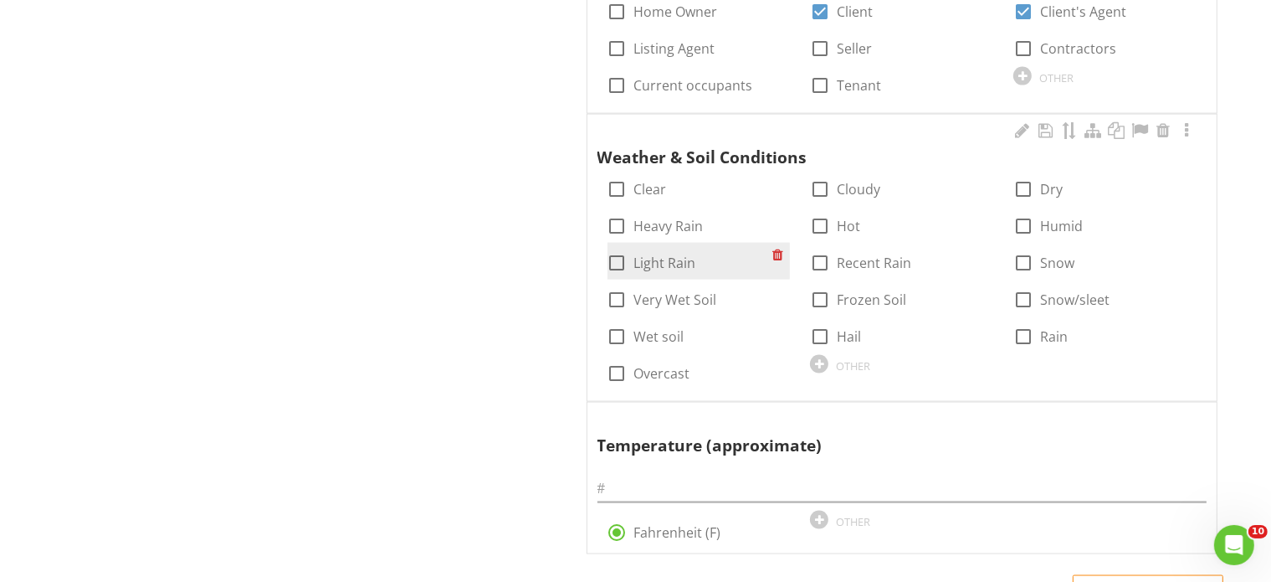
scroll to position [2427, 0]
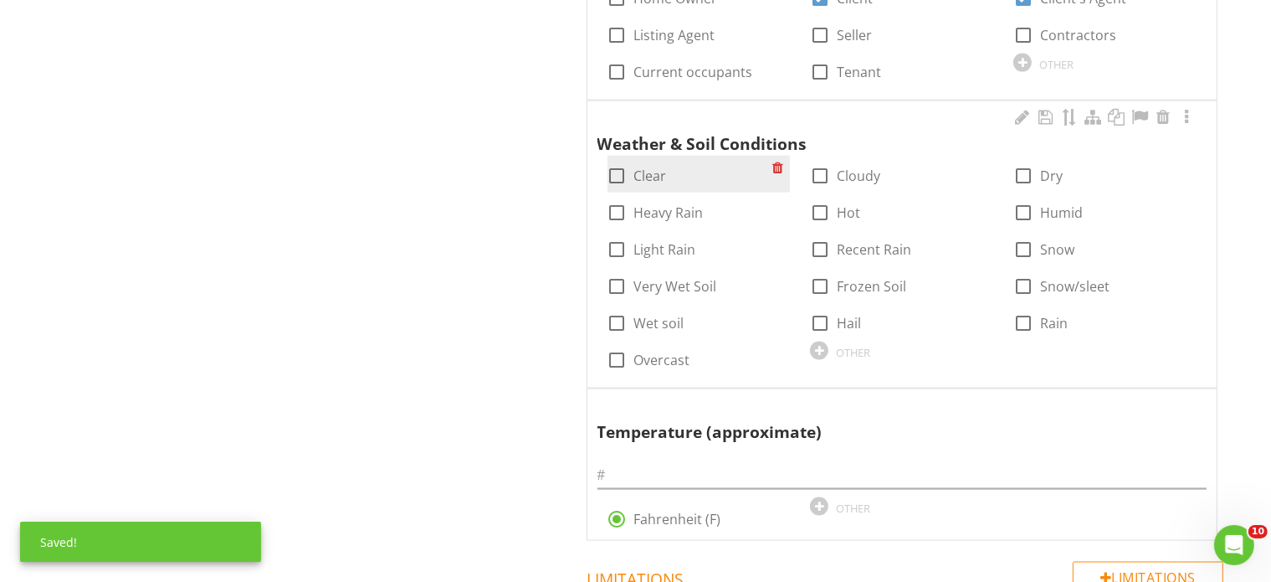
click at [620, 174] on div at bounding box center [617, 176] width 28 height 28
checkbox input "true"
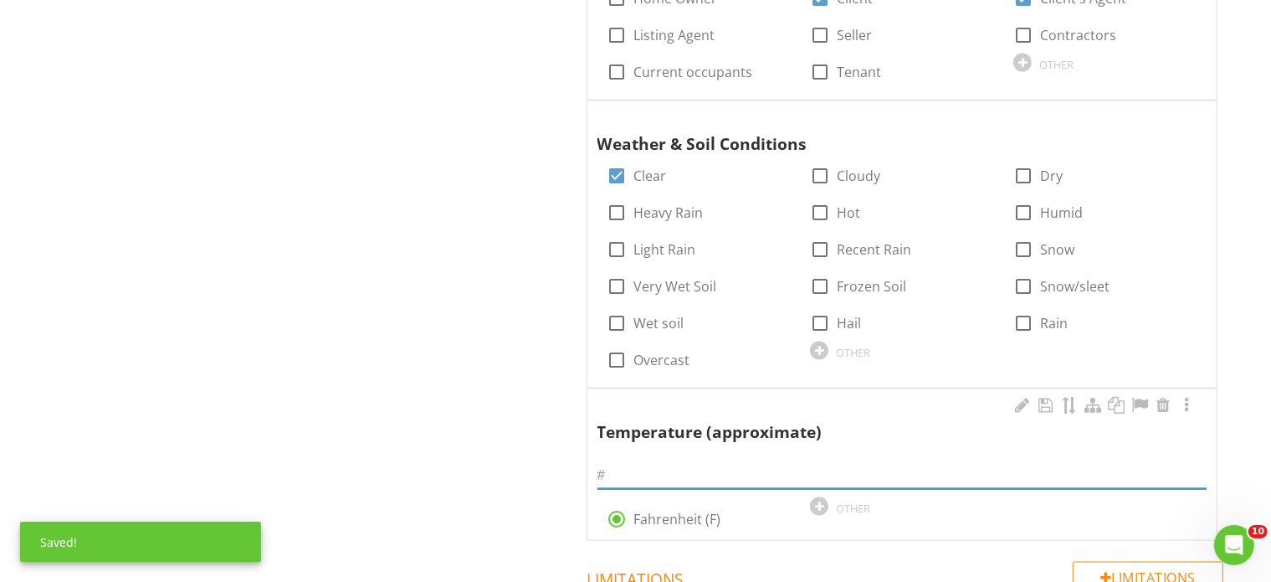
click at [649, 473] on input "text" at bounding box center [902, 475] width 609 height 28
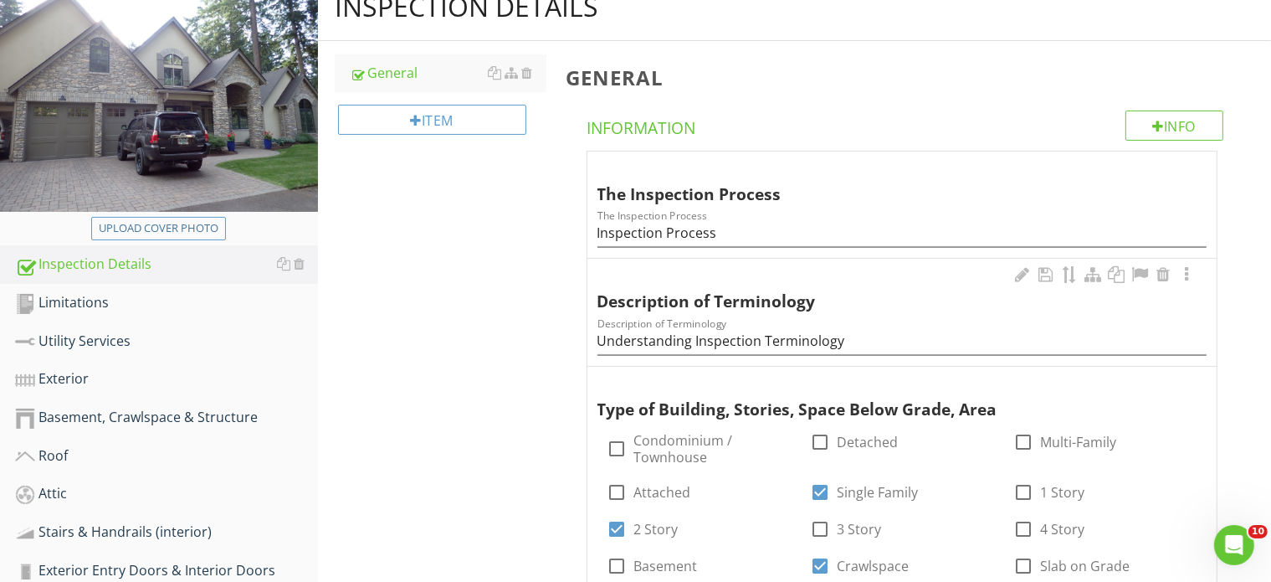
scroll to position [193, 0]
type input "81"
click at [95, 298] on div "Limitations" at bounding box center [166, 304] width 303 height 22
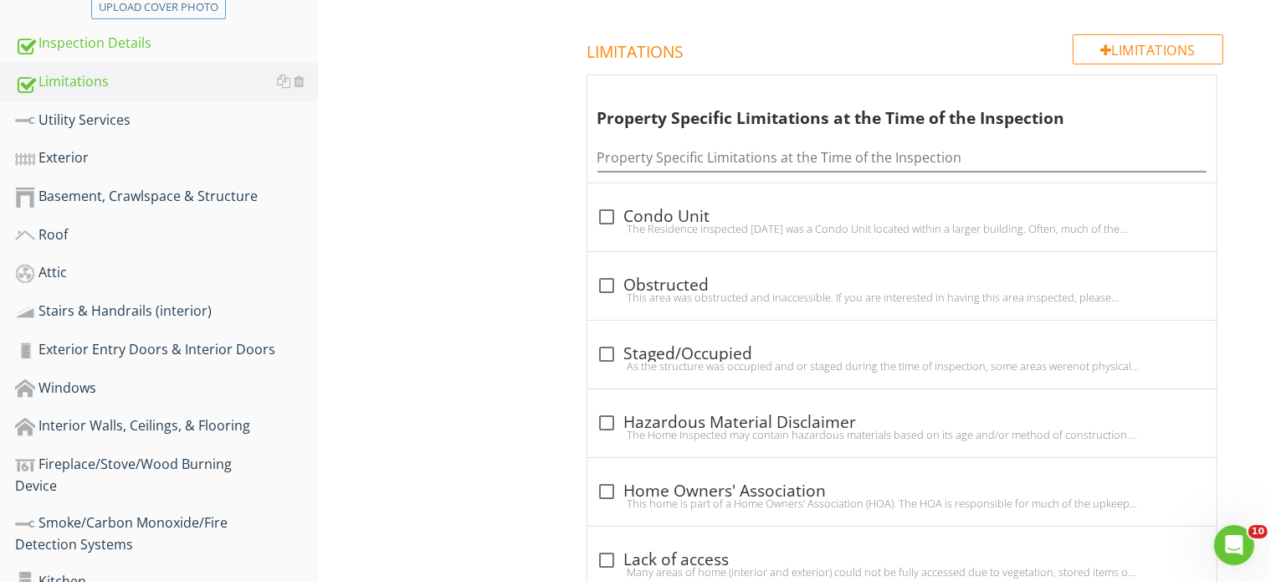
scroll to position [444, 0]
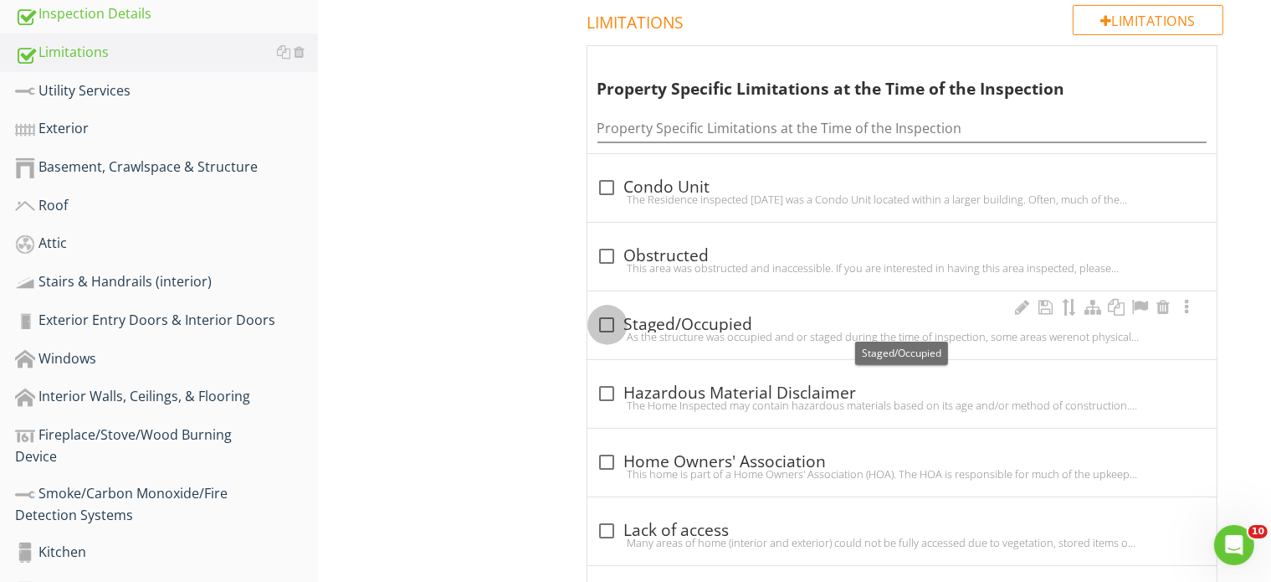
click at [606, 319] on div at bounding box center [607, 324] width 28 height 28
checkbox input "true"
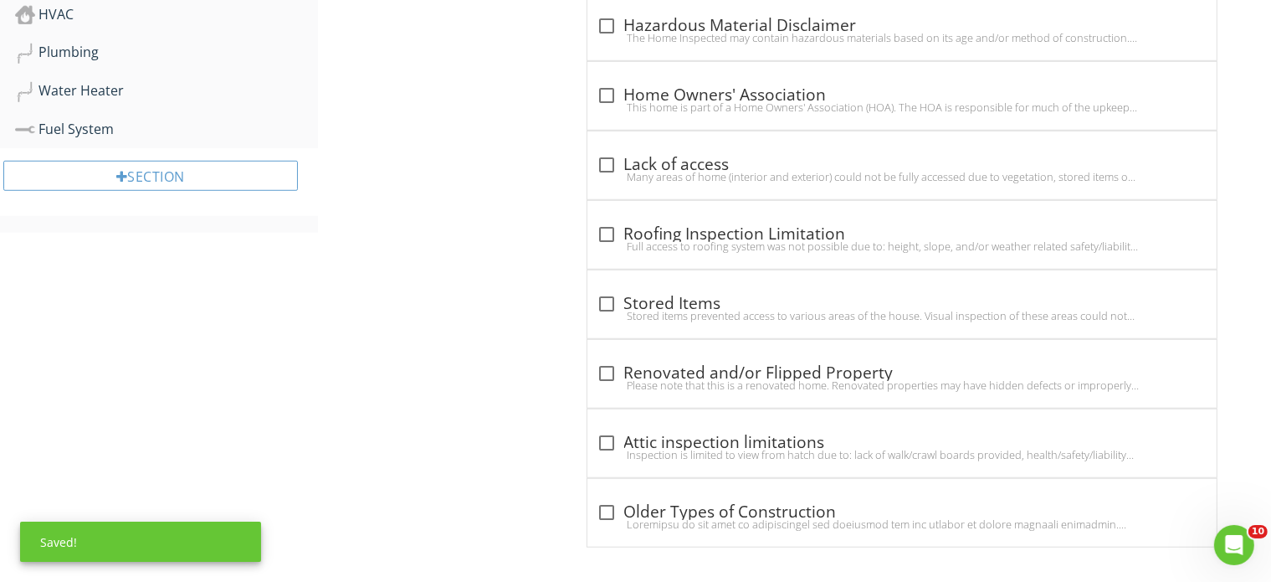
scroll to position [1252, 0]
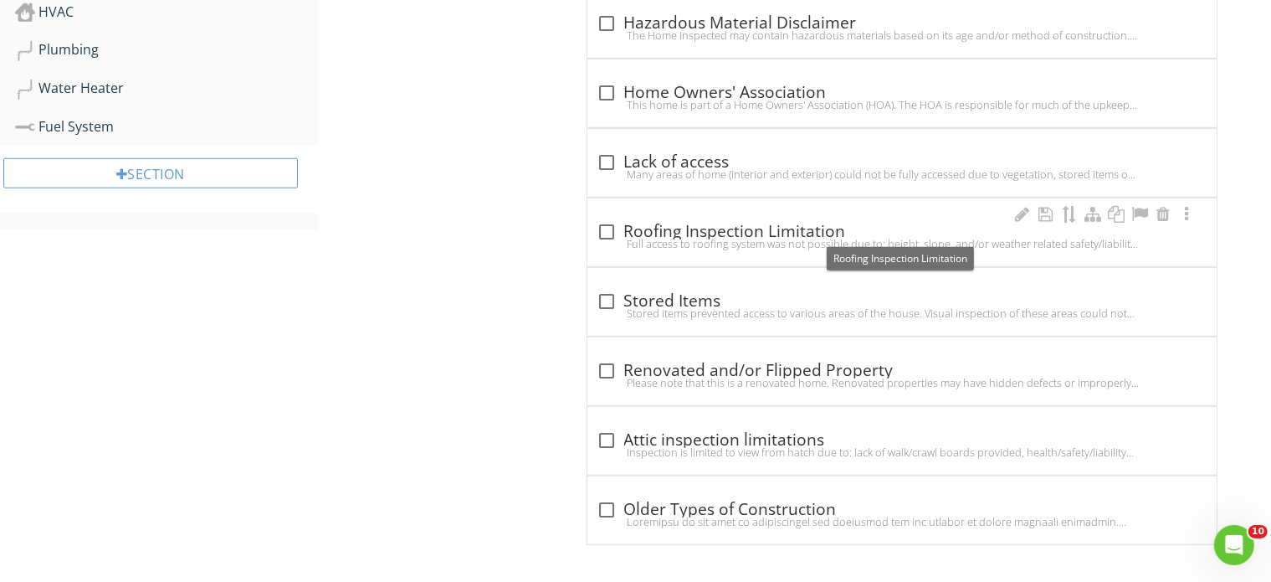
click at [606, 227] on div at bounding box center [607, 232] width 28 height 28
checkbox input "true"
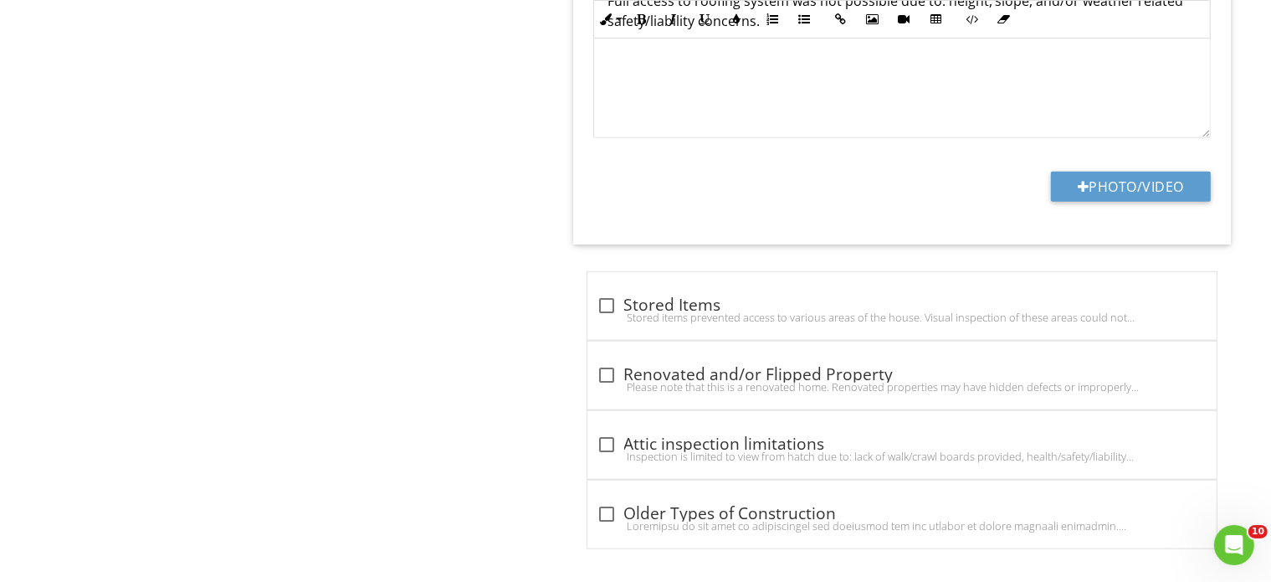
scroll to position [1688, 0]
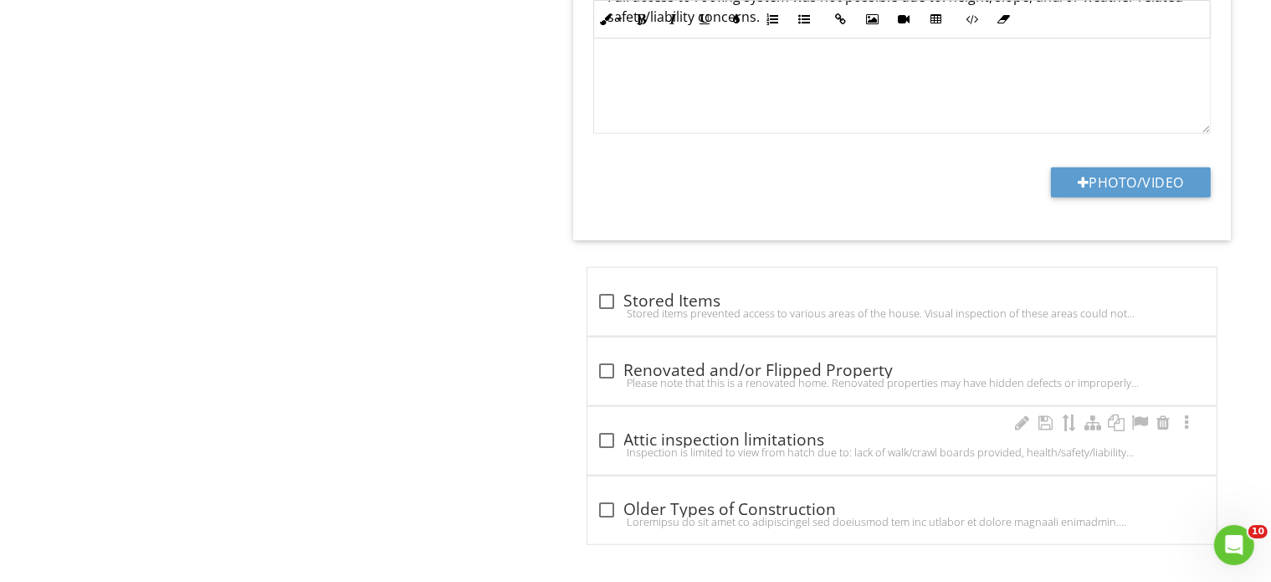
click at [606, 445] on div "Inspection is limited to view from hatch due to: lack of walk/crawl boards prov…" at bounding box center [902, 451] width 609 height 13
checkbox input "true"
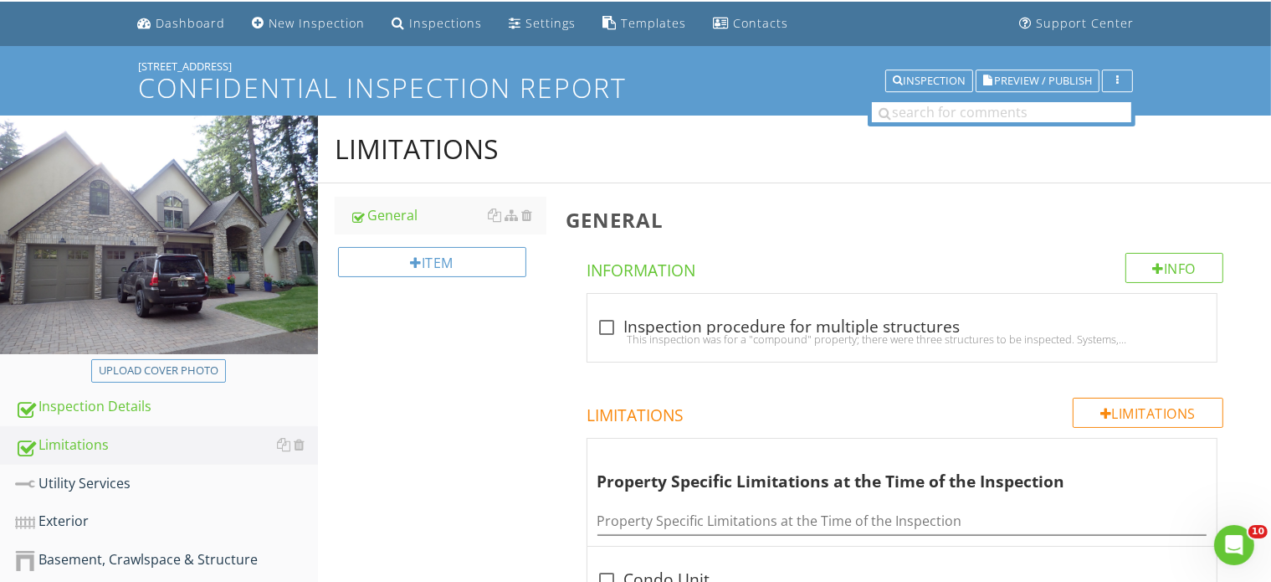
scroll to position [199, 0]
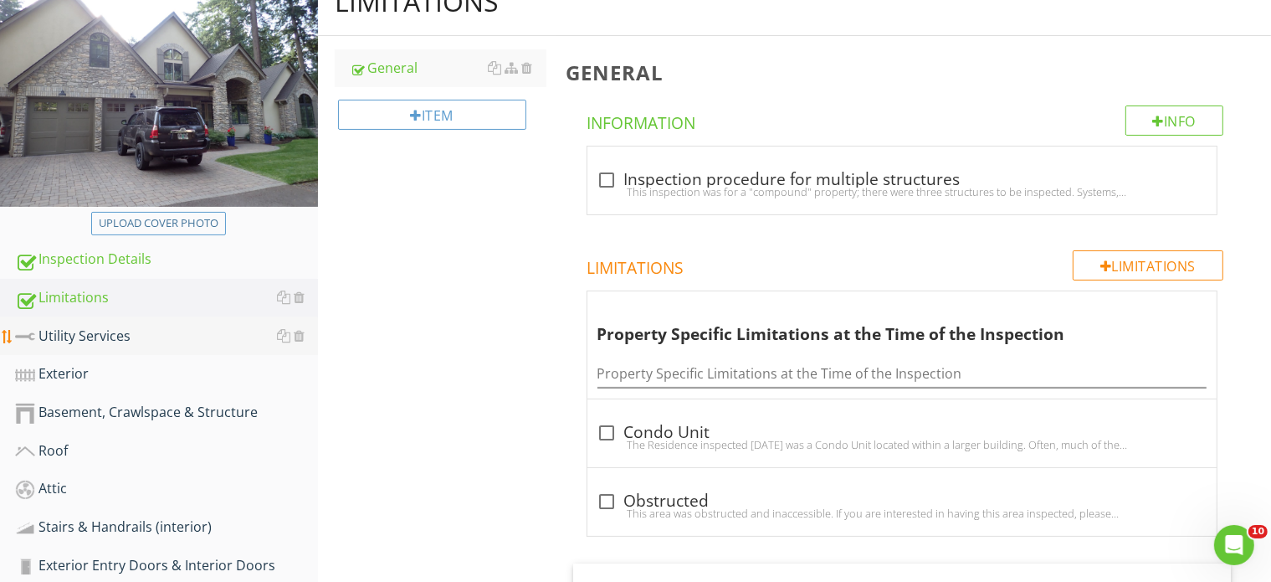
click at [101, 329] on div "Utility Services" at bounding box center [166, 337] width 303 height 22
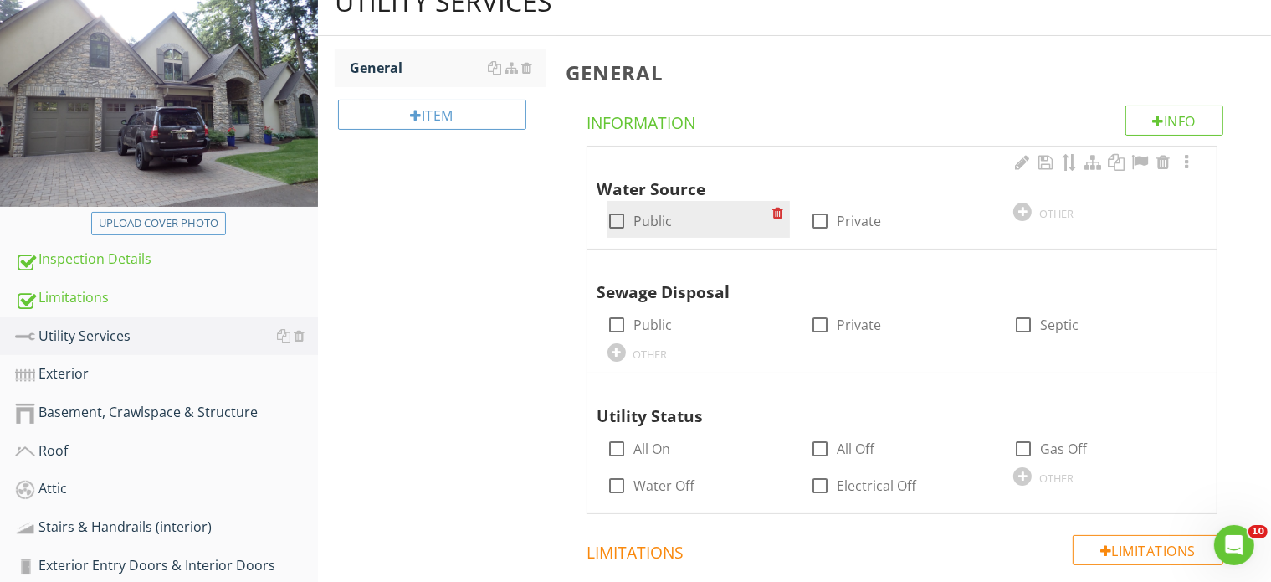
click at [616, 222] on div at bounding box center [617, 221] width 28 height 28
checkbox input "true"
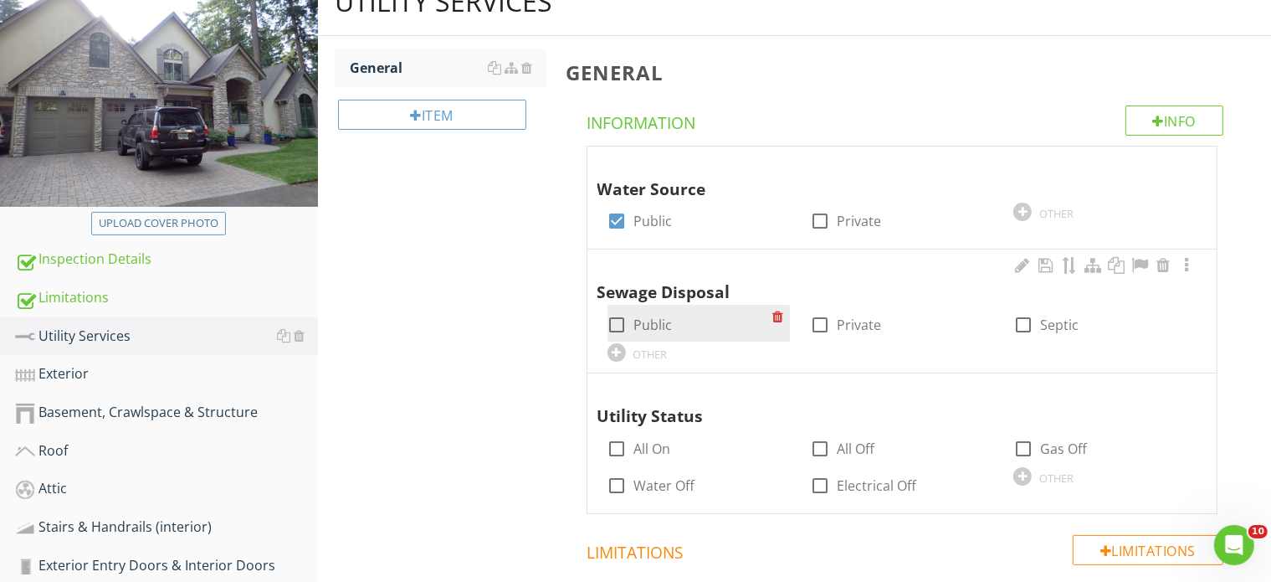
click at [616, 319] on div at bounding box center [617, 324] width 28 height 28
checkbox input "true"
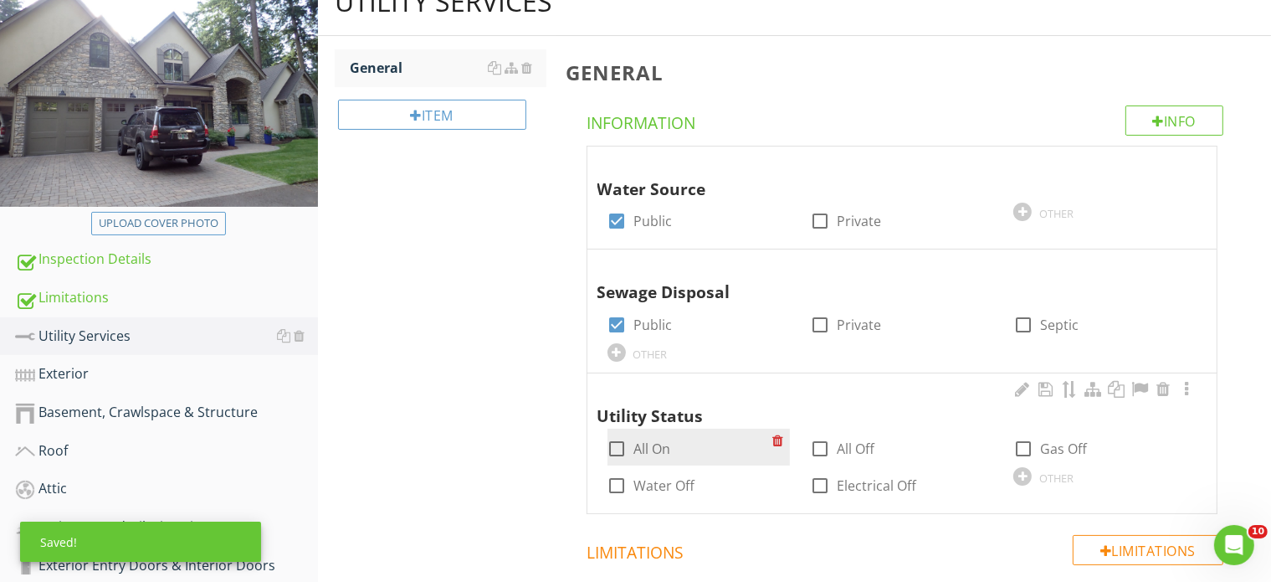
click at [619, 443] on div at bounding box center [617, 448] width 28 height 28
checkbox input "true"
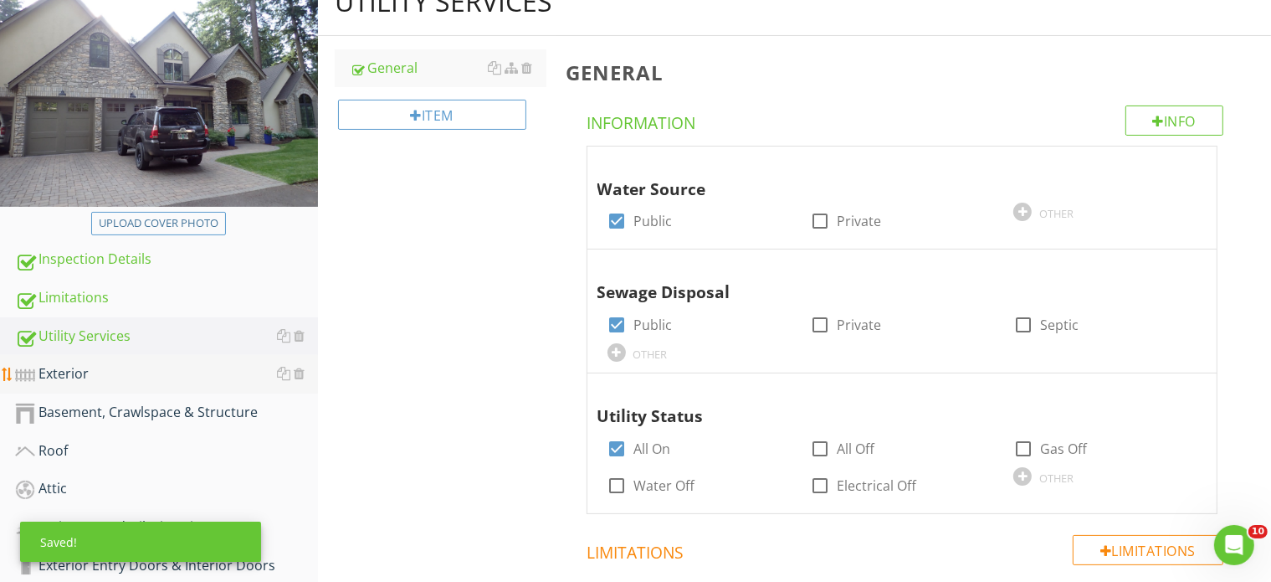
click at [67, 371] on div "Exterior" at bounding box center [166, 374] width 303 height 22
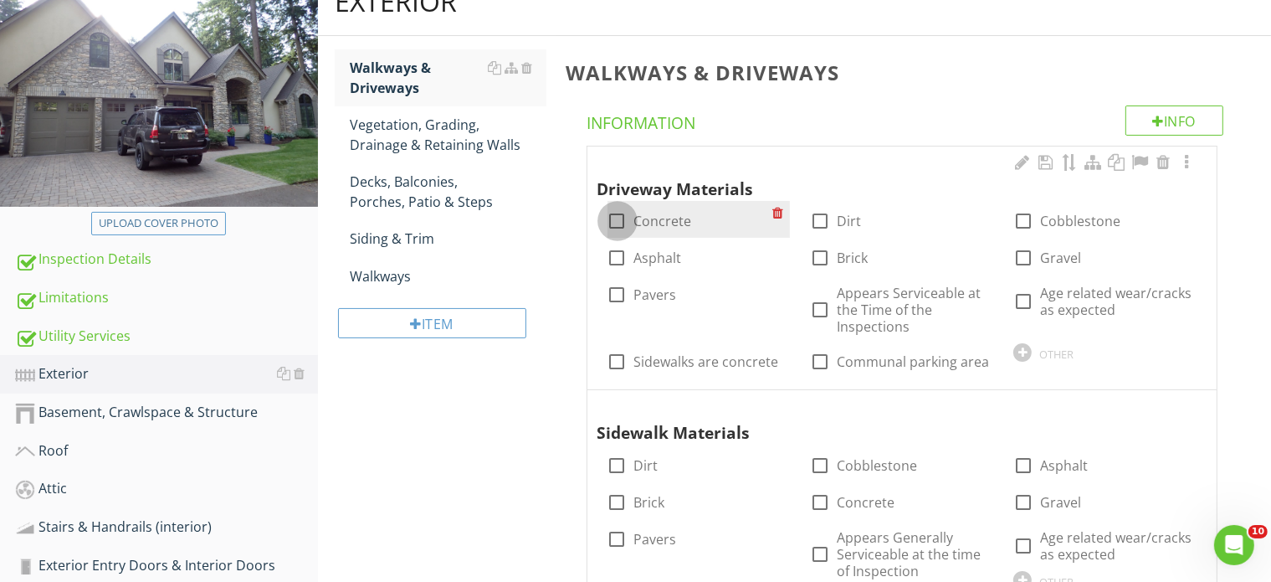
click at [615, 217] on div at bounding box center [617, 221] width 28 height 28
checkbox input "true"
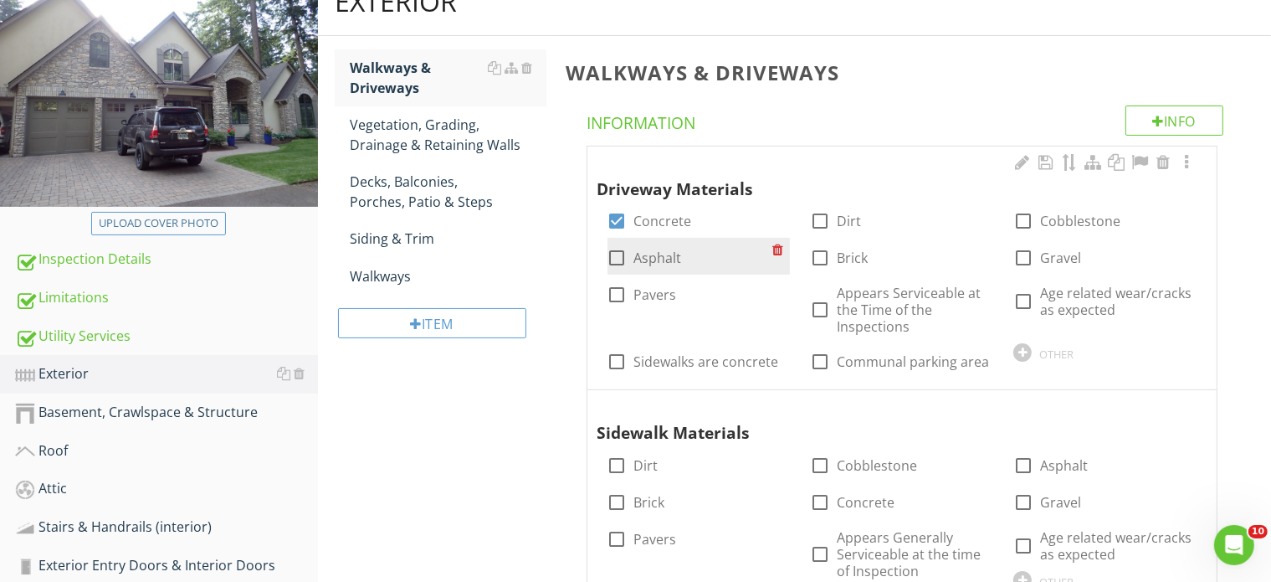
click at [619, 260] on div at bounding box center [617, 258] width 28 height 28
checkbox input "true"
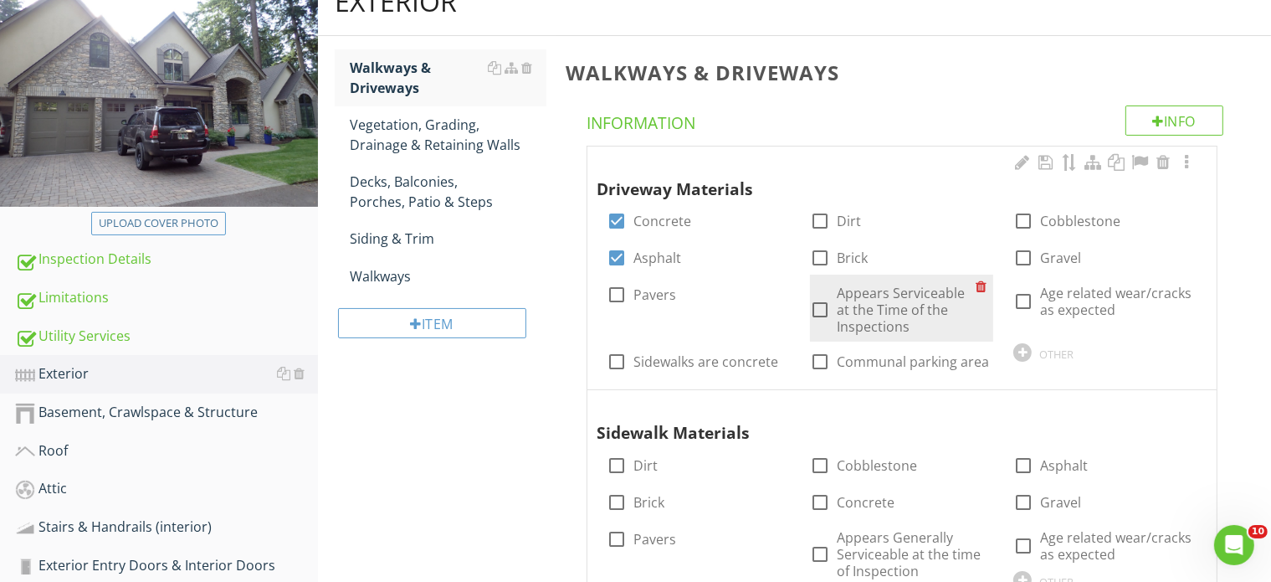
click at [818, 313] on div at bounding box center [820, 309] width 28 height 28
checkbox input "true"
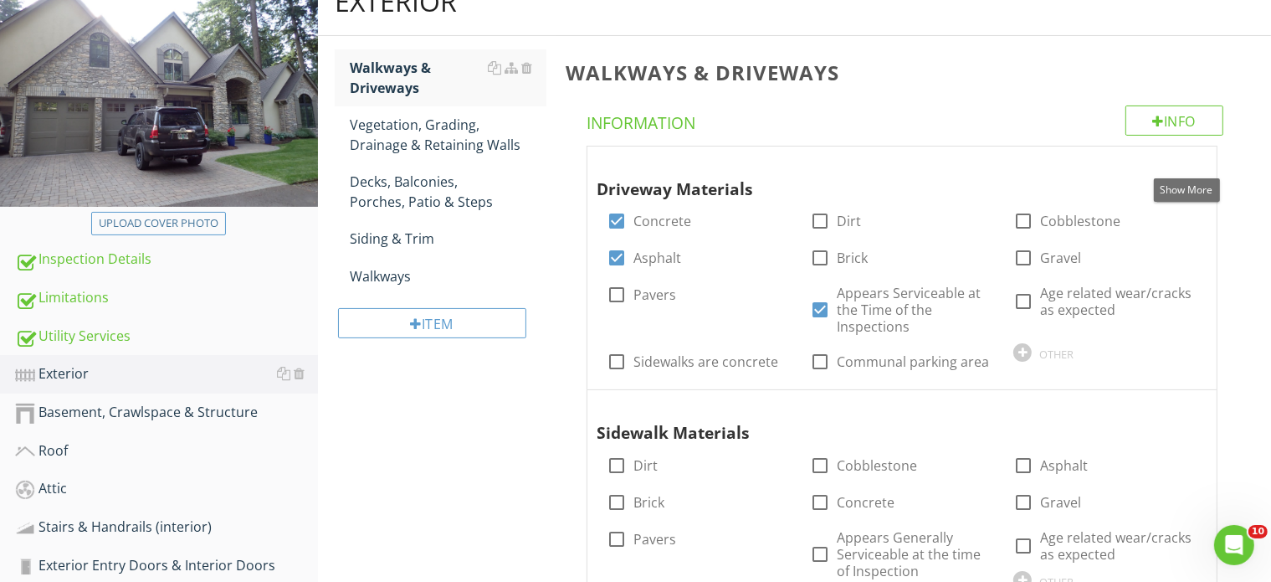
click at [1189, 157] on div at bounding box center [1187, 162] width 20 height 17
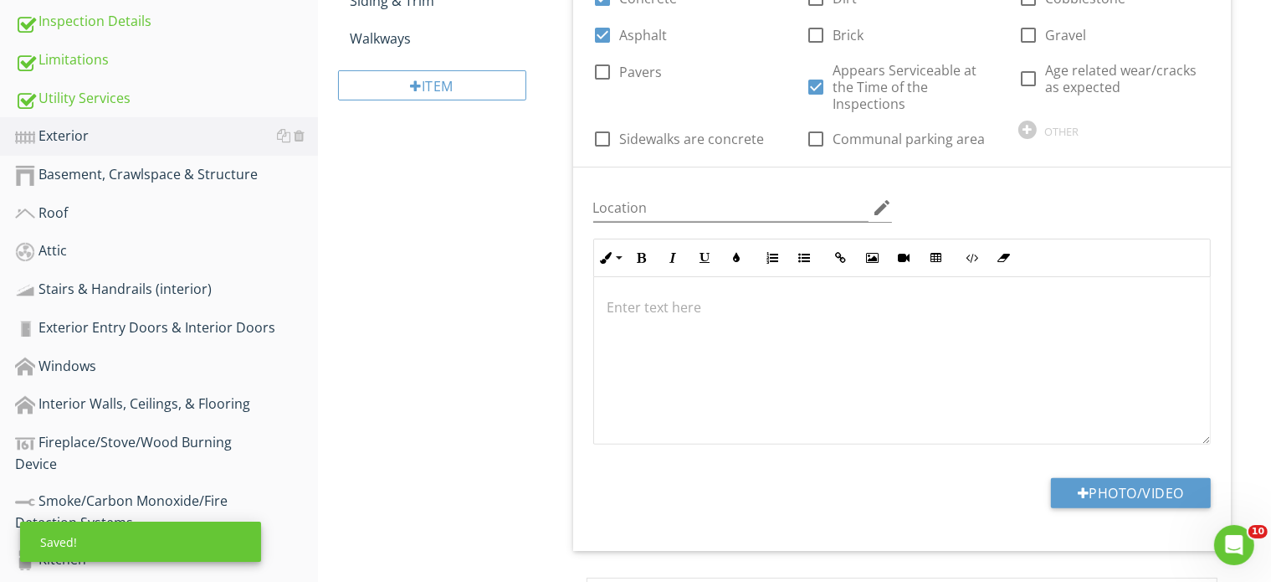
scroll to position [450, 0]
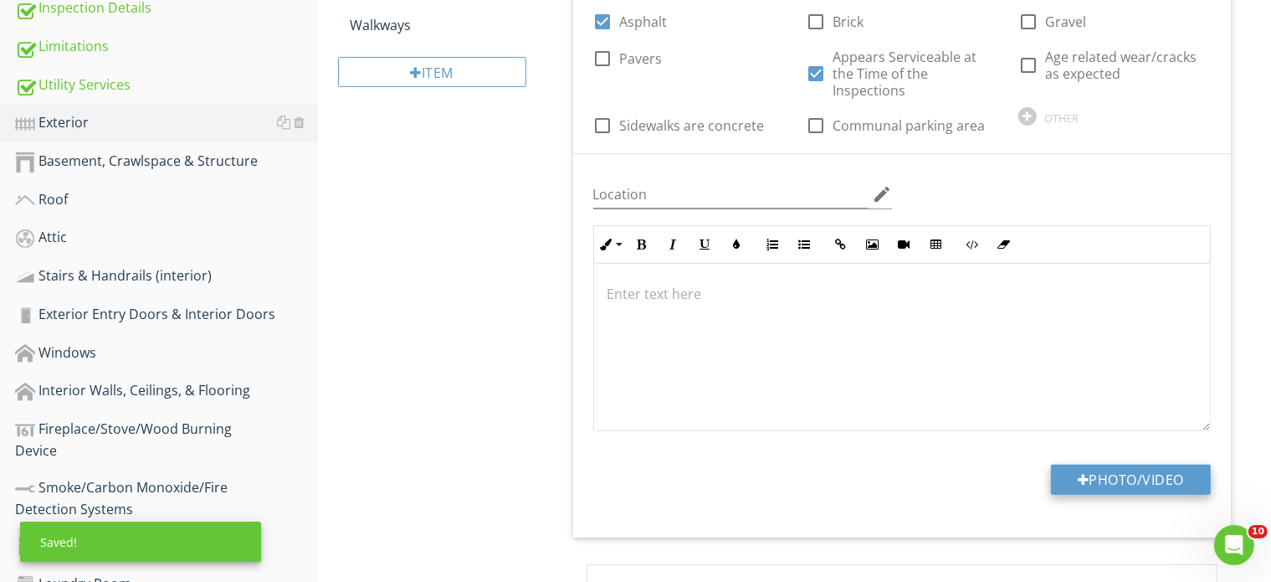
click at [1108, 464] on button "Photo/Video" at bounding box center [1131, 479] width 160 height 30
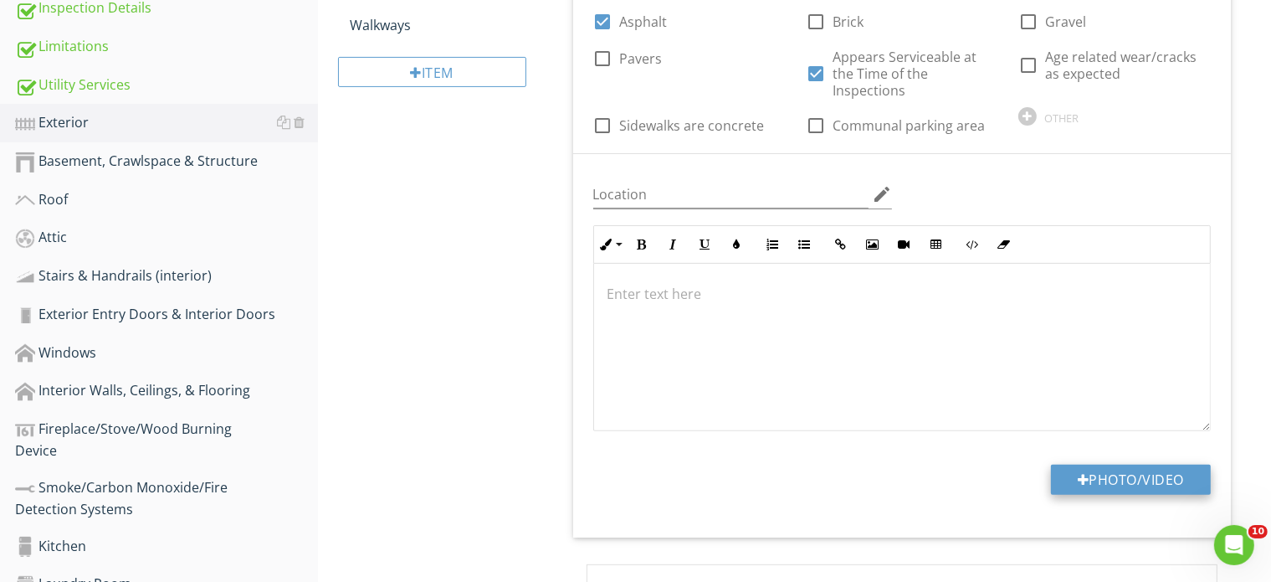
type input "C:\fakepath\P2010005.JPG"
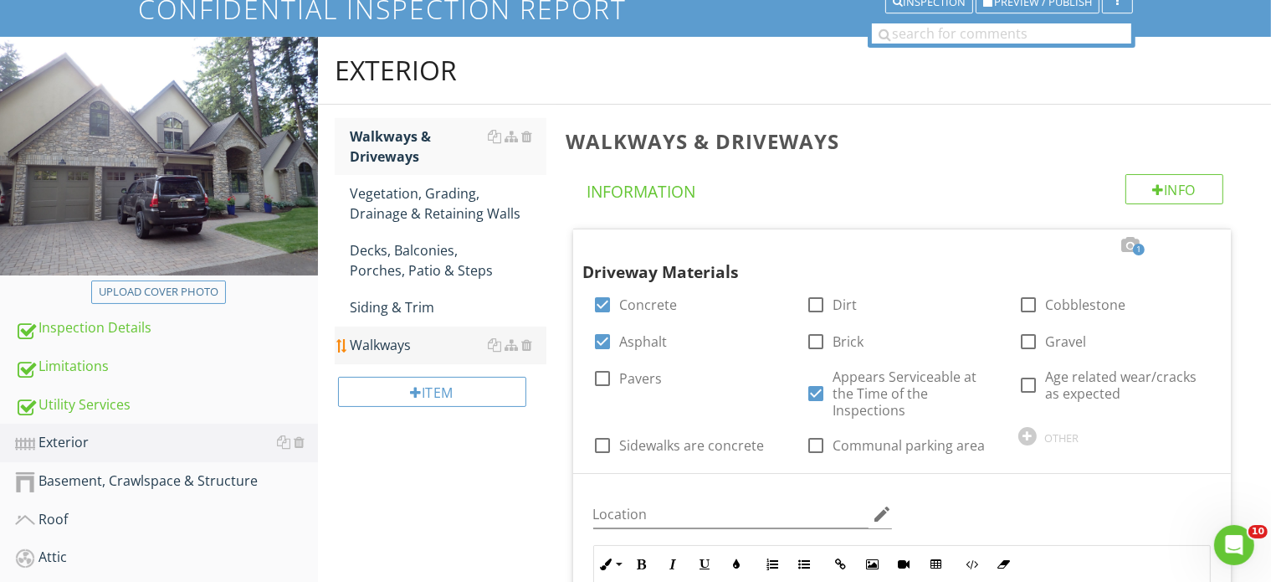
scroll to position [0, 0]
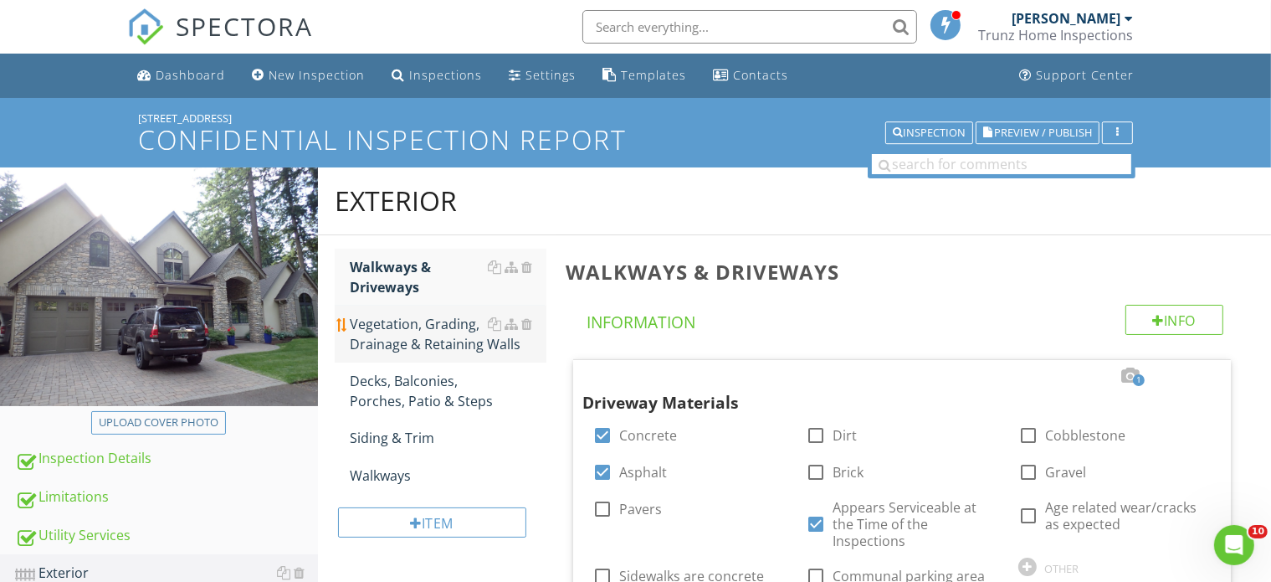
click at [439, 322] on div "Vegetation, Grading, Drainage & Retaining Walls" at bounding box center [448, 334] width 197 height 40
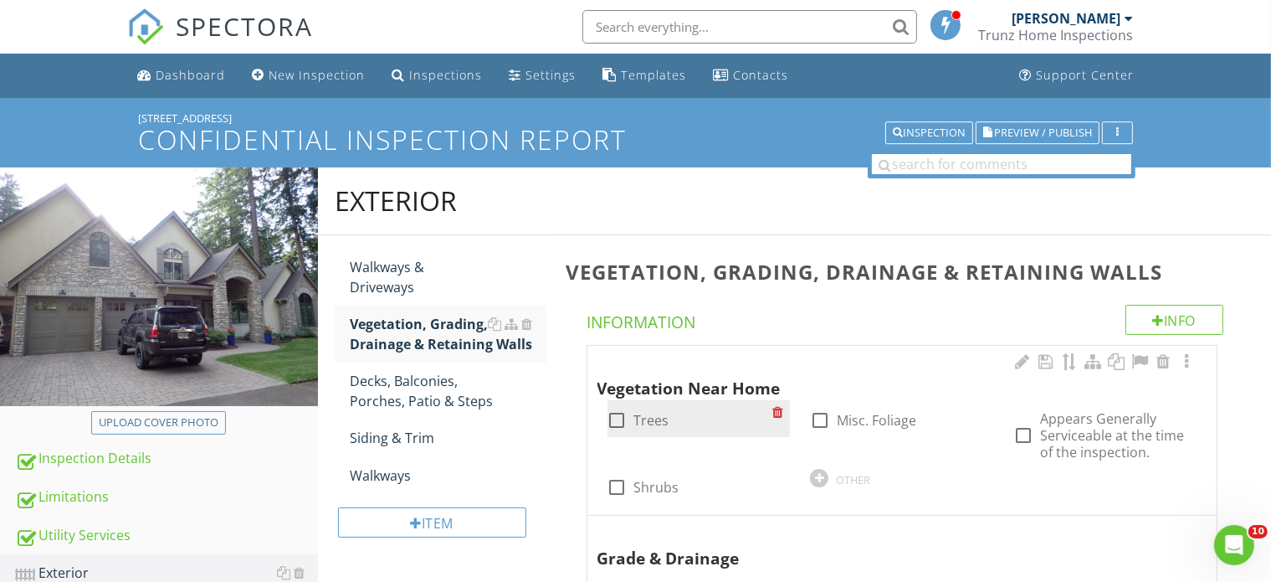
click at [623, 418] on div at bounding box center [617, 420] width 28 height 28
checkbox input "true"
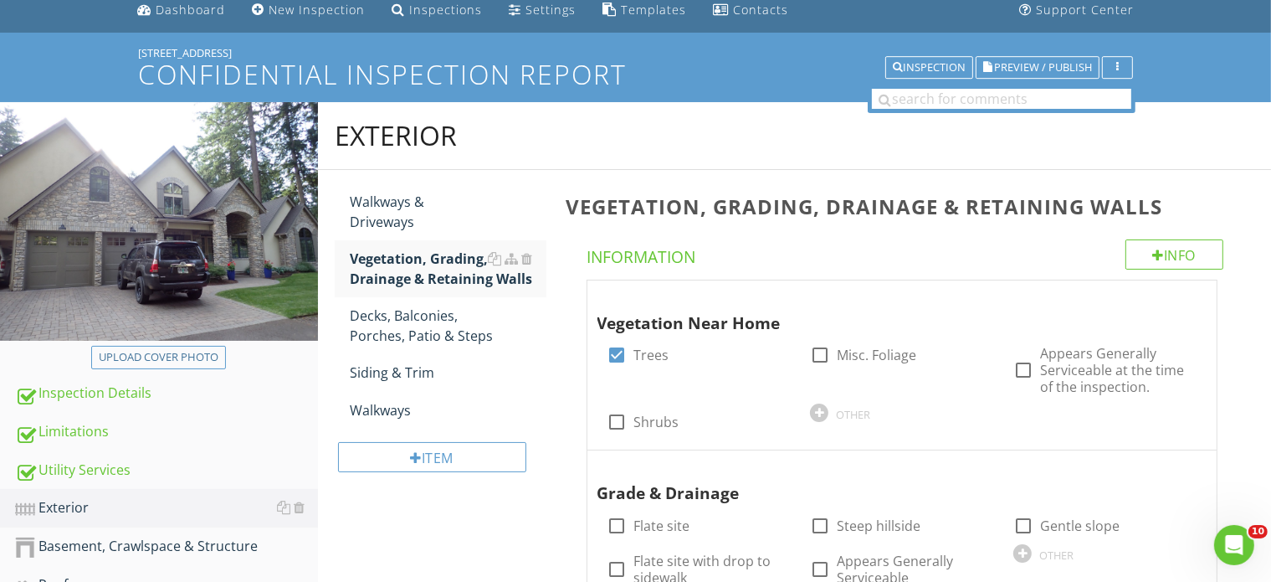
scroll to position [167, 0]
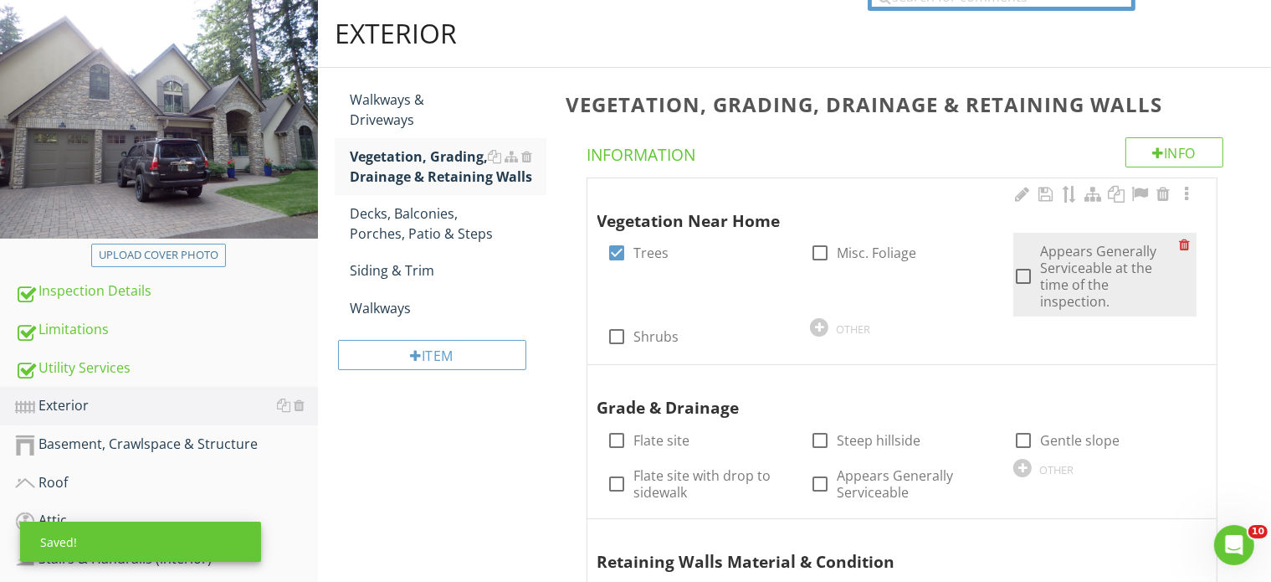
click at [1024, 276] on div at bounding box center [1023, 276] width 28 height 28
checkbox input "true"
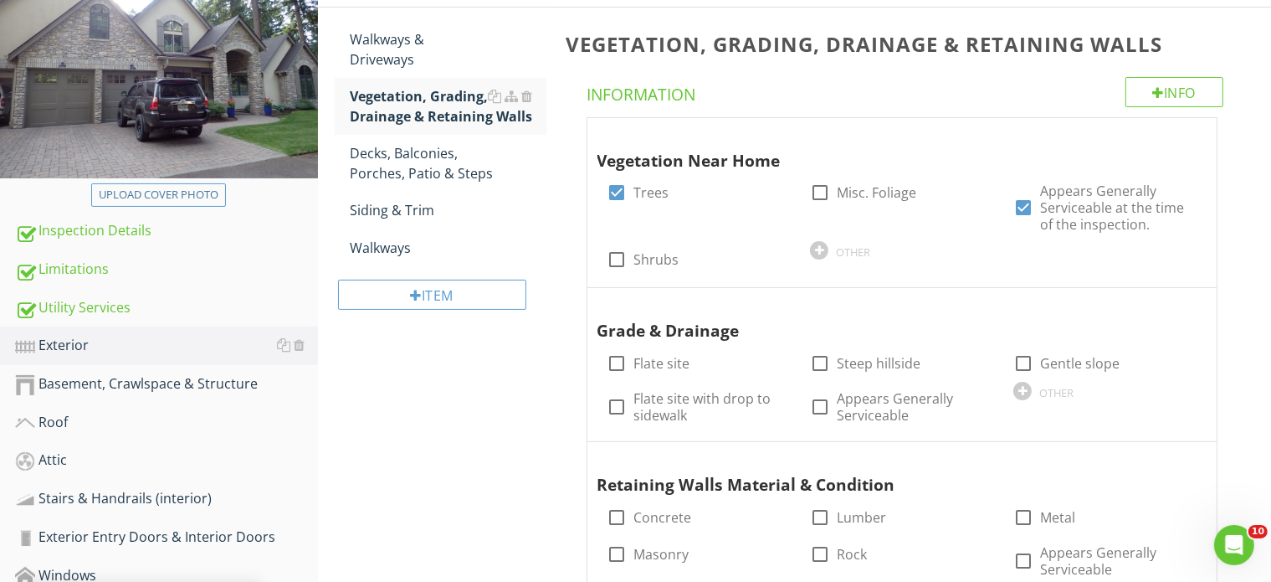
scroll to position [335, 0]
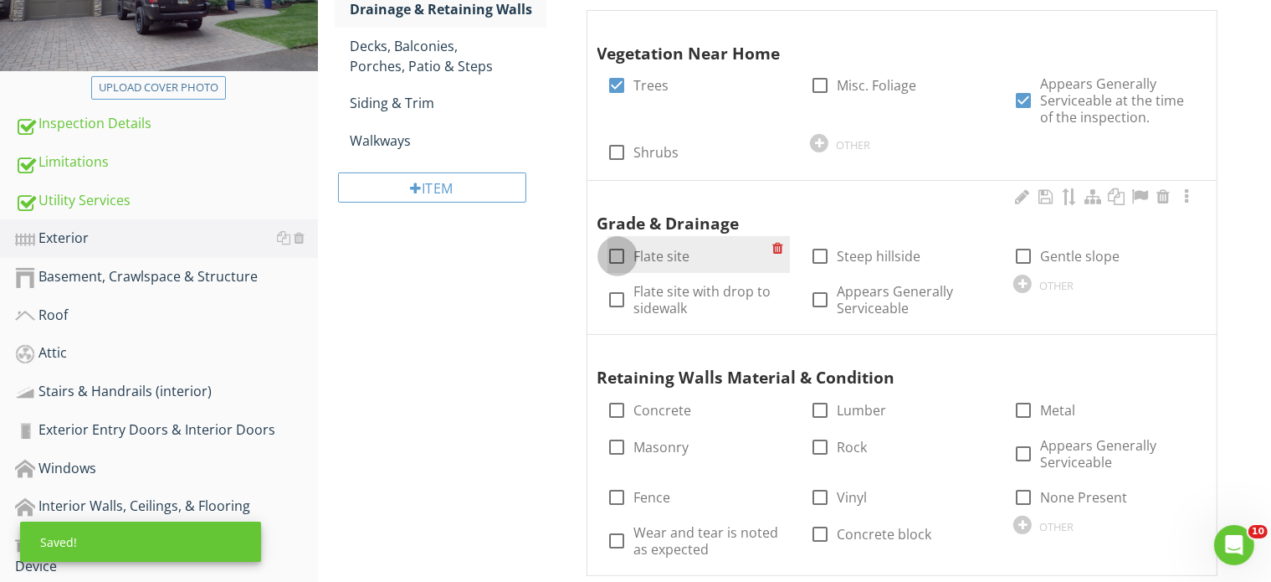
click at [620, 258] on div at bounding box center [617, 256] width 28 height 28
checkbox input "true"
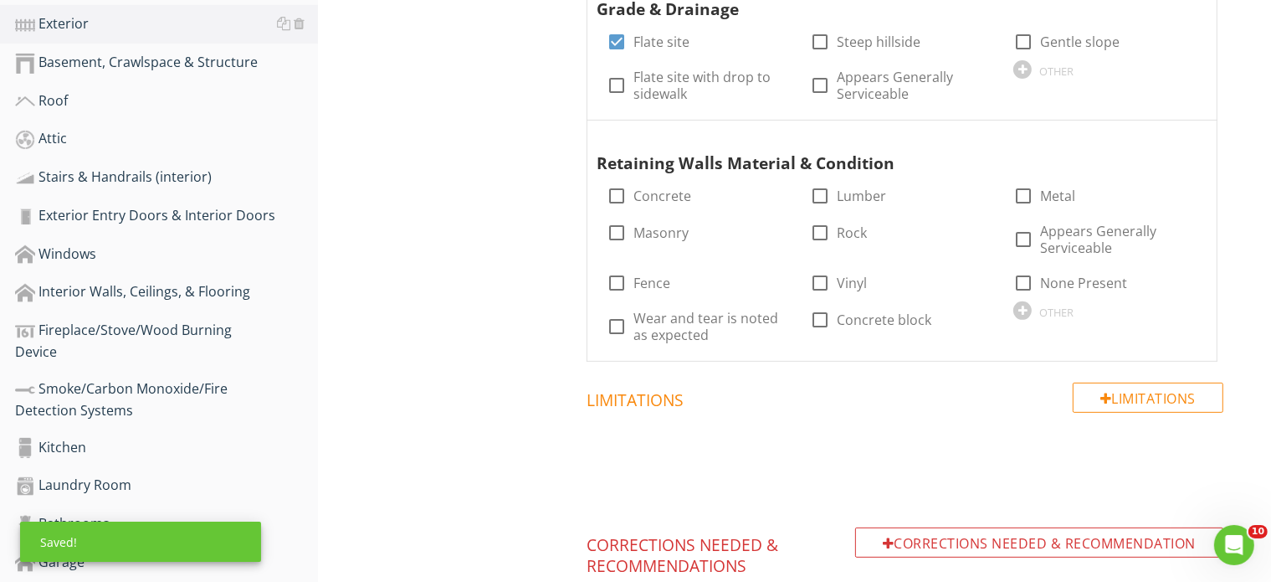
scroll to position [586, 0]
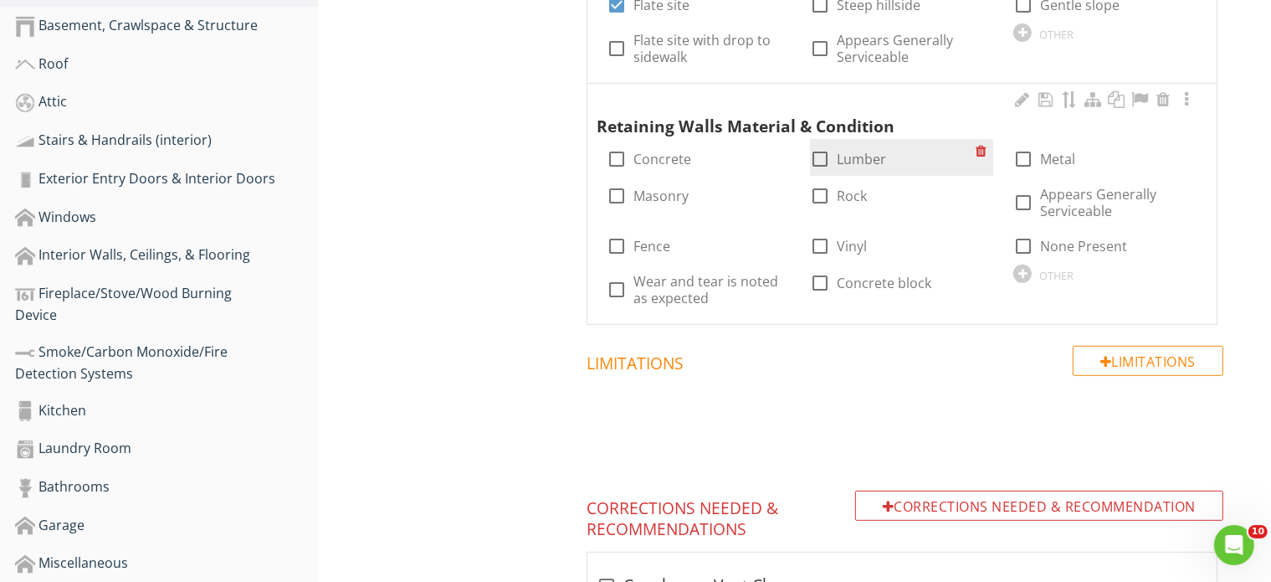
click at [822, 162] on div at bounding box center [820, 159] width 28 height 28
checkbox input "true"
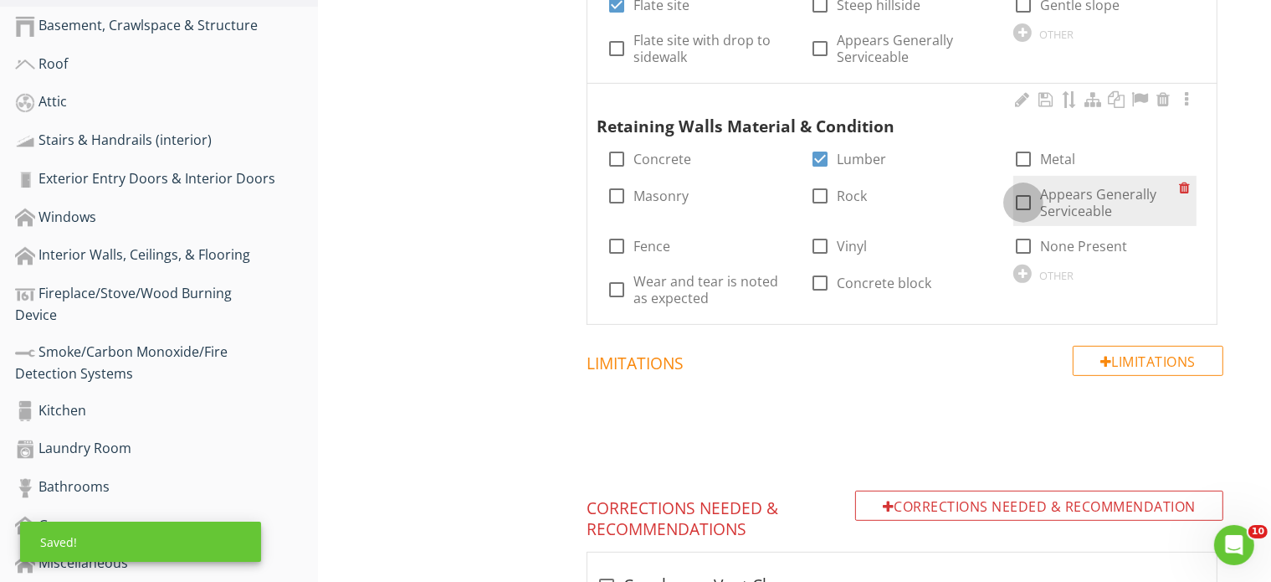
click at [1024, 201] on div at bounding box center [1023, 202] width 28 height 28
checkbox input "true"
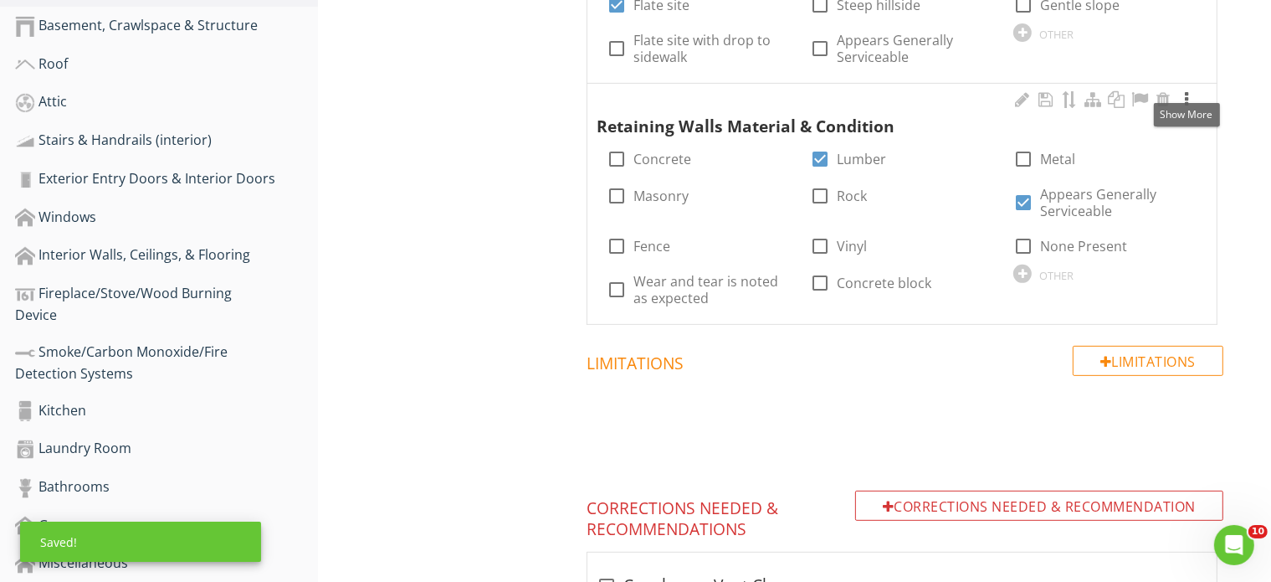
click at [1186, 98] on div at bounding box center [1187, 99] width 20 height 17
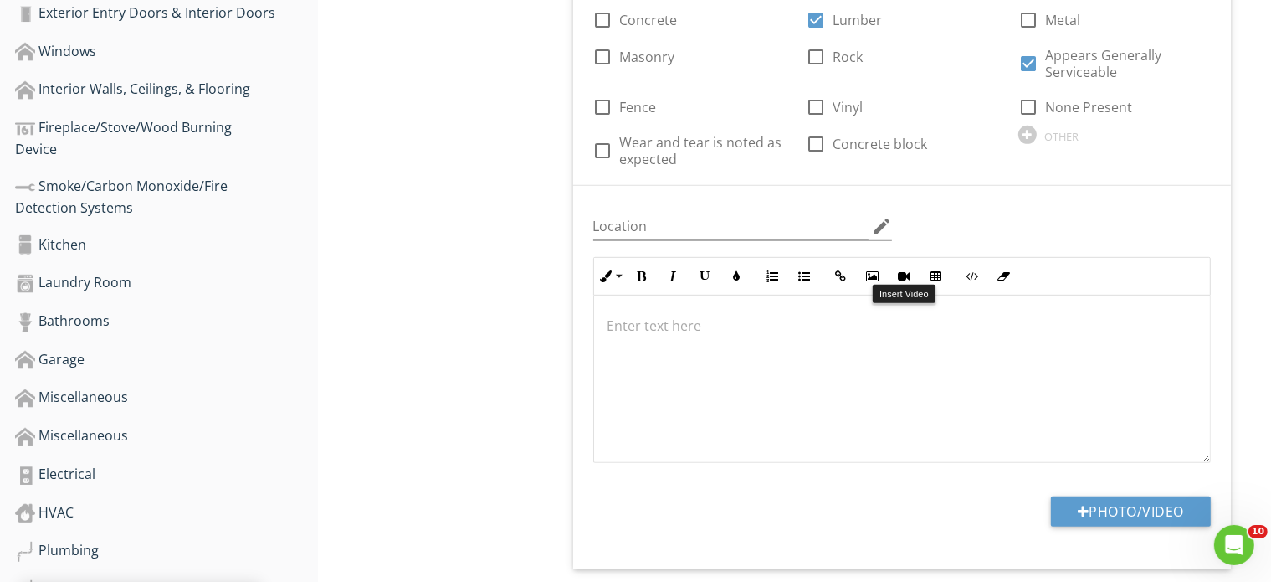
scroll to position [753, 0]
click at [1138, 501] on button "Photo/Video" at bounding box center [1131, 510] width 160 height 30
type input "C:\fakepath\P2010021.JPG"
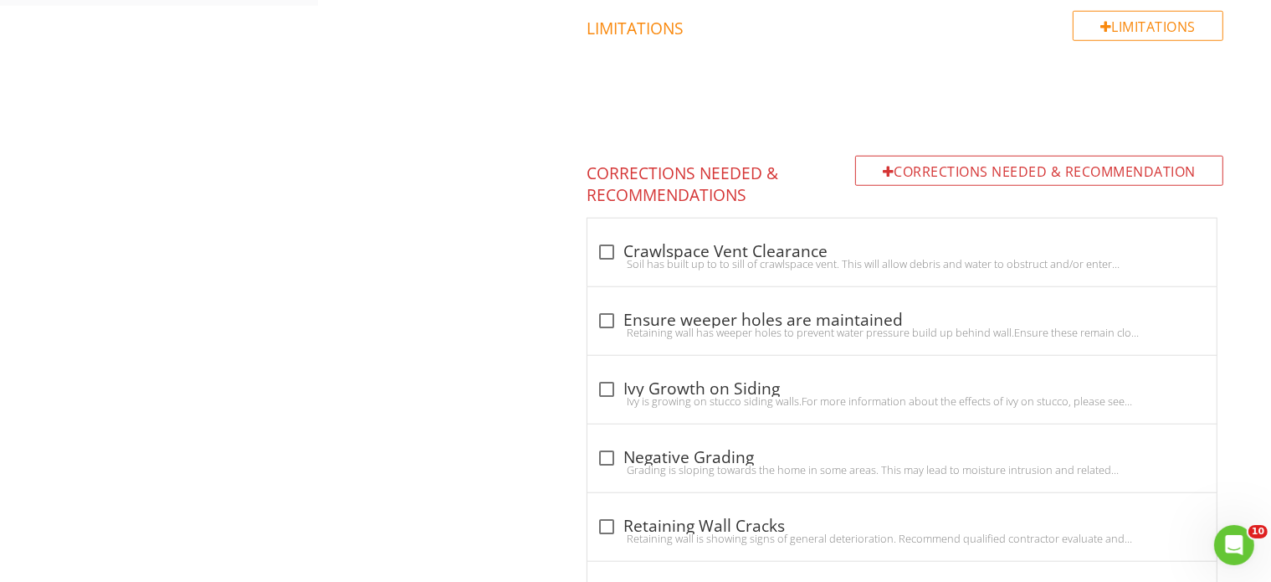
scroll to position [1506, 0]
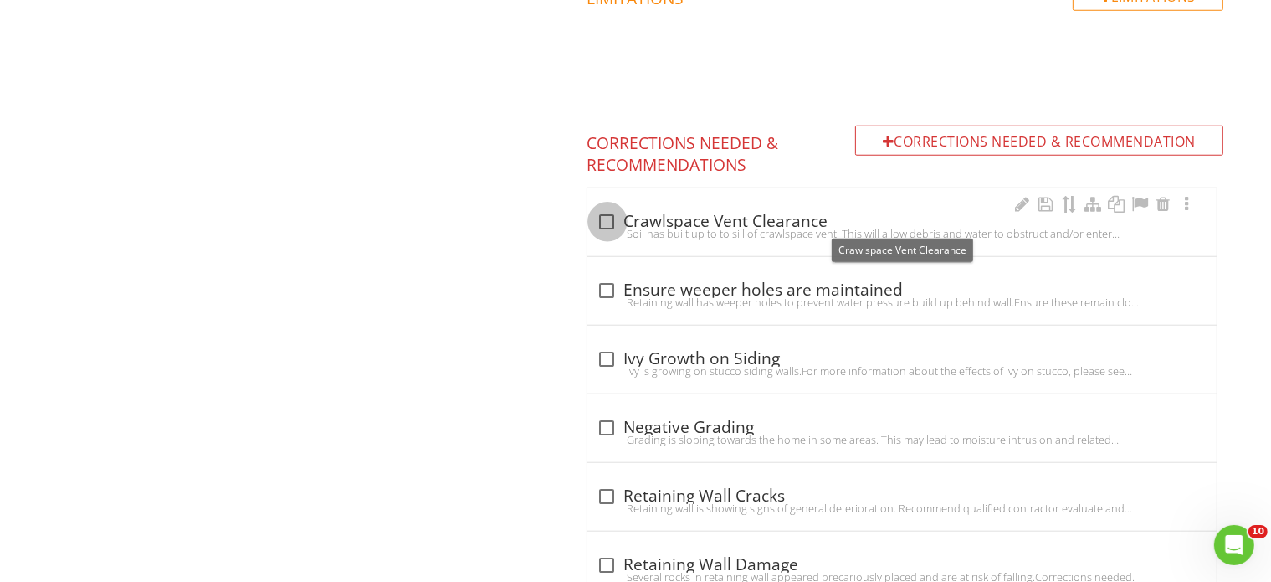
click at [609, 222] on div at bounding box center [607, 222] width 28 height 28
checkbox input "true"
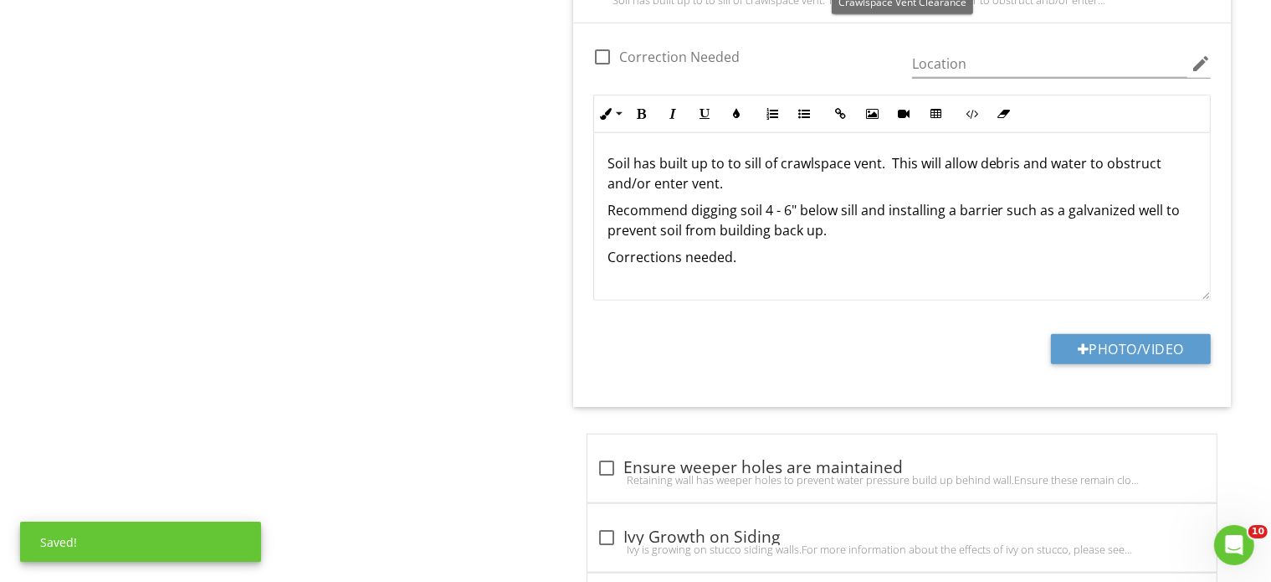
scroll to position [1758, 0]
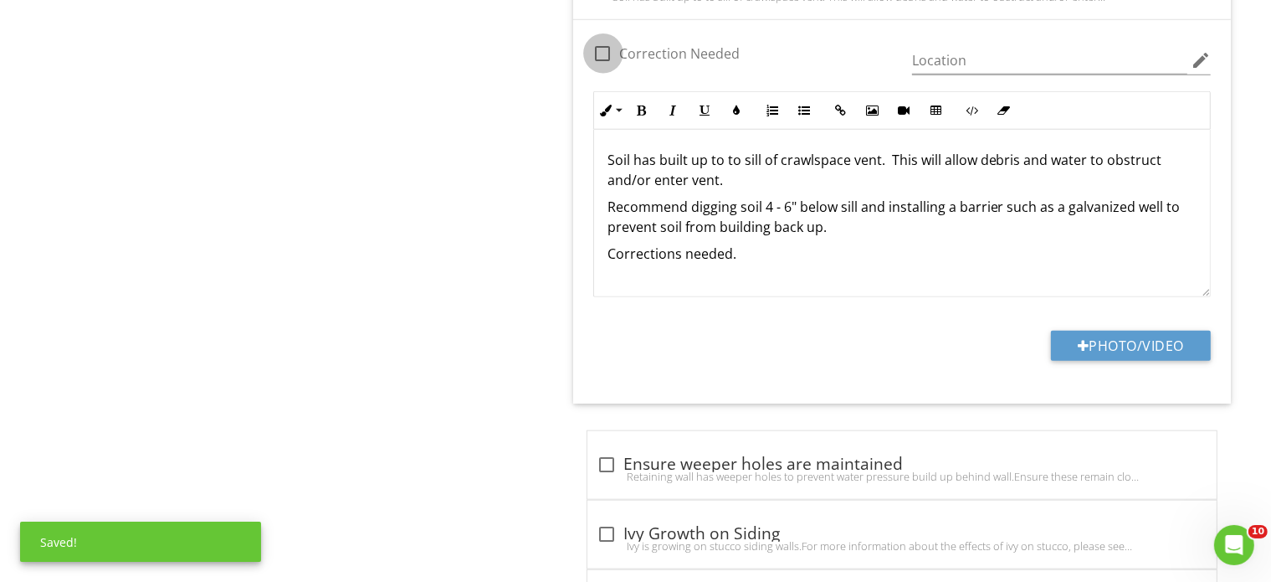
click at [608, 55] on div at bounding box center [603, 53] width 28 height 28
checkbox input "true"
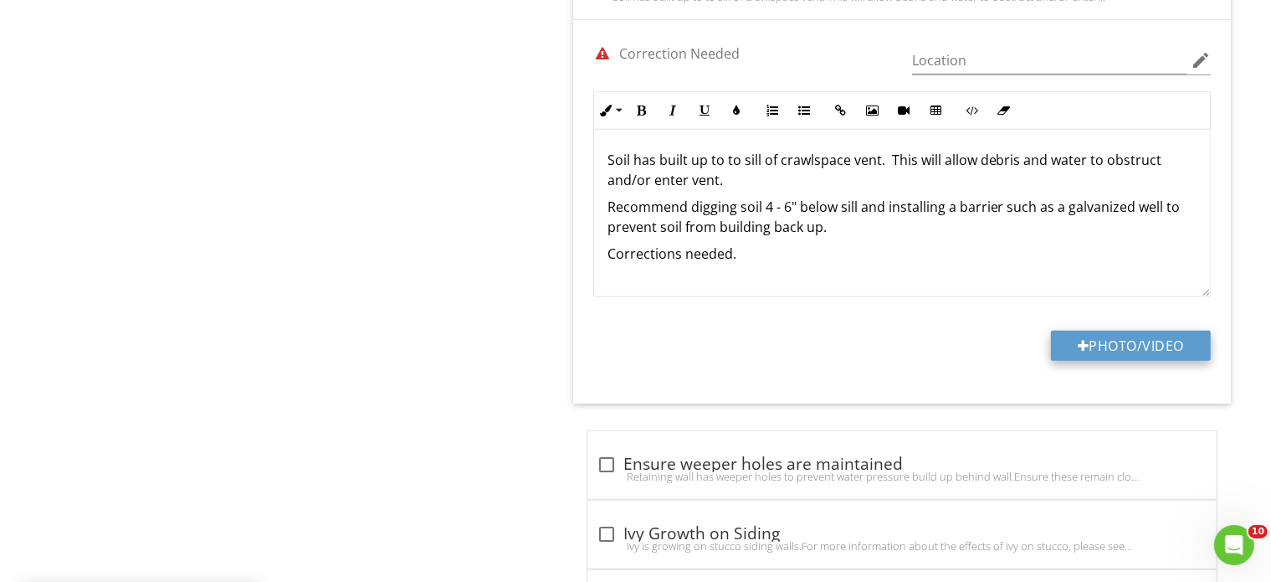
click at [1138, 351] on button "Photo/Video" at bounding box center [1131, 346] width 160 height 30
type input "C:\fakepath\P2010010.JPG"
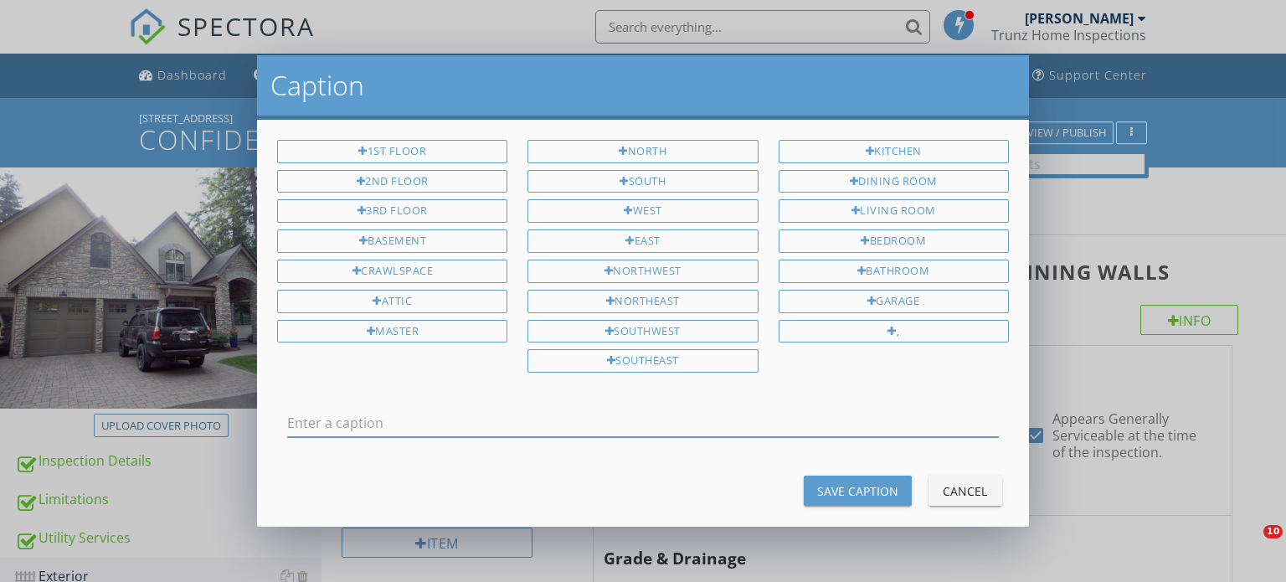
scroll to position [1758, 0]
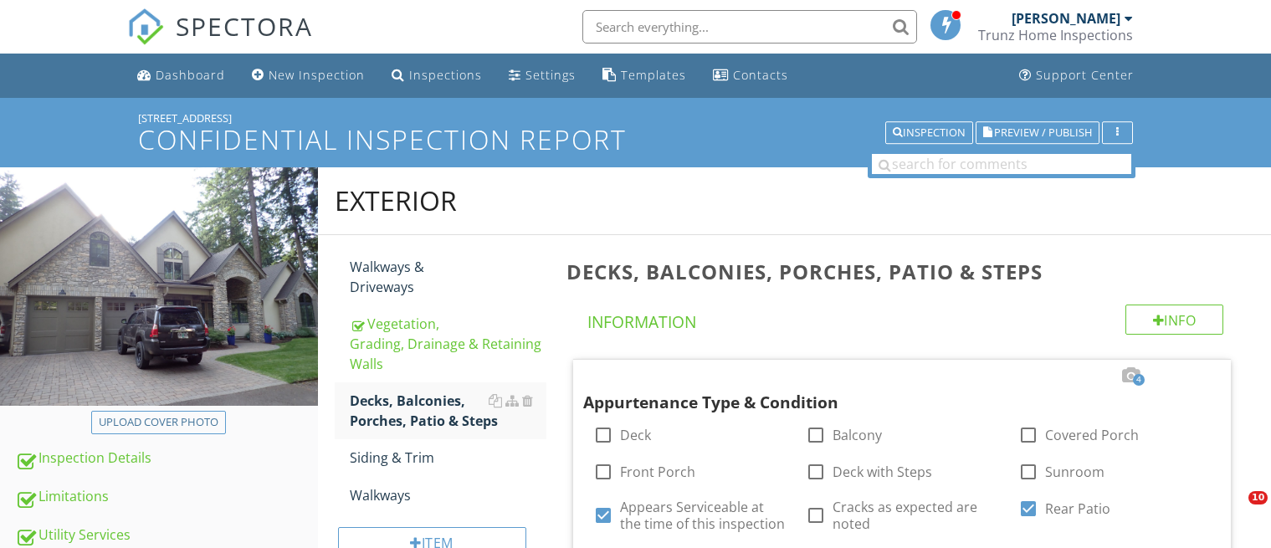
scroll to position [2317, 0]
